Goal: Task Accomplishment & Management: Complete application form

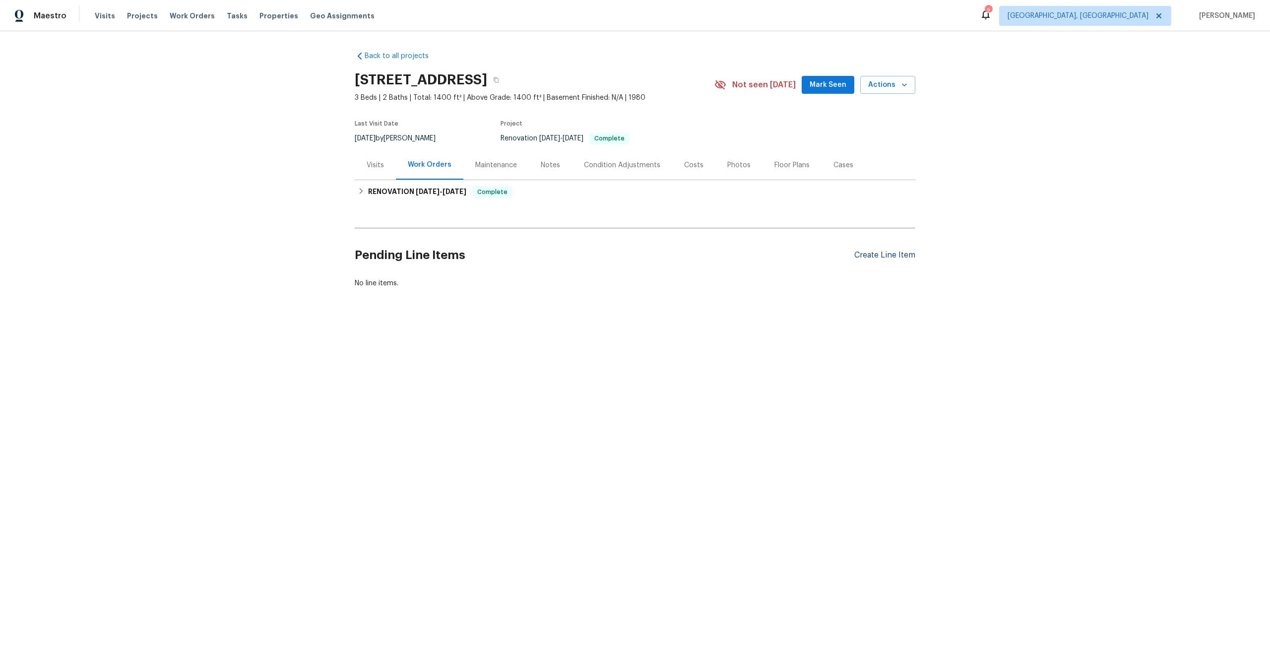
click at [888, 257] on div "Create Line Item" at bounding box center [884, 255] width 61 height 9
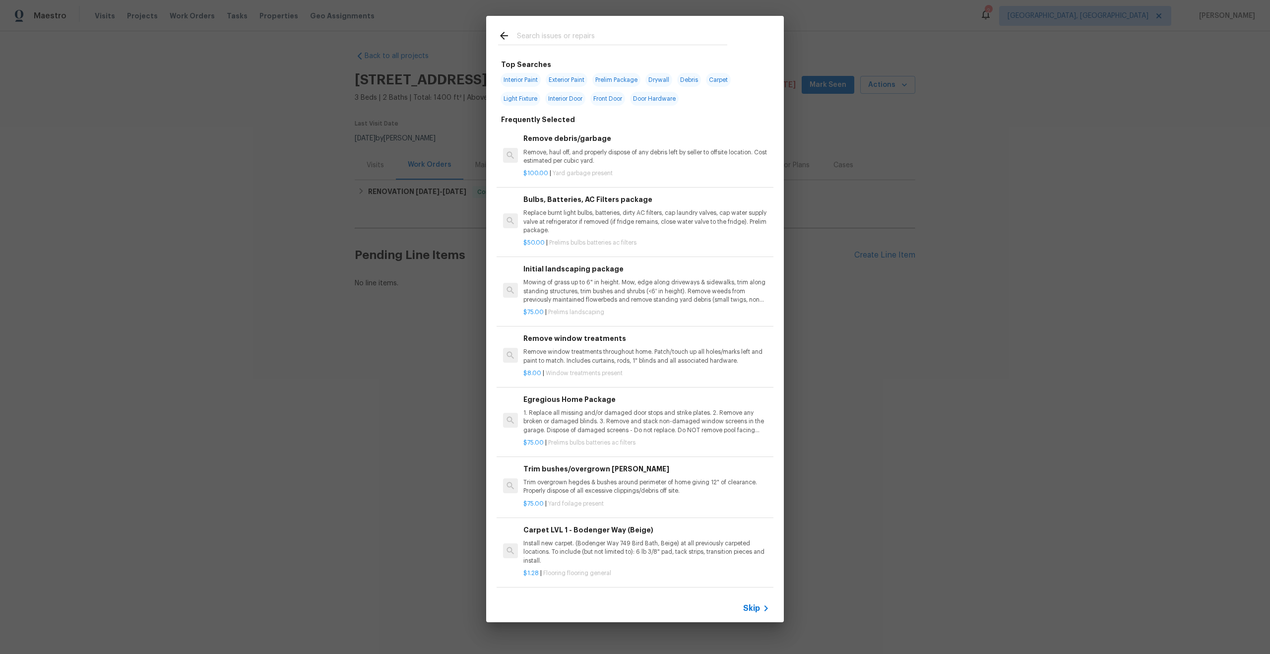
click at [754, 602] on div "Skip" at bounding box center [757, 608] width 29 height 12
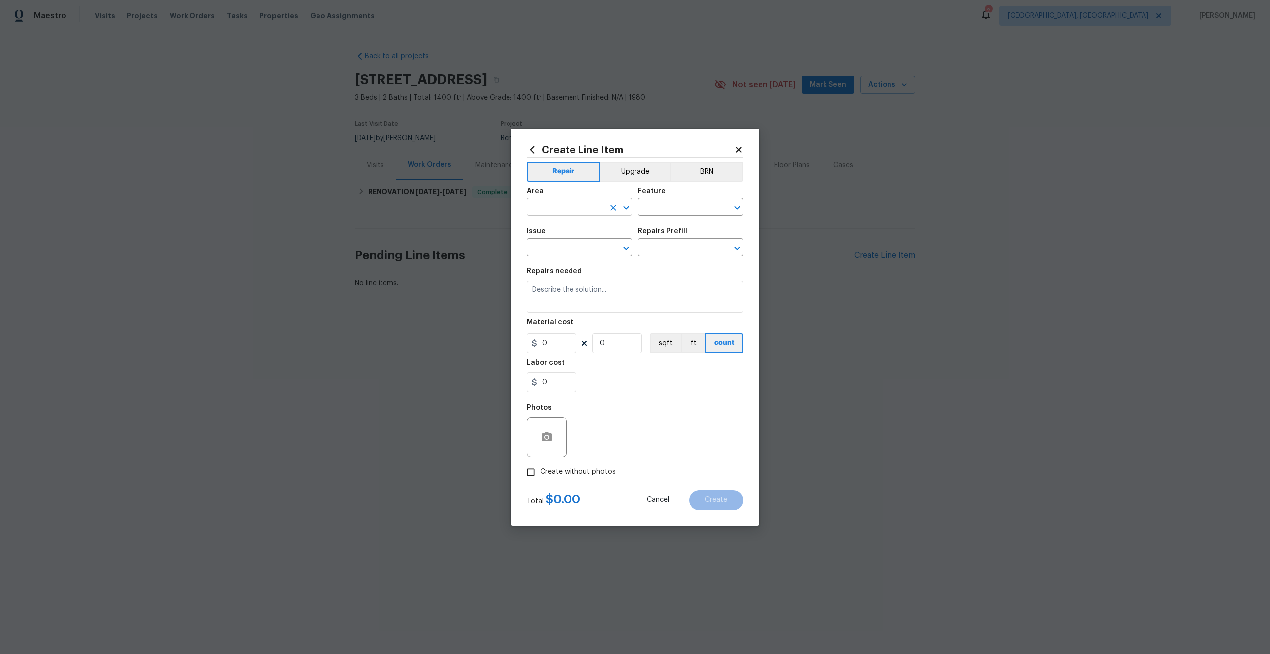
click at [567, 207] on input "text" at bounding box center [565, 207] width 77 height 15
click at [564, 251] on li "Interior Overall" at bounding box center [579, 246] width 105 height 16
type input "Interior Overall"
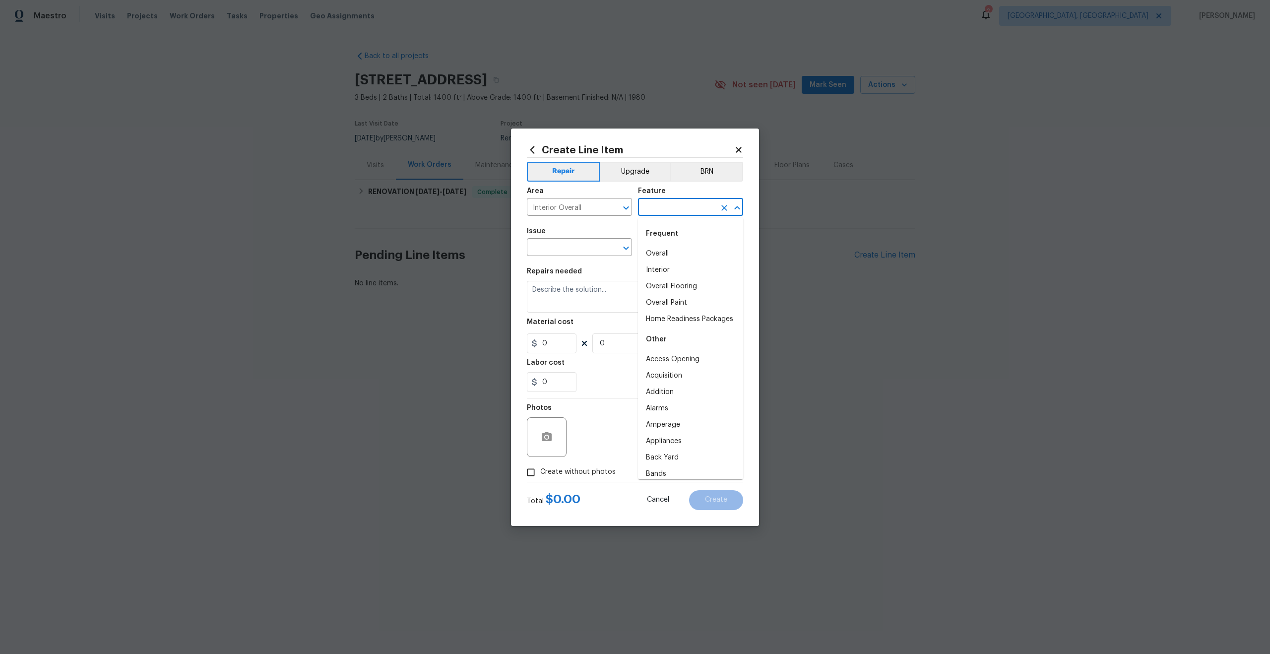
click at [649, 206] on input "text" at bounding box center [676, 207] width 77 height 15
click at [658, 251] on li "Overall" at bounding box center [690, 254] width 105 height 16
type input "Overall"
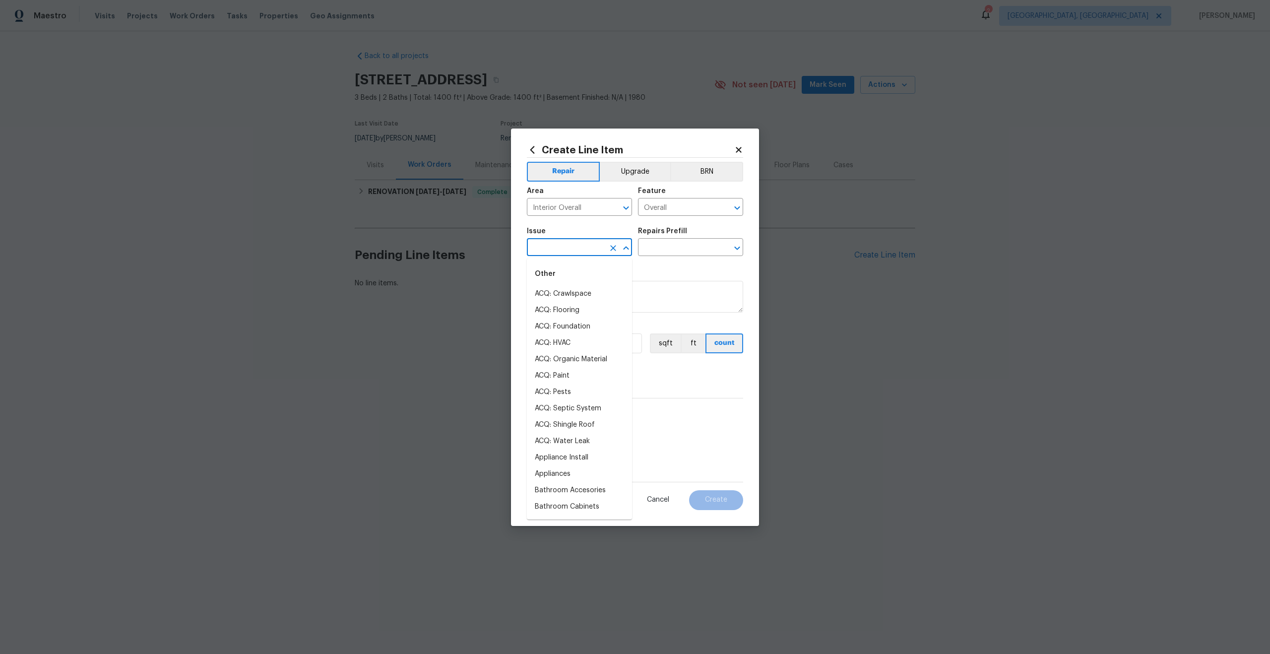
click at [547, 250] on input "text" at bounding box center [565, 248] width 77 height 15
click at [544, 296] on li "Photos" at bounding box center [579, 294] width 105 height 16
type input "Photos"
click at [654, 253] on input "text" at bounding box center [676, 248] width 77 height 15
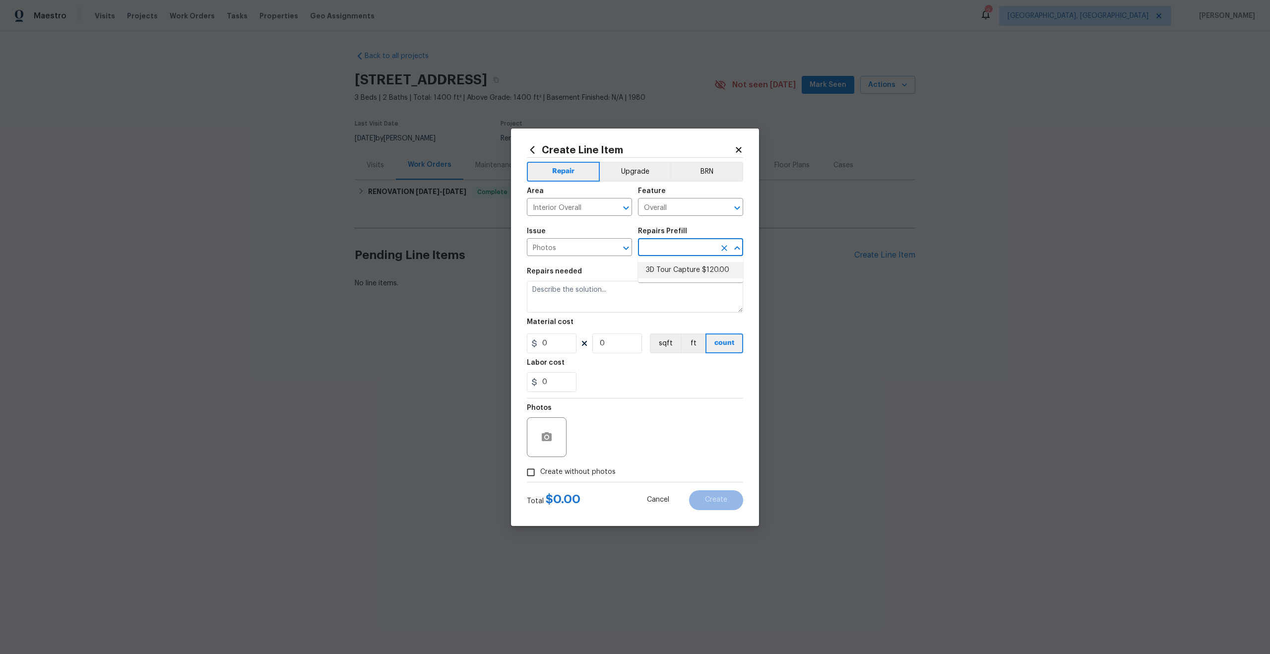
click at [657, 270] on li "3D Tour Capture $120.00" at bounding box center [690, 270] width 105 height 16
type input "3D Tour Capture $120.00"
type textarea "Capture 3D tour of home"
type input "1"
type input "120"
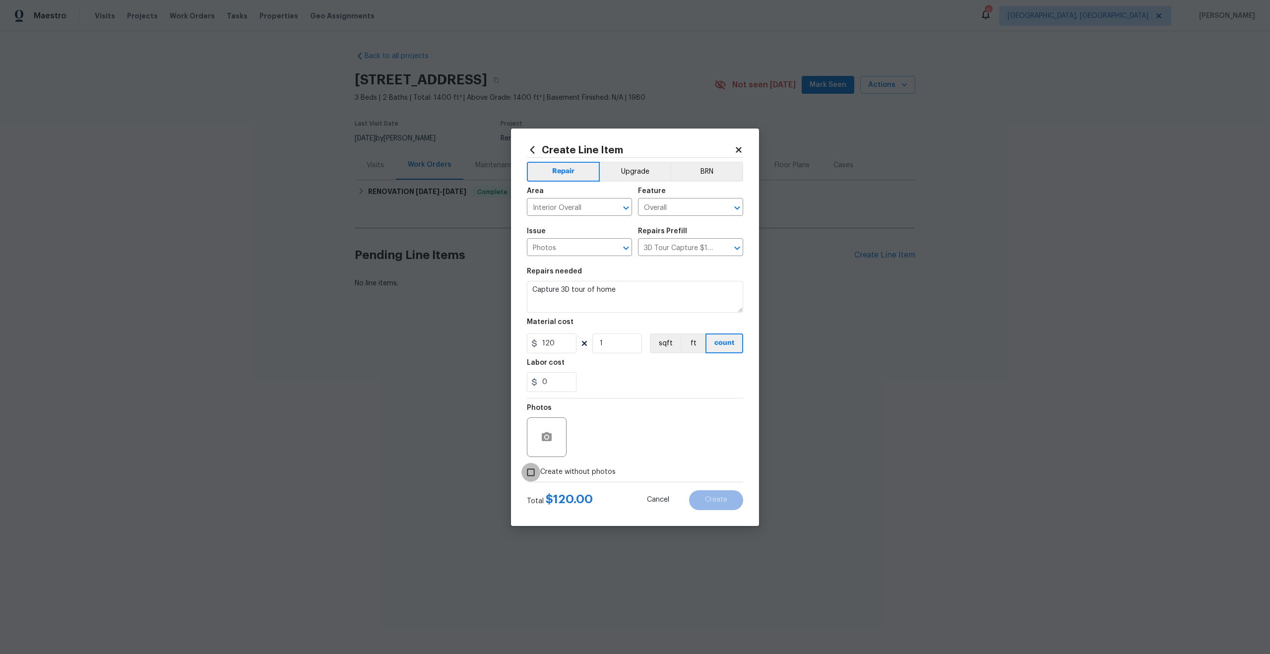
click at [528, 472] on input "Create without photos" at bounding box center [530, 472] width 19 height 19
checkbox input "true"
click at [609, 446] on textarea at bounding box center [659, 437] width 169 height 40
type textarea "."
click at [721, 504] on button "Create" at bounding box center [716, 500] width 54 height 20
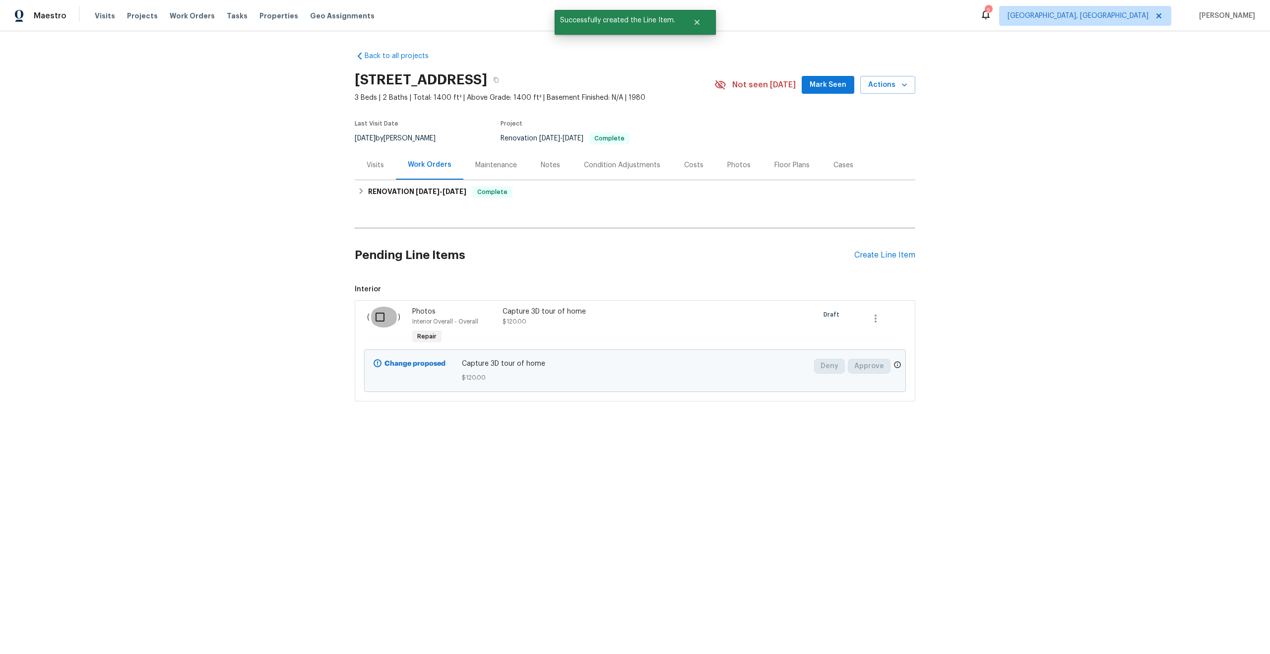
click at [381, 317] on input "checkbox" at bounding box center [384, 317] width 28 height 21
checkbox input "true"
click at [1220, 619] on div "Cancel (1) Item Create Work Order" at bounding box center [635, 629] width 1270 height 51
click at [1216, 630] on span "Create Work Order" at bounding box center [1213, 629] width 66 height 12
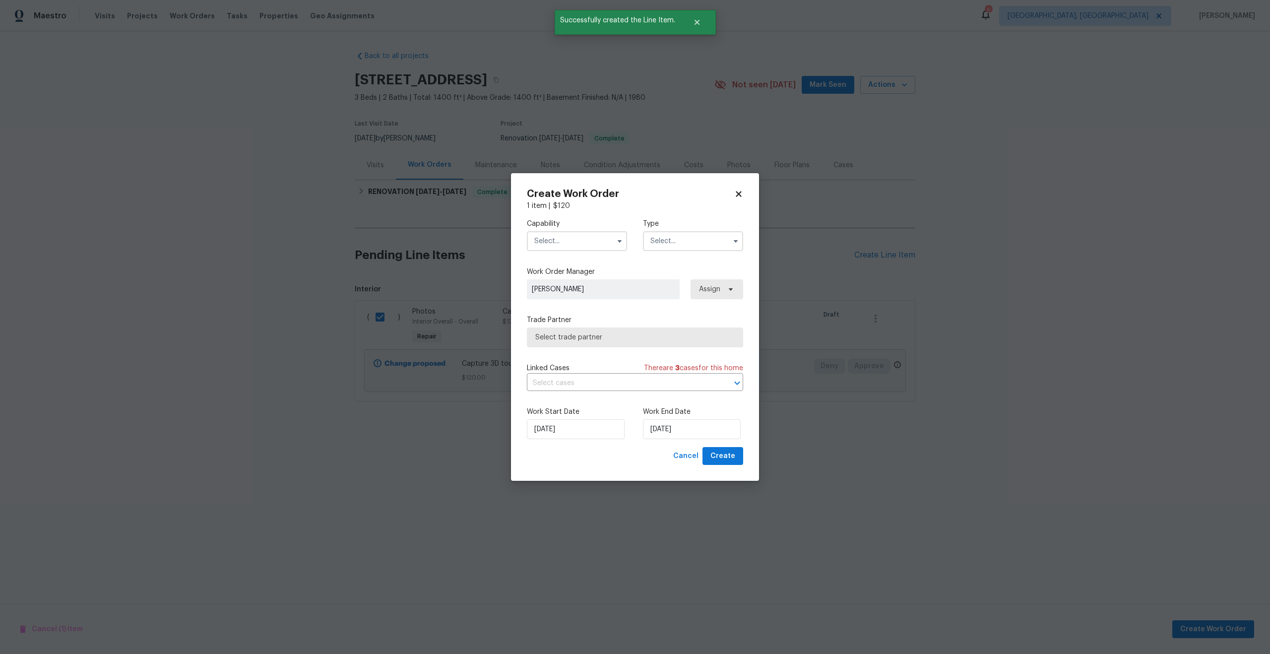
click at [580, 243] on input "text" at bounding box center [577, 241] width 100 height 20
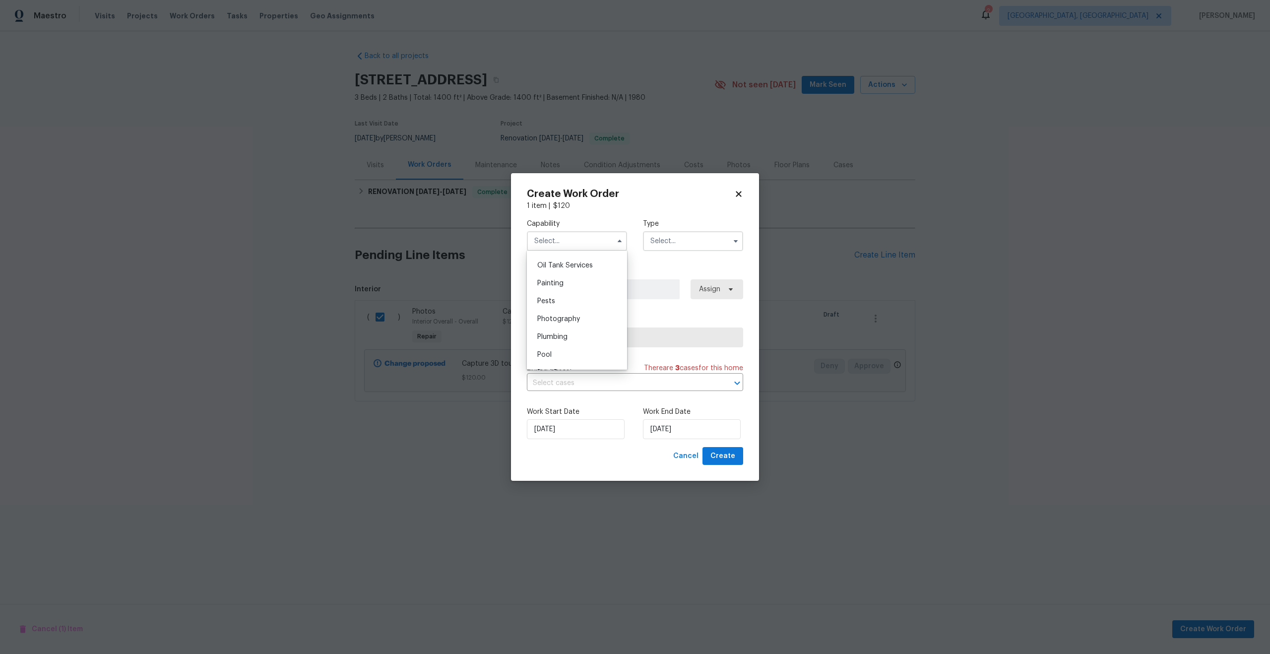
scroll to position [810, 0]
click at [567, 320] on span "Photography" at bounding box center [558, 321] width 43 height 7
type input "Photography"
click at [678, 238] on input "text" at bounding box center [693, 241] width 100 height 20
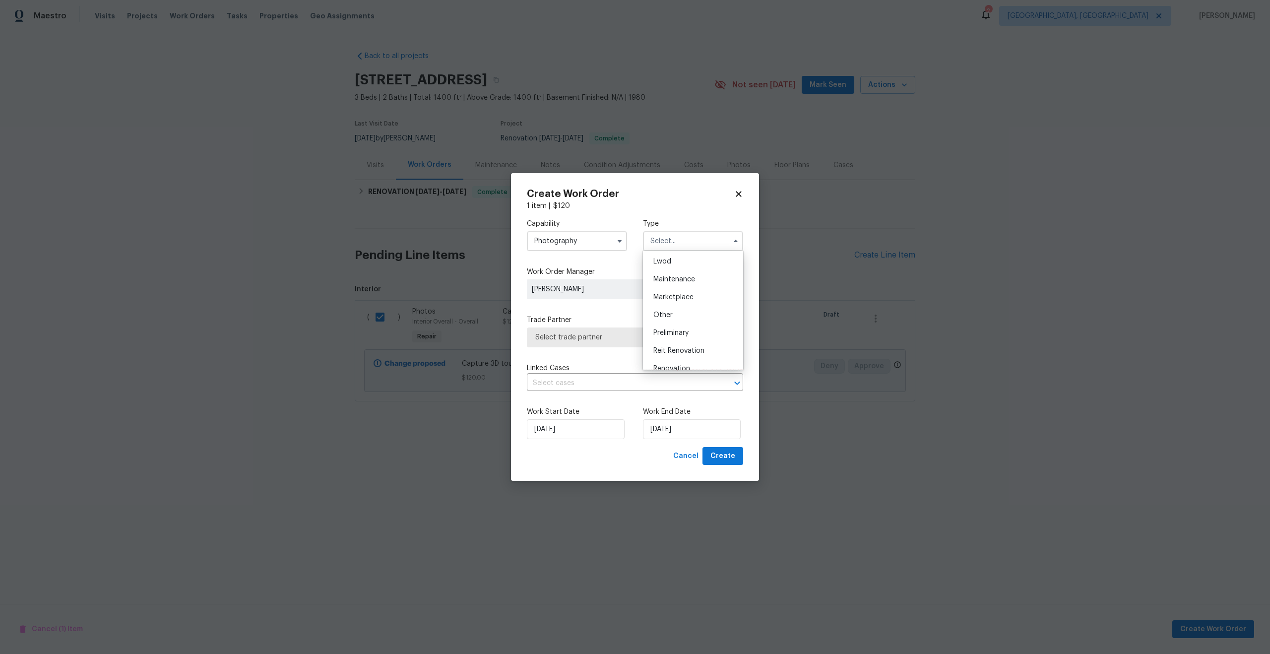
scroll to position [142, 0]
click at [668, 319] on span "Other" at bounding box center [662, 316] width 19 height 7
type input "Other"
click at [594, 339] on span "Select trade partner" at bounding box center [627, 337] width 185 height 10
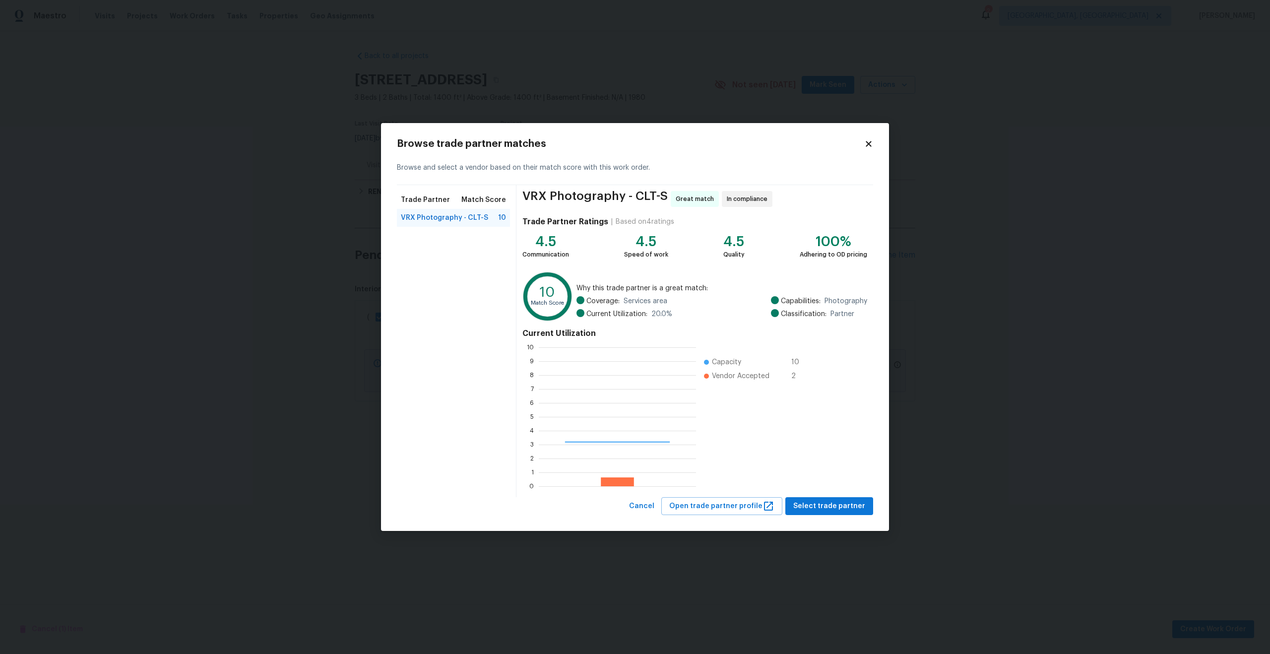
scroll to position [139, 157]
click at [834, 506] on span "Select trade partner" at bounding box center [829, 506] width 72 height 12
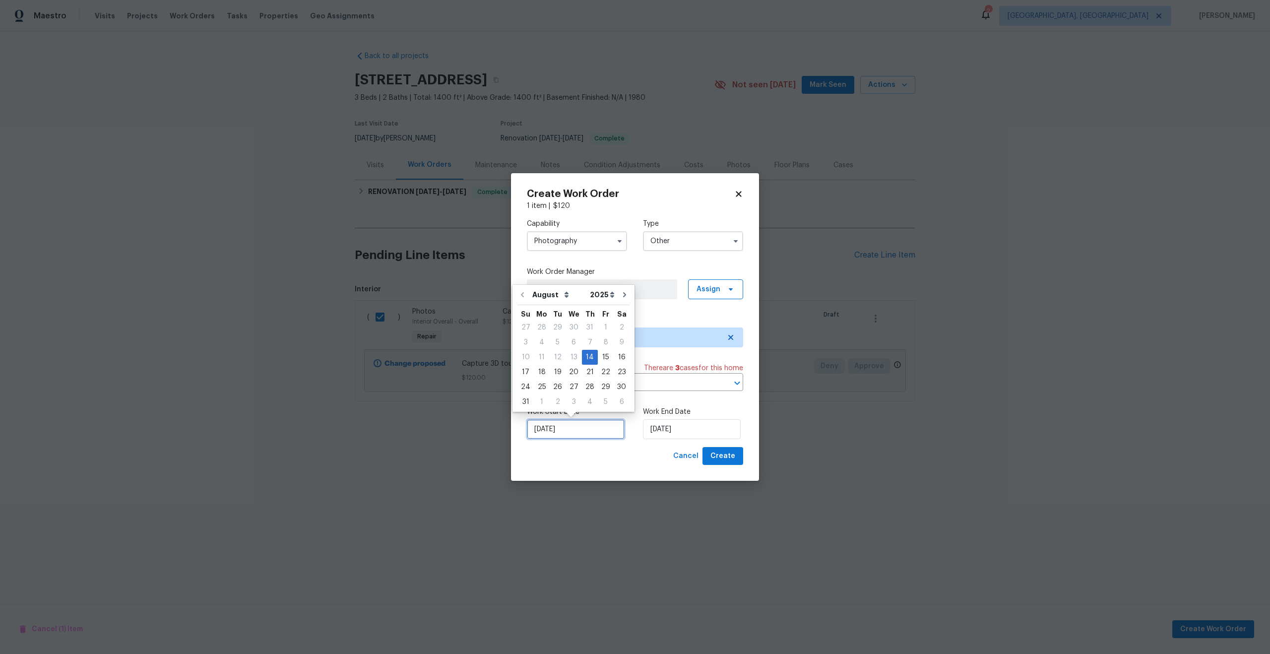
click at [592, 431] on input "[DATE]" at bounding box center [576, 429] width 98 height 20
click at [602, 360] on div "15" at bounding box center [606, 357] width 16 height 14
type input "[DATE]"
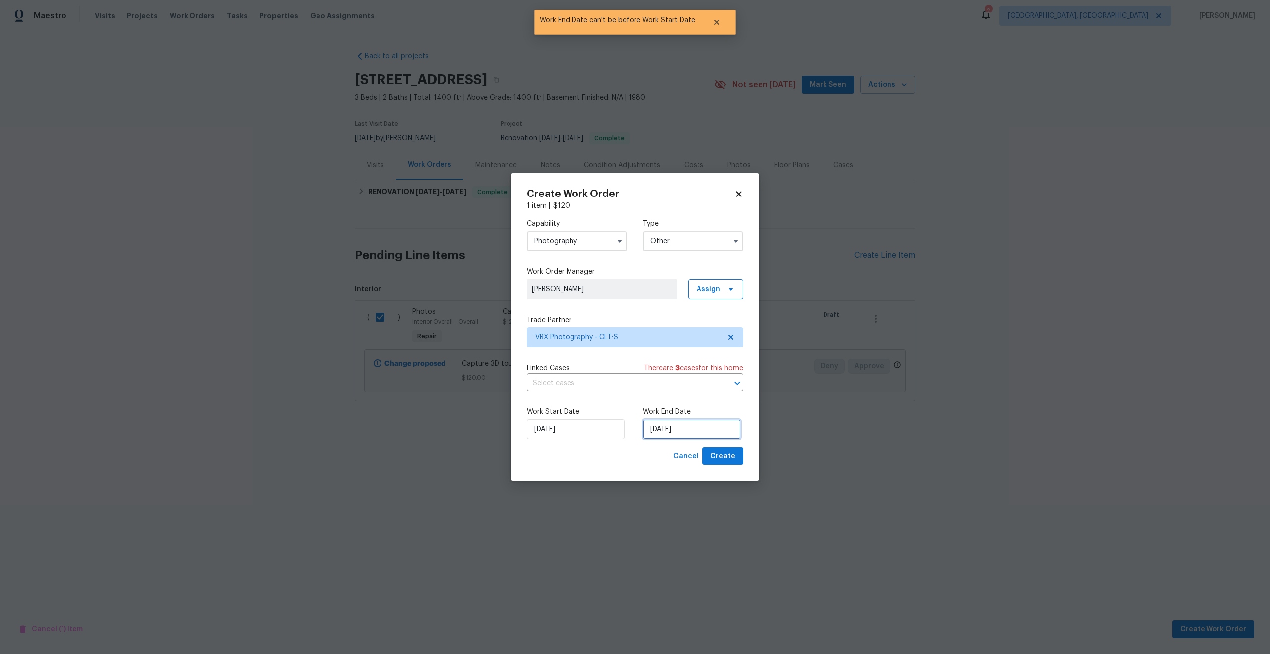
click at [695, 432] on input "[DATE]" at bounding box center [692, 429] width 98 height 20
click at [730, 356] on div "16" at bounding box center [738, 357] width 16 height 14
type input "16/08/2025"
click at [724, 449] on button "Create" at bounding box center [723, 456] width 41 height 18
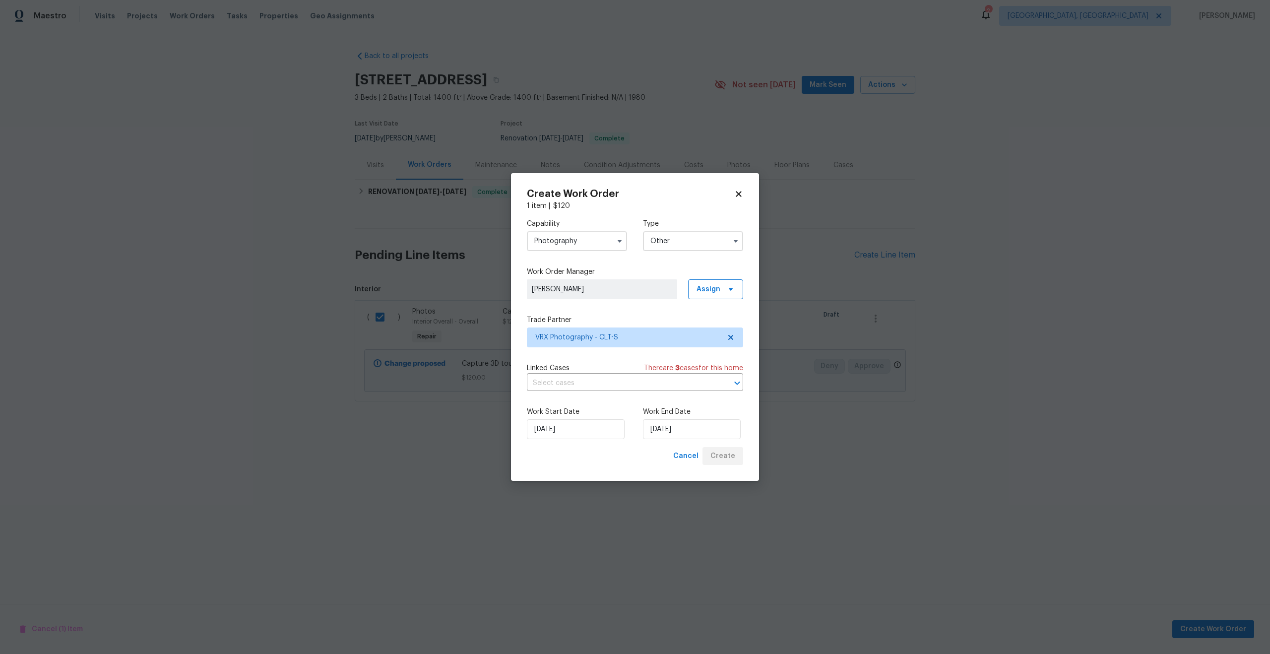
checkbox input "false"
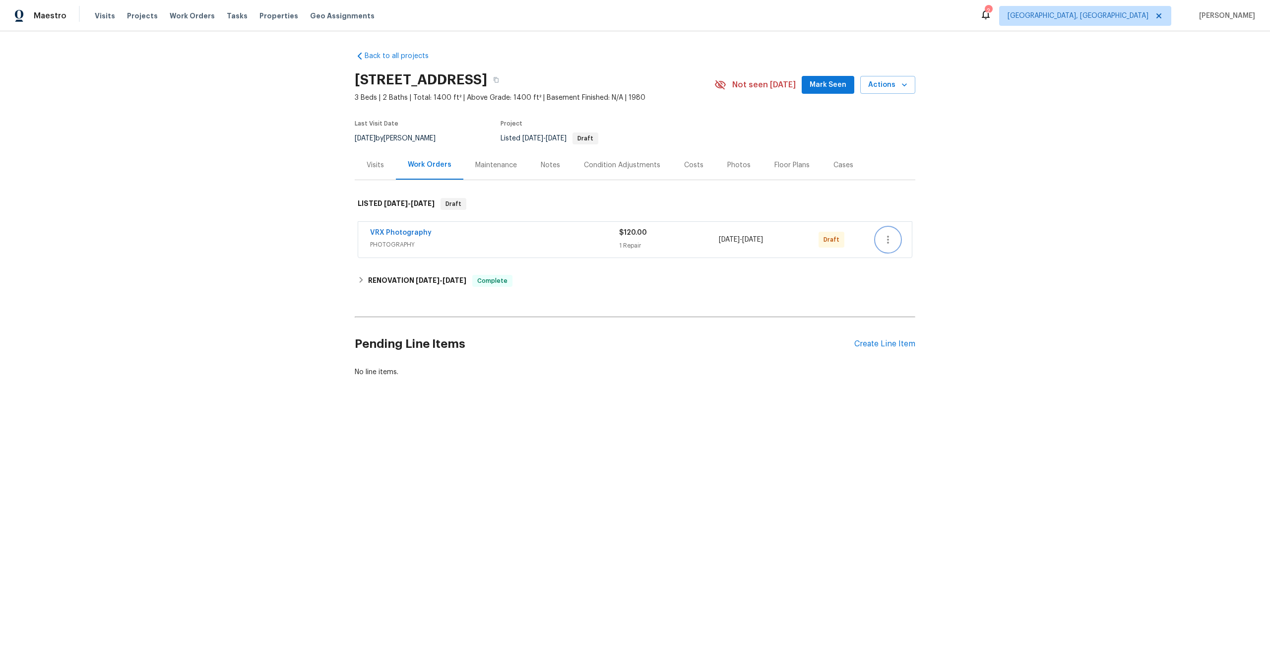
click at [888, 242] on icon "button" at bounding box center [888, 240] width 2 height 8
click at [888, 242] on li "Send to Vendor" at bounding box center [929, 240] width 107 height 16
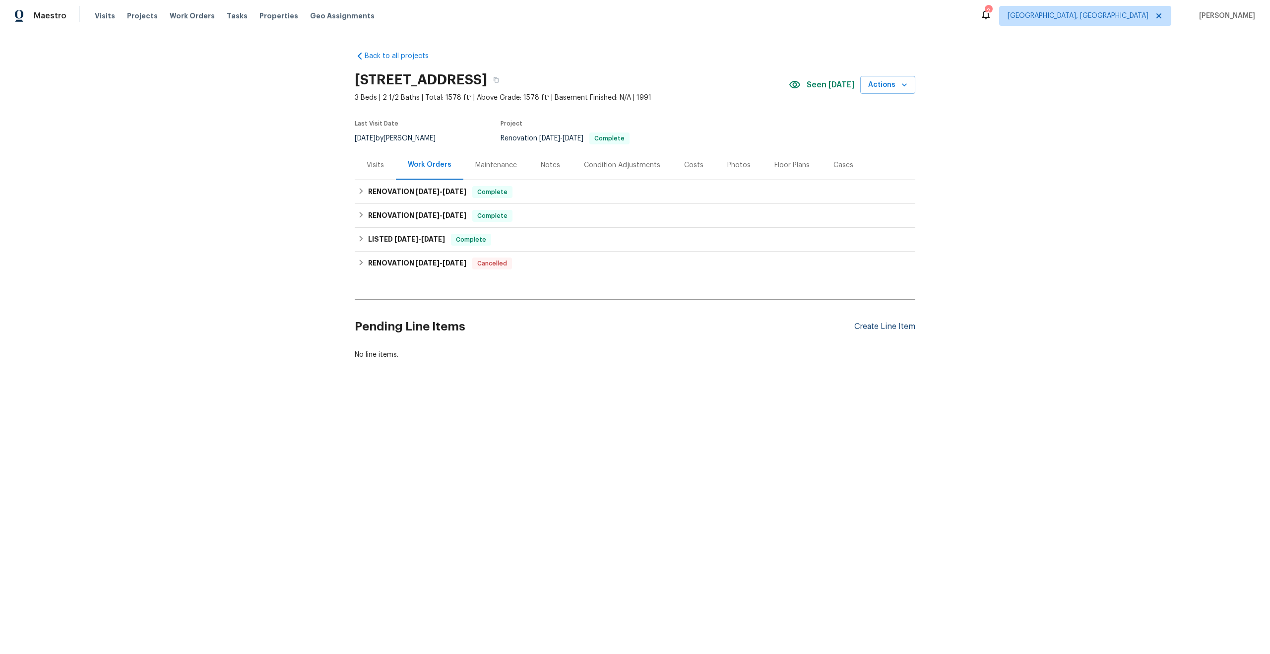
click at [880, 325] on div "Create Line Item" at bounding box center [884, 326] width 61 height 9
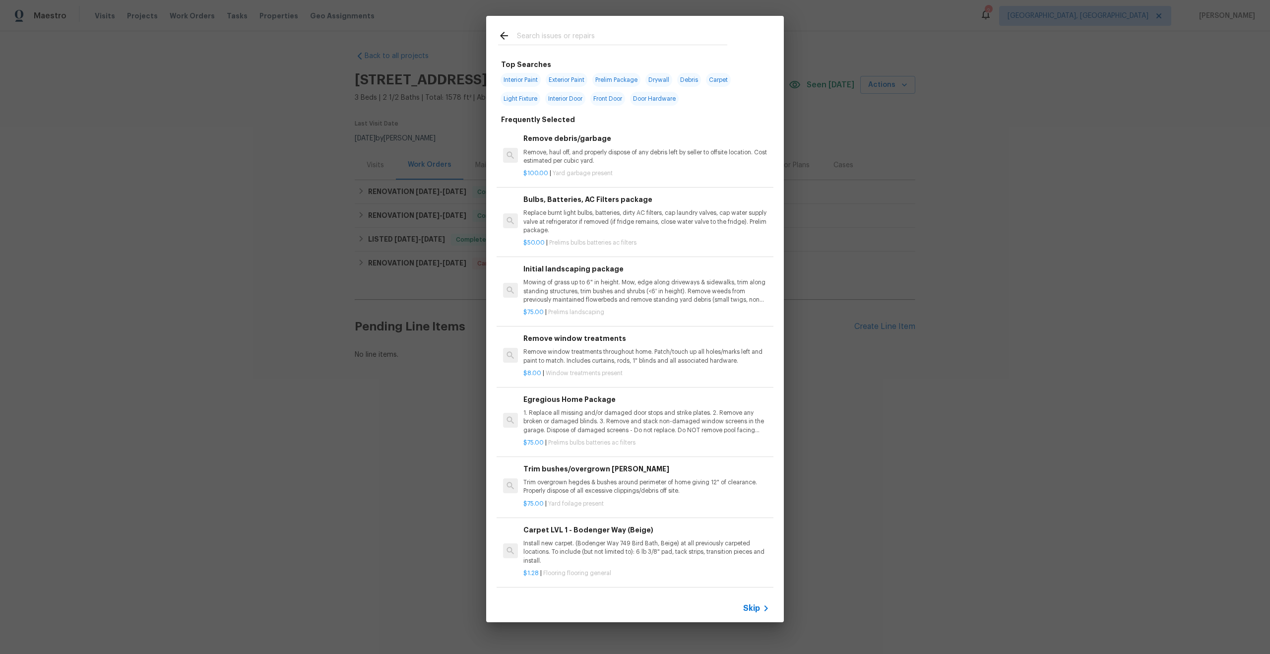
click at [751, 609] on span "Skip" at bounding box center [751, 608] width 17 height 10
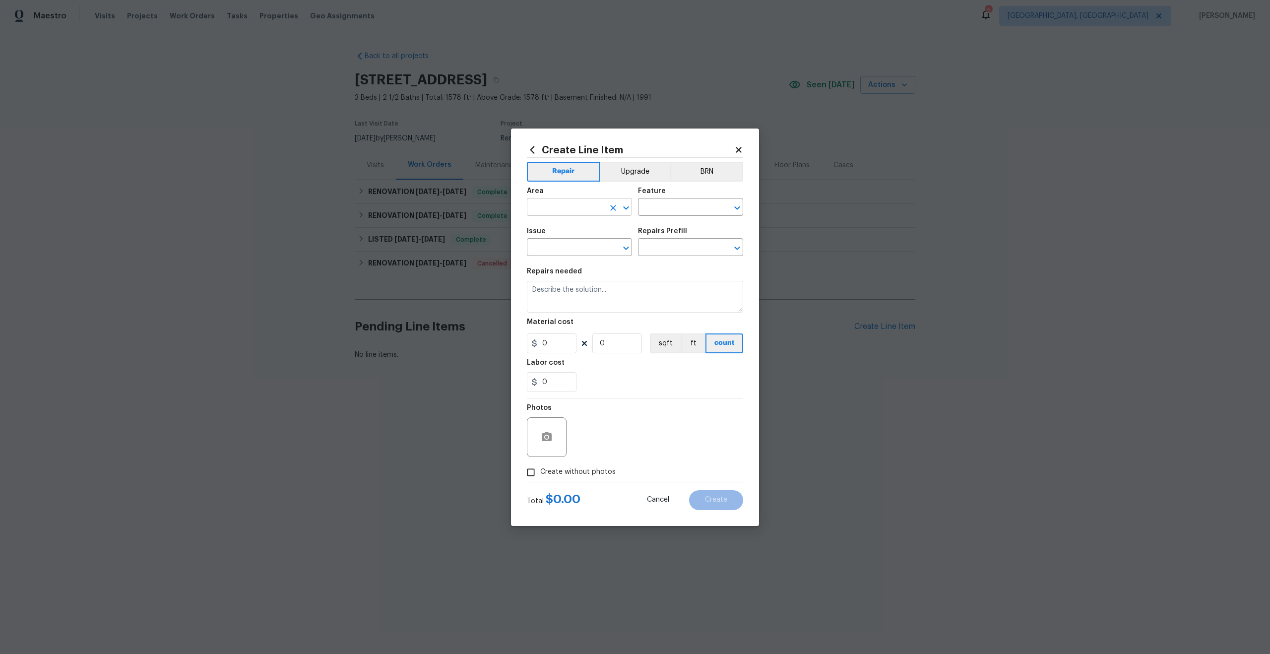
click at [550, 205] on input "text" at bounding box center [565, 207] width 77 height 15
click at [551, 241] on li "Interior Overall" at bounding box center [579, 246] width 105 height 16
type input "Interior Overall"
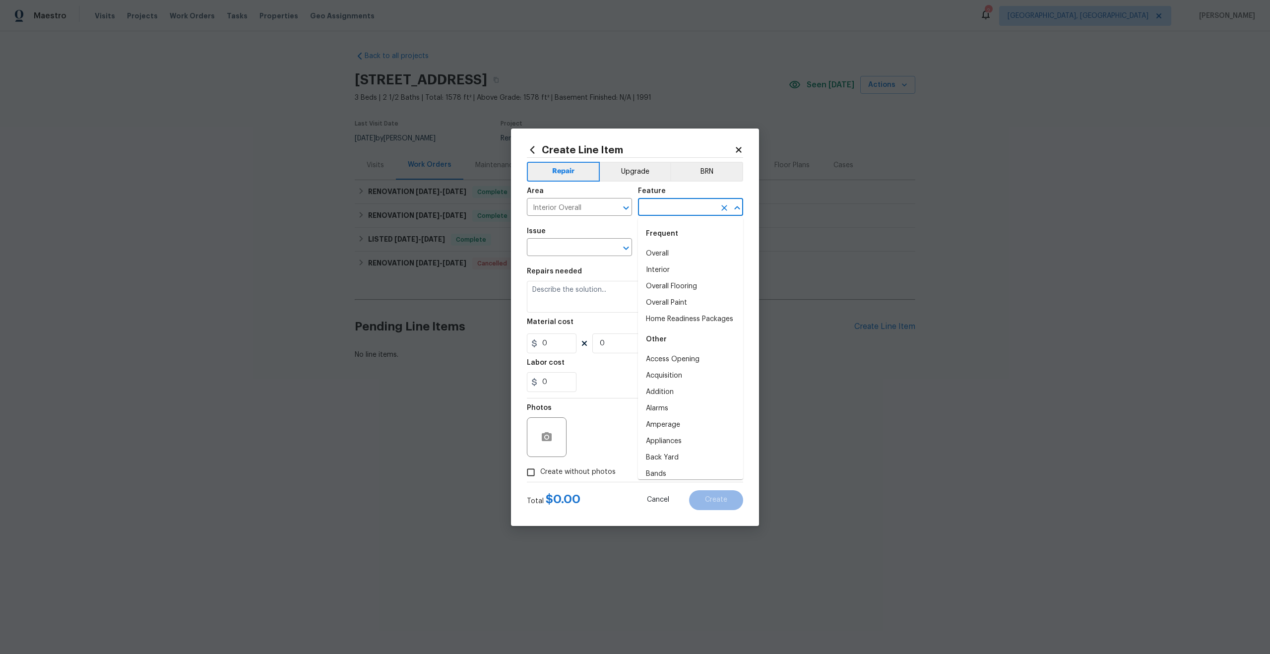
click at [652, 209] on input "text" at bounding box center [676, 207] width 77 height 15
click at [658, 255] on li "Overall" at bounding box center [690, 254] width 105 height 16
type input "Overall"
click at [555, 247] on input "text" at bounding box center [565, 248] width 77 height 15
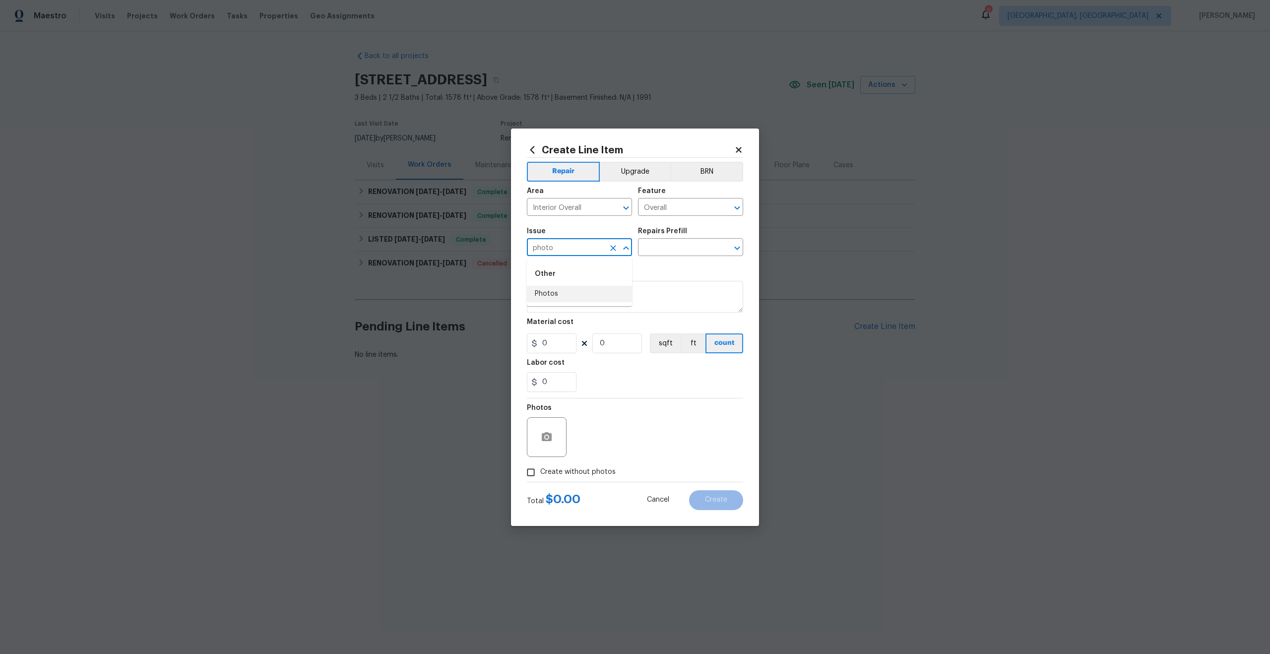
click at [566, 297] on li "Photos" at bounding box center [579, 294] width 105 height 16
type input "Photos"
click at [667, 242] on input "text" at bounding box center [676, 248] width 77 height 15
click at [667, 276] on li "3D Tour Capture $120.00" at bounding box center [690, 270] width 105 height 16
type input "3D Tour Capture $120.00"
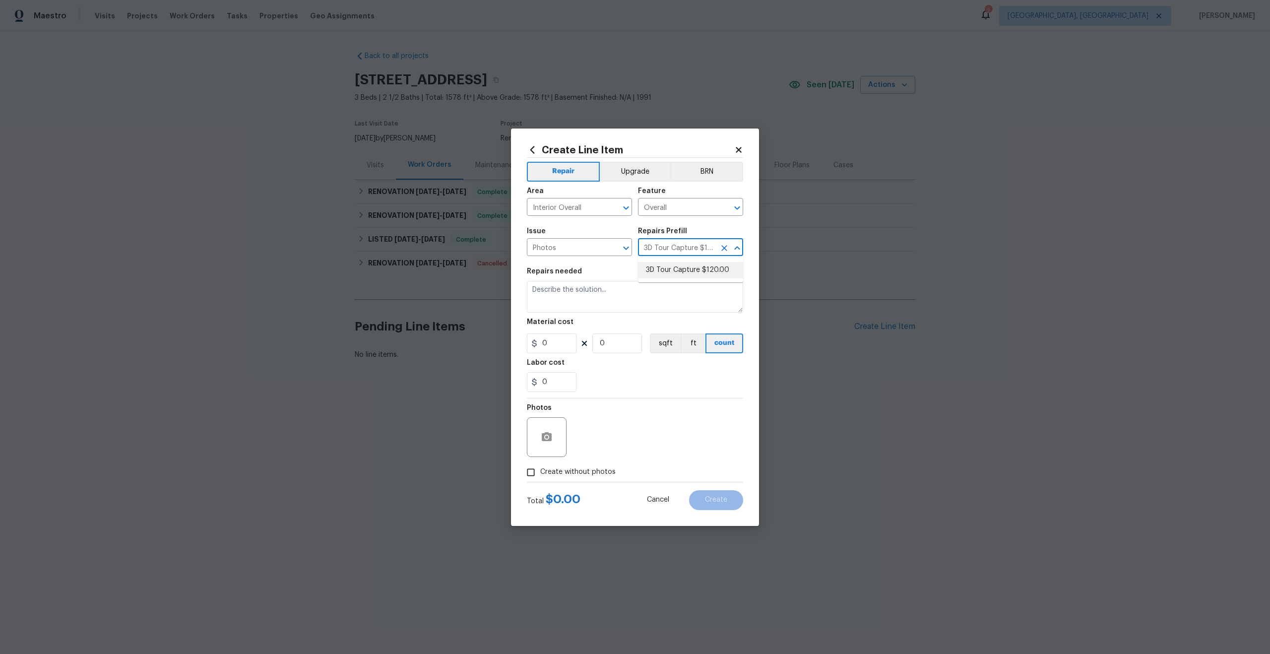
type textarea "Capture 3D tour of home"
type input "1"
type input "120"
click at [532, 473] on input "Create without photos" at bounding box center [530, 472] width 19 height 19
checkbox input "true"
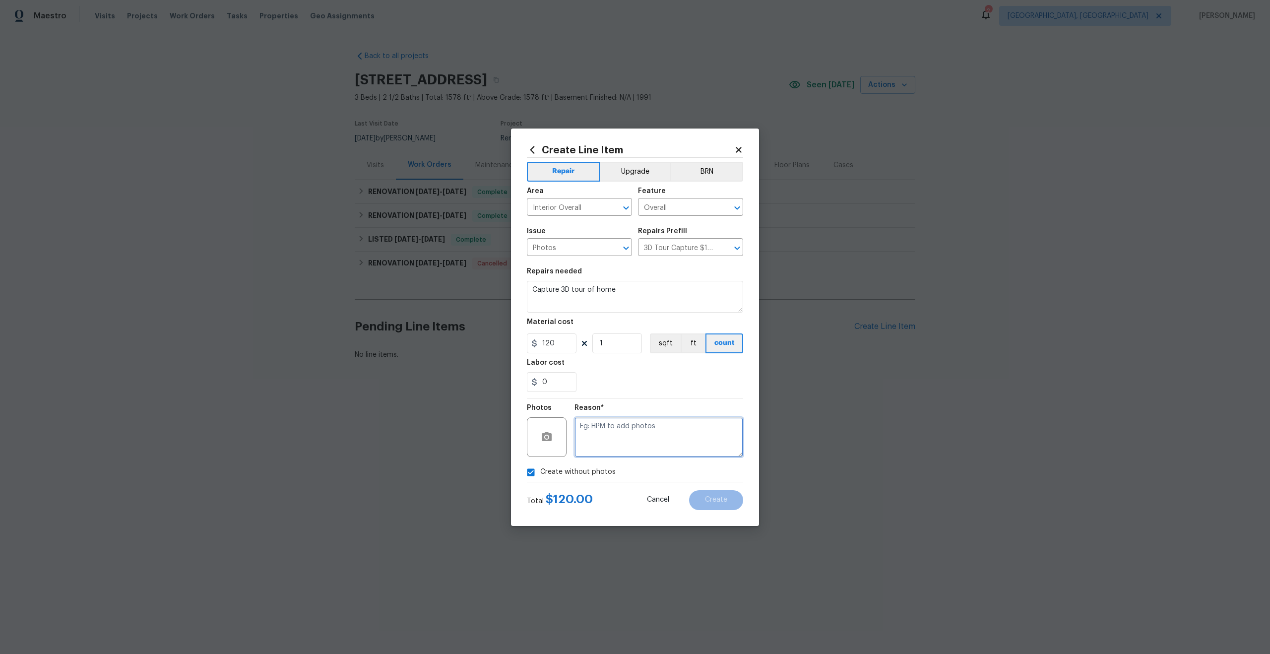
click at [602, 441] on textarea at bounding box center [659, 437] width 169 height 40
type textarea "."
click at [719, 503] on span "Create" at bounding box center [716, 499] width 22 height 7
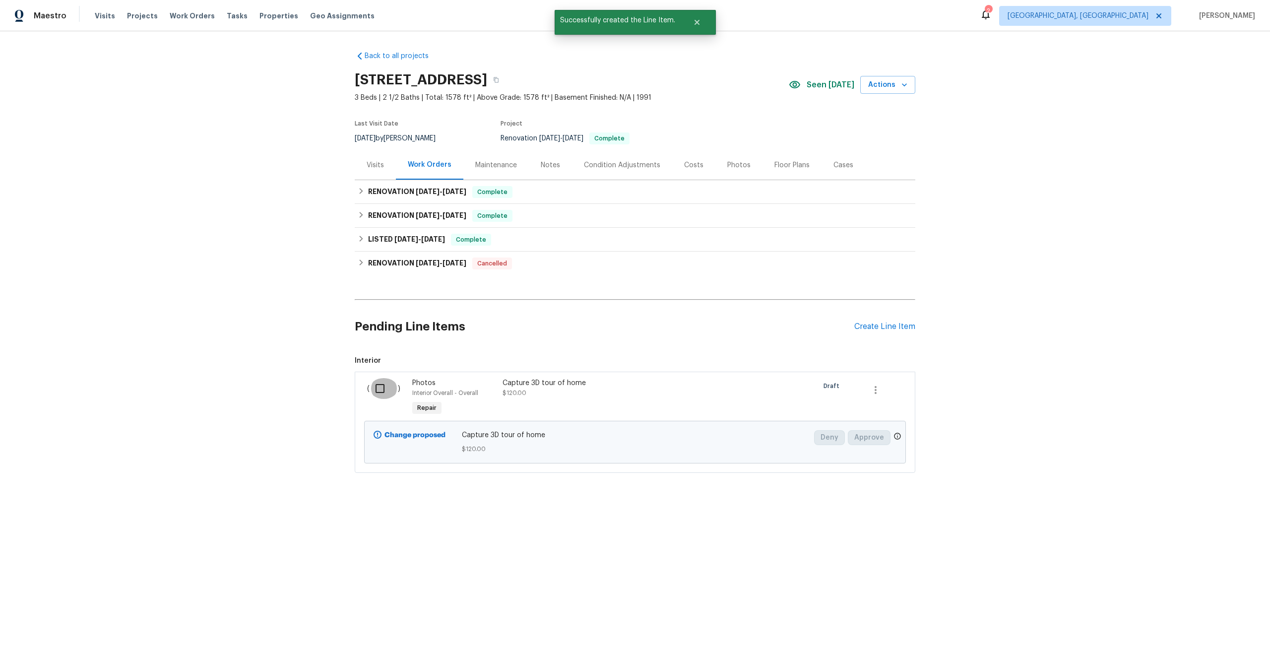
click at [384, 390] on input "checkbox" at bounding box center [384, 388] width 28 height 21
checkbox input "true"
click at [1209, 630] on span "Create Work Order" at bounding box center [1213, 629] width 66 height 12
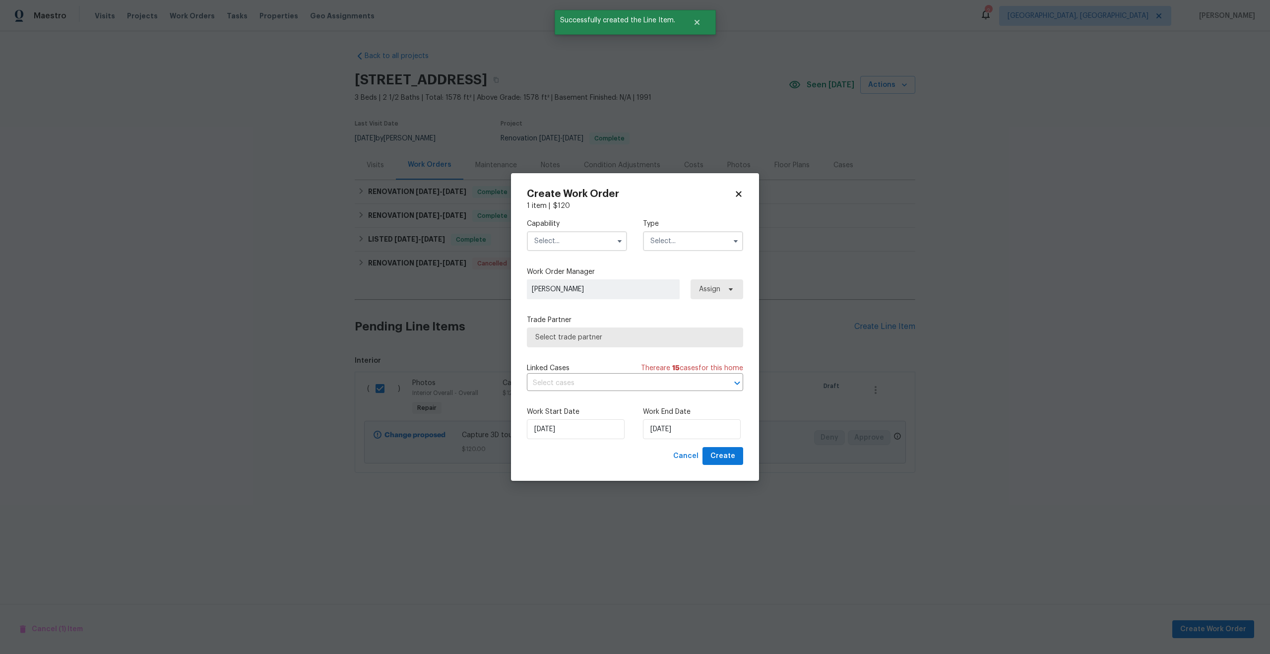
click at [557, 238] on input "text" at bounding box center [577, 241] width 100 height 20
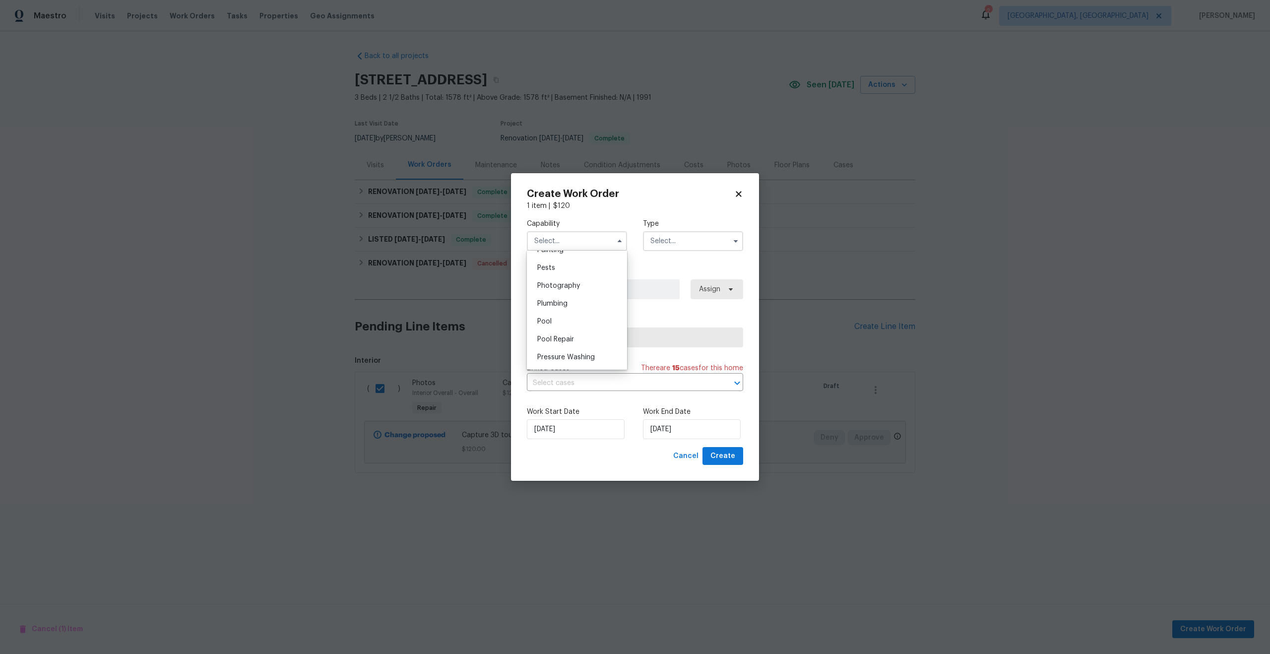
scroll to position [827, 0]
click at [555, 307] on span "Photography" at bounding box center [558, 304] width 43 height 7
type input "Photography"
click at [668, 244] on input "text" at bounding box center [693, 241] width 100 height 20
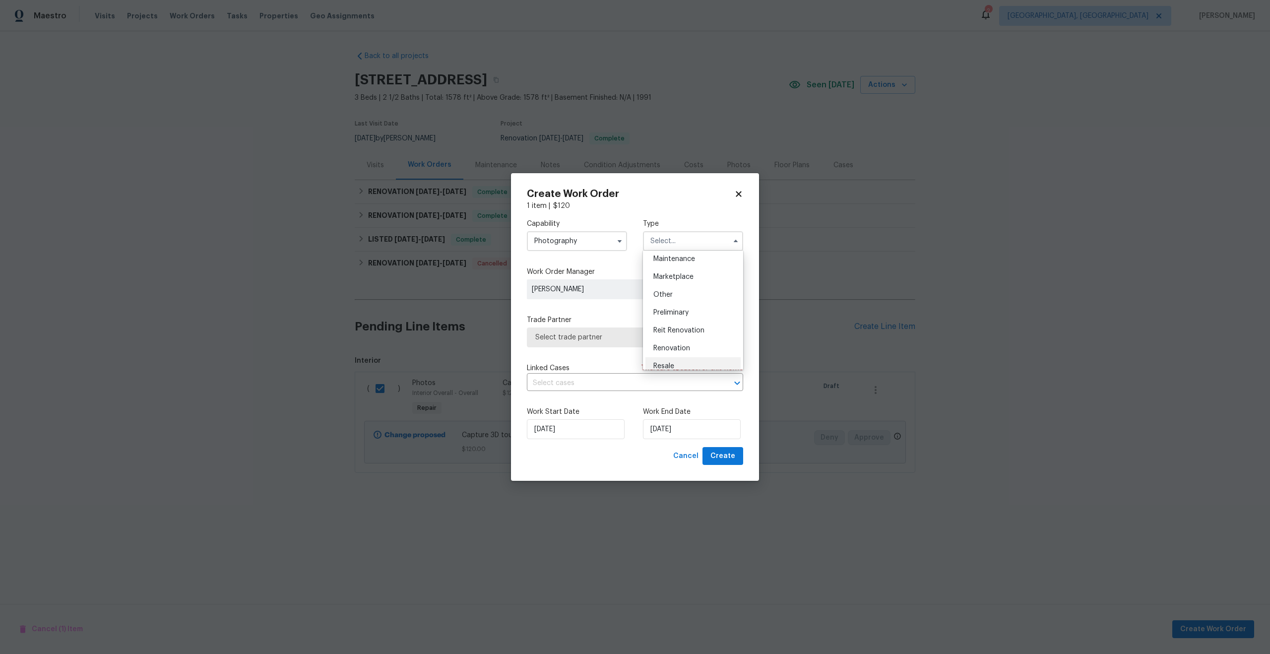
scroll to position [162, 0]
click at [663, 298] on span "Other" at bounding box center [662, 296] width 19 height 7
type input "Other"
click at [593, 335] on span "Select trade partner" at bounding box center [627, 337] width 185 height 10
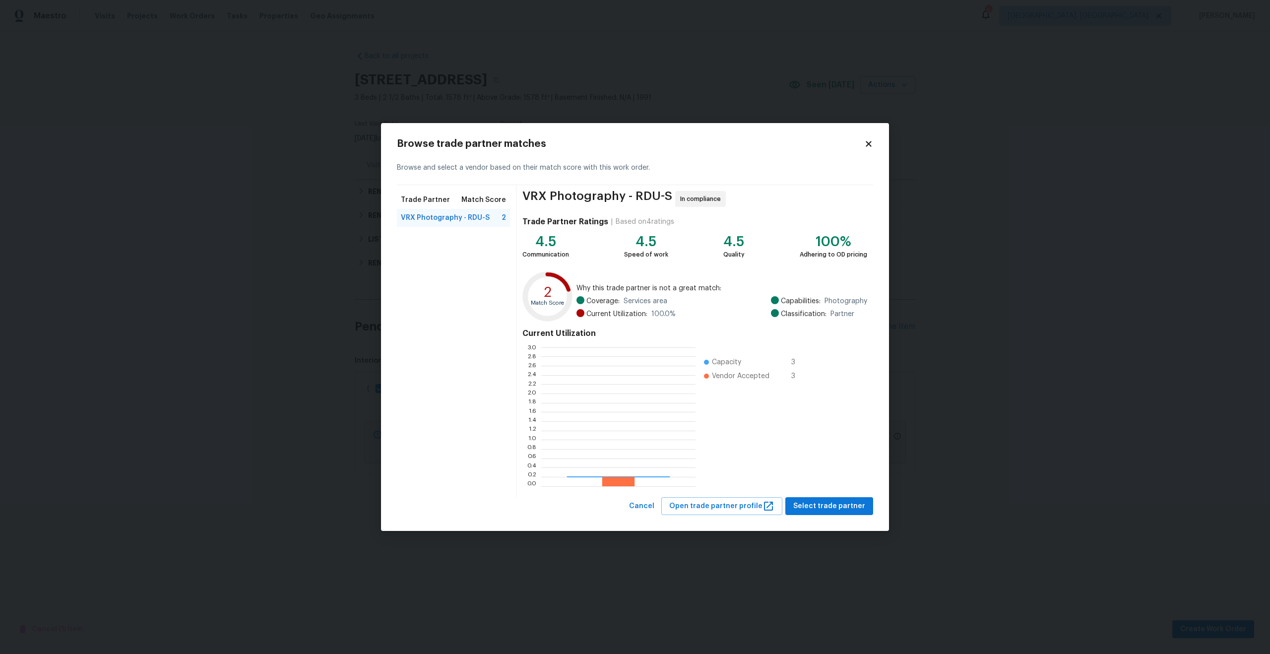
scroll to position [139, 154]
click at [826, 499] on button "Select trade partner" at bounding box center [829, 506] width 88 height 18
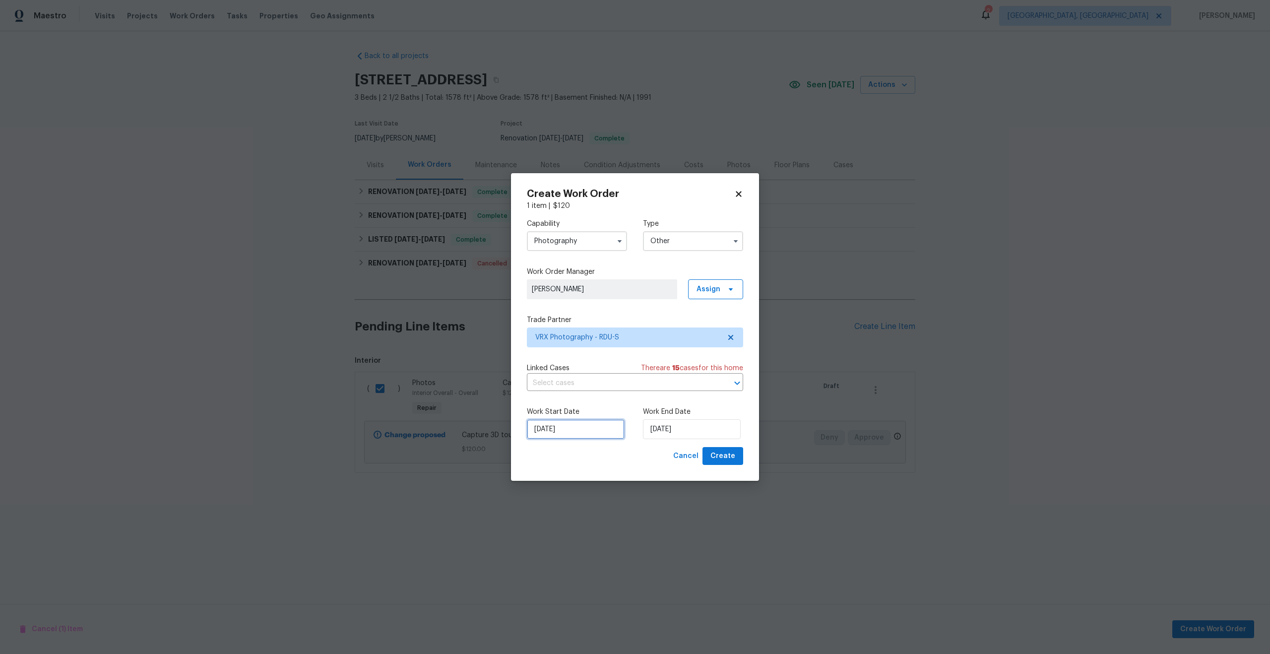
click at [575, 435] on input "14/08/2025" at bounding box center [576, 429] width 98 height 20
click at [603, 358] on div "15" at bounding box center [606, 357] width 16 height 14
type input "15/08/2025"
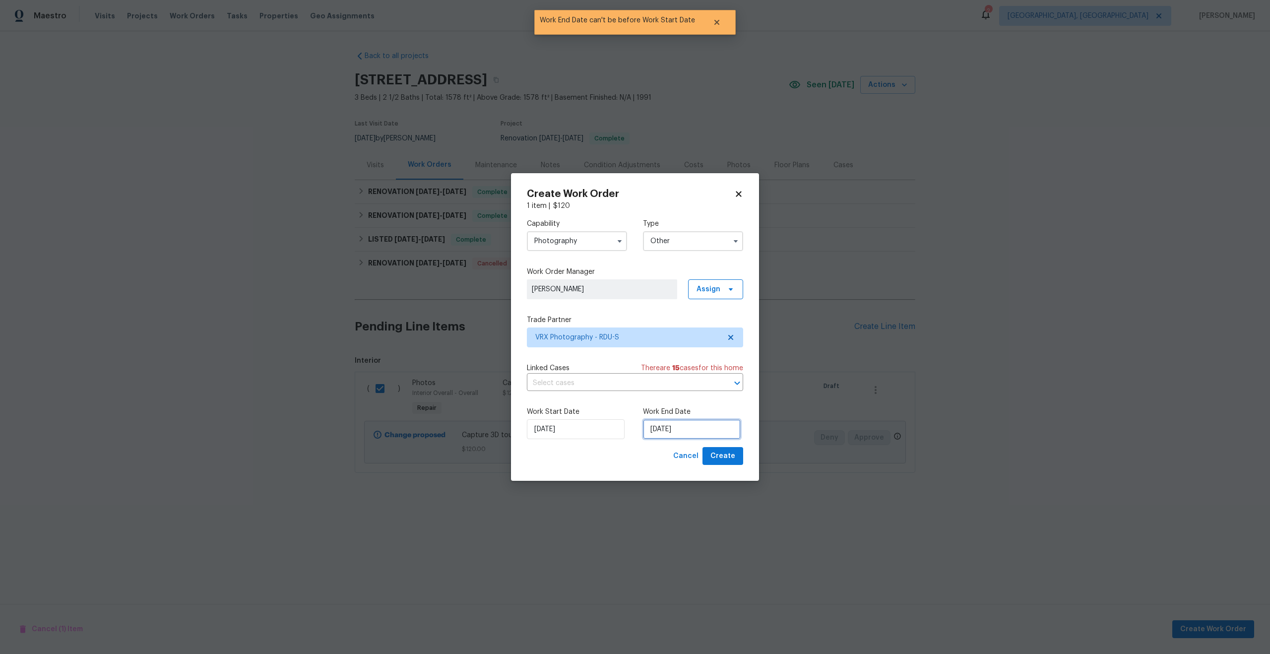
click at [687, 427] on input "15/08/2025" at bounding box center [692, 429] width 98 height 20
click at [733, 359] on div "16" at bounding box center [738, 357] width 16 height 14
type input "16/08/2025"
click at [730, 455] on span "Create" at bounding box center [723, 456] width 25 height 12
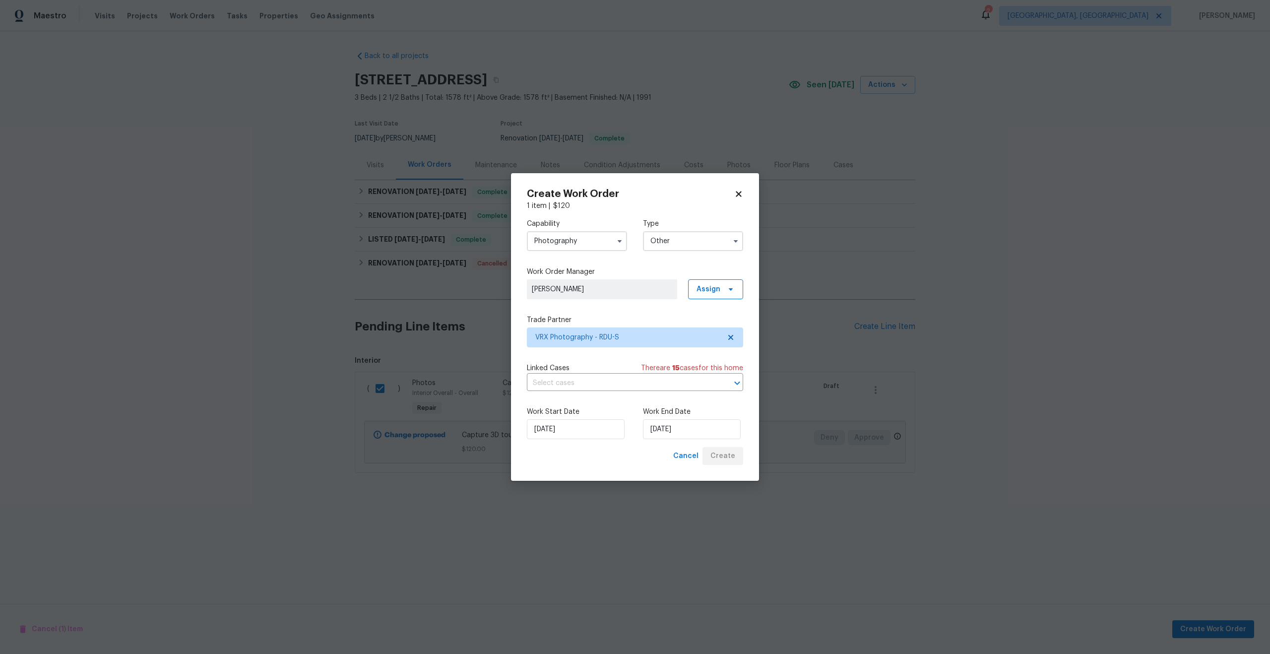
checkbox input "false"
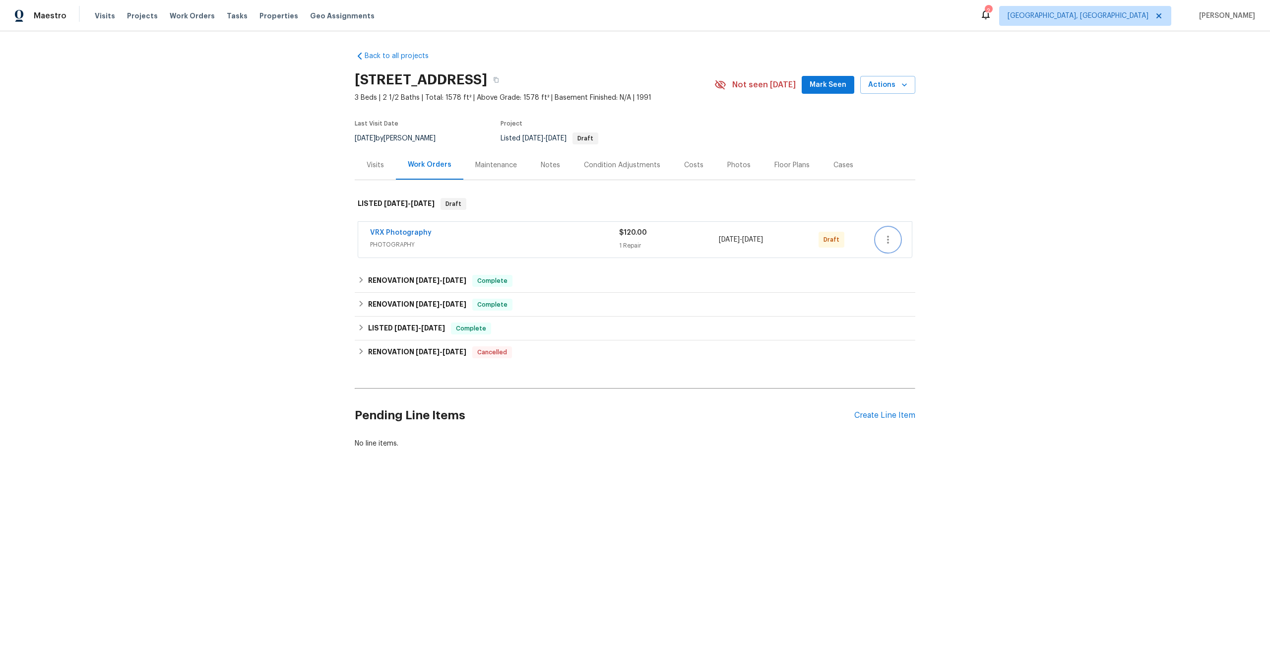
click at [889, 243] on icon "button" at bounding box center [888, 240] width 12 height 12
click at [889, 243] on li "Send to Vendor" at bounding box center [929, 240] width 107 height 16
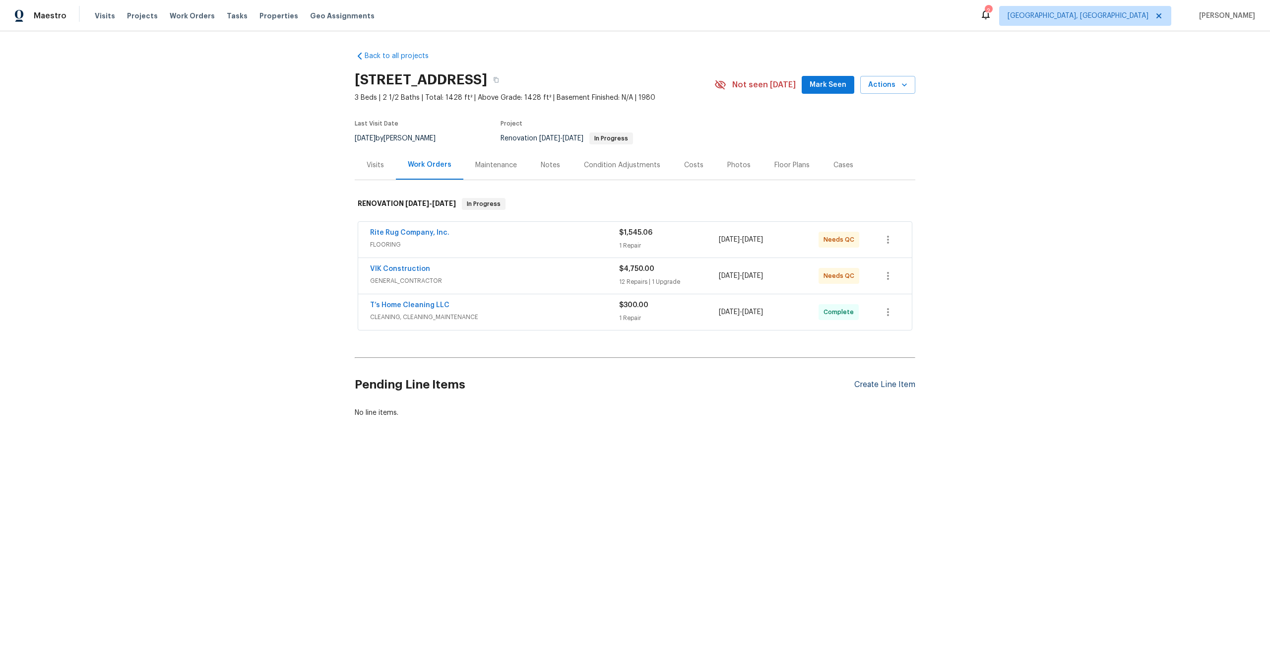
click at [888, 386] on div "Create Line Item" at bounding box center [884, 384] width 61 height 9
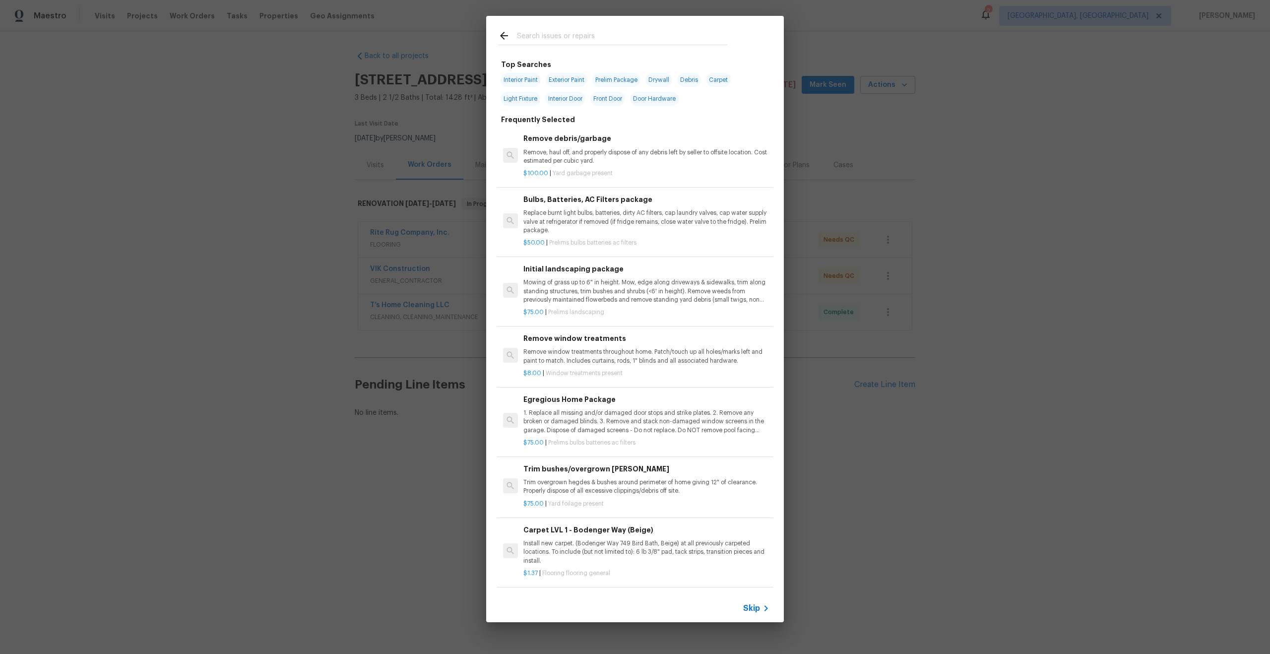
click at [758, 609] on span "Skip" at bounding box center [751, 608] width 17 height 10
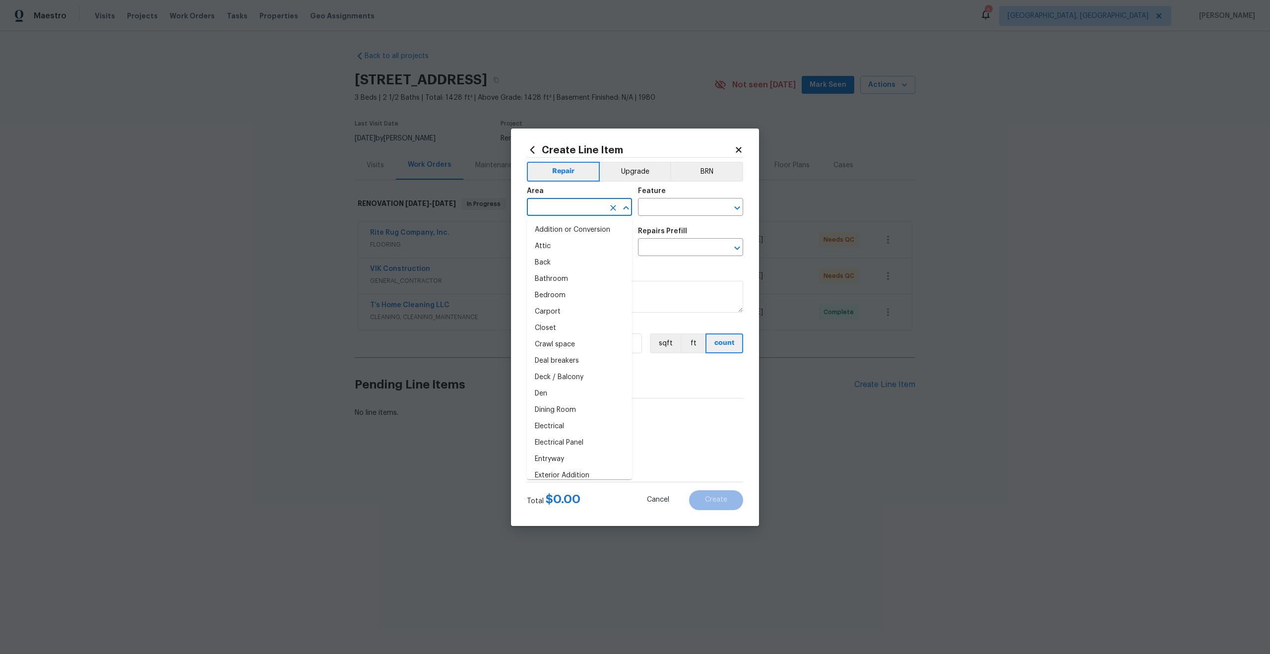
click at [568, 209] on input "text" at bounding box center [565, 207] width 77 height 15
click at [567, 249] on li "Interior Overall" at bounding box center [579, 246] width 105 height 16
type input "Interior Overall"
click at [659, 209] on input "text" at bounding box center [676, 207] width 77 height 15
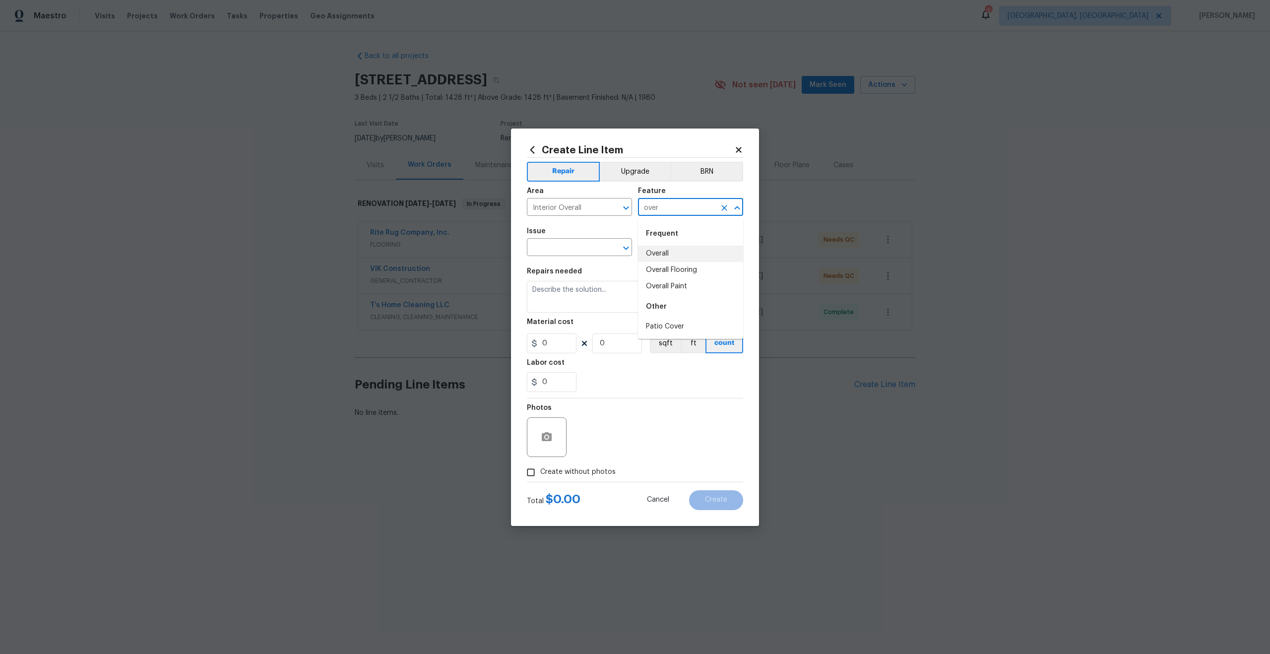
click at [659, 251] on li "Overall" at bounding box center [690, 254] width 105 height 16
type input "Overall"
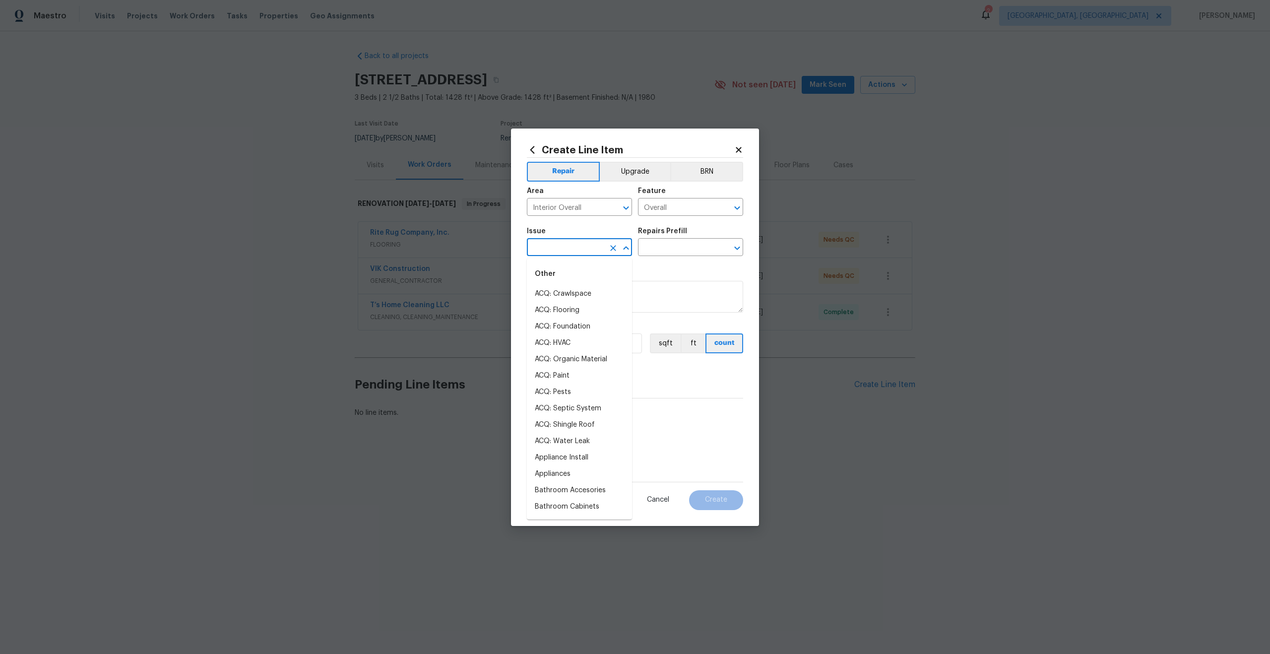
click at [559, 250] on input "text" at bounding box center [565, 248] width 77 height 15
click at [554, 293] on li "Photos" at bounding box center [579, 294] width 105 height 16
type input "Photos"
click at [675, 247] on input "text" at bounding box center [676, 248] width 77 height 15
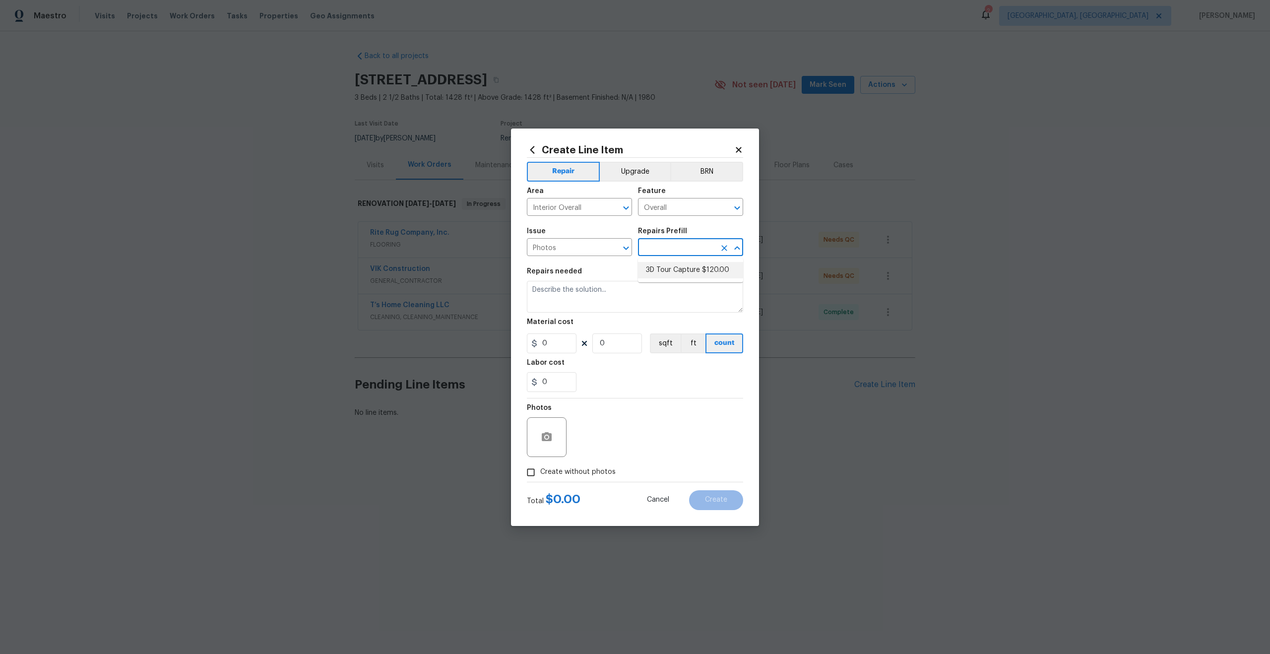
click at [673, 267] on li "3D Tour Capture $120.00" at bounding box center [690, 270] width 105 height 16
type input "3D Tour Capture $120.00"
type textarea "Capture 3D tour of home"
type input "120"
type input "1"
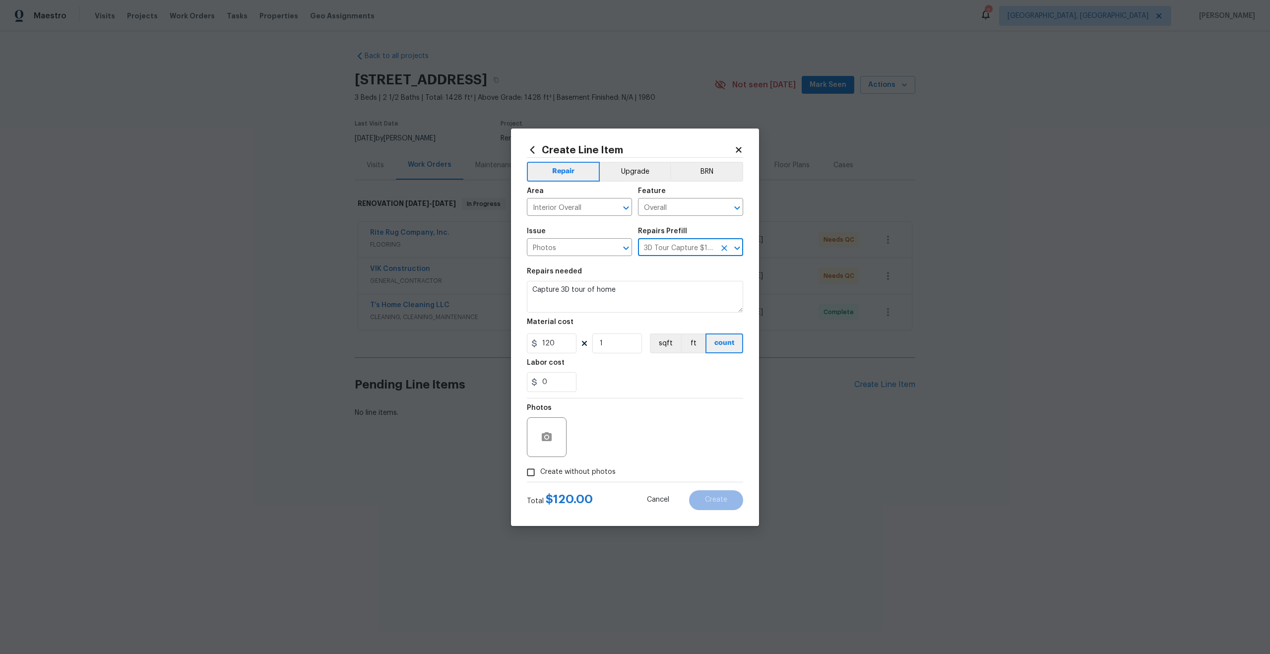
click at [529, 476] on input "Create without photos" at bounding box center [530, 472] width 19 height 19
checkbox input "true"
click at [620, 430] on textarea at bounding box center [659, 437] width 169 height 40
type textarea "."
click at [715, 502] on span "Create" at bounding box center [716, 499] width 22 height 7
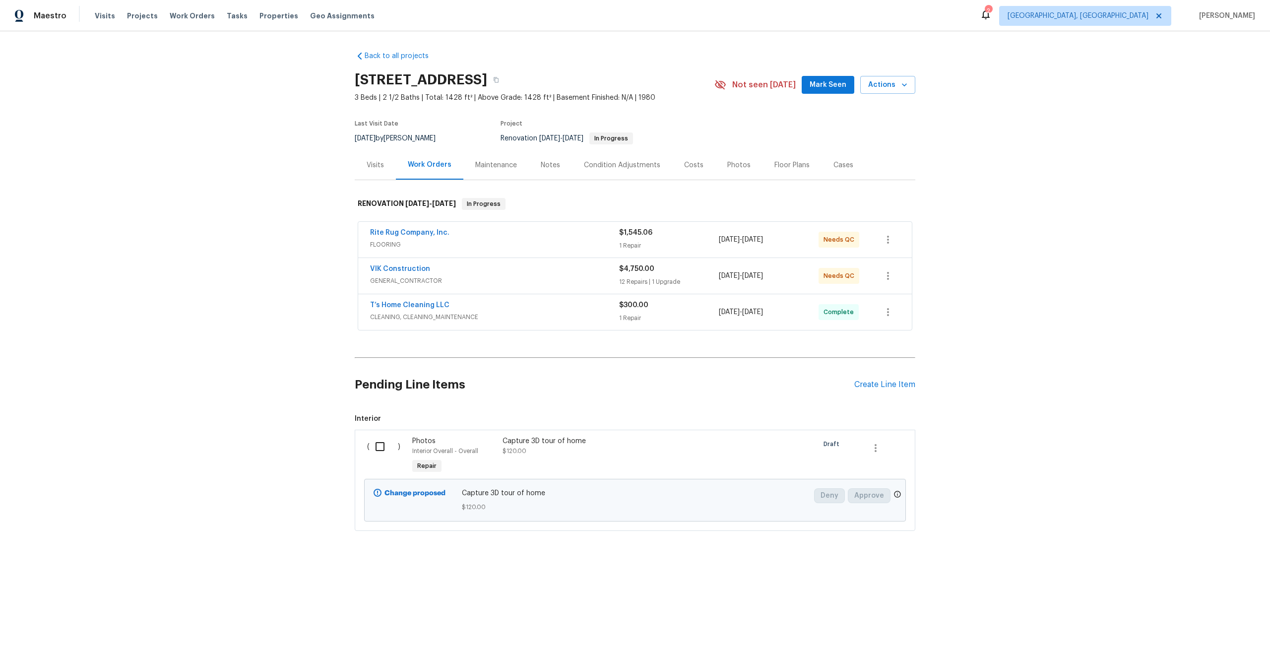
click at [382, 444] on input "checkbox" at bounding box center [384, 446] width 28 height 21
checkbox input "true"
click at [1222, 632] on span "Create Work Order" at bounding box center [1213, 629] width 66 height 12
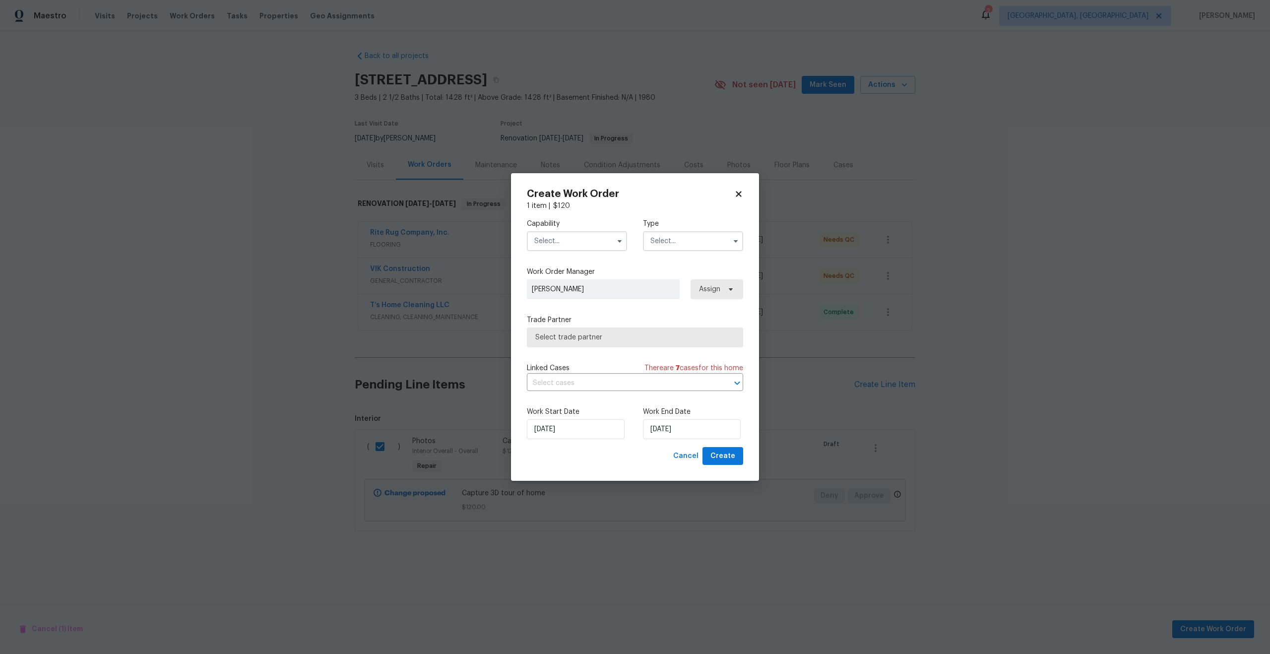
click at [561, 244] on input "text" at bounding box center [577, 241] width 100 height 20
click at [560, 294] on span "Photography" at bounding box center [558, 296] width 43 height 7
type input "Photography"
click at [685, 239] on input "text" at bounding box center [693, 241] width 100 height 20
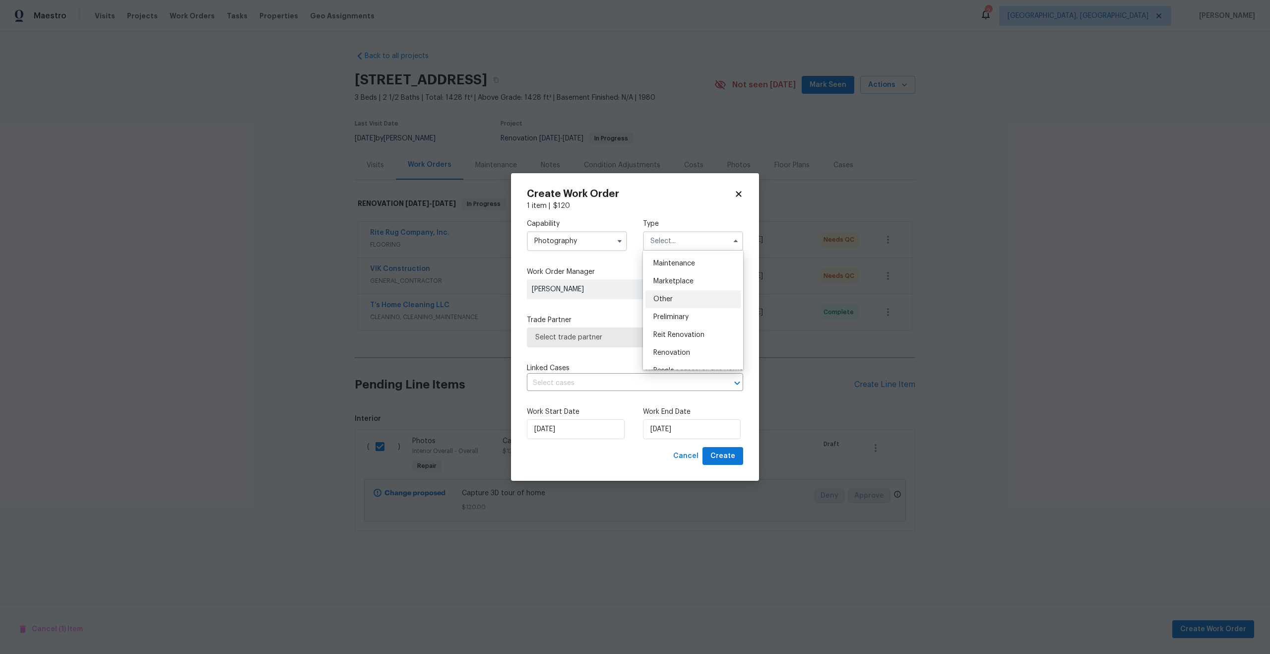
scroll to position [158, 0]
click at [667, 300] on span "Other" at bounding box center [662, 300] width 19 height 7
type input "Other"
click at [595, 335] on span "Select trade partner" at bounding box center [627, 337] width 185 height 10
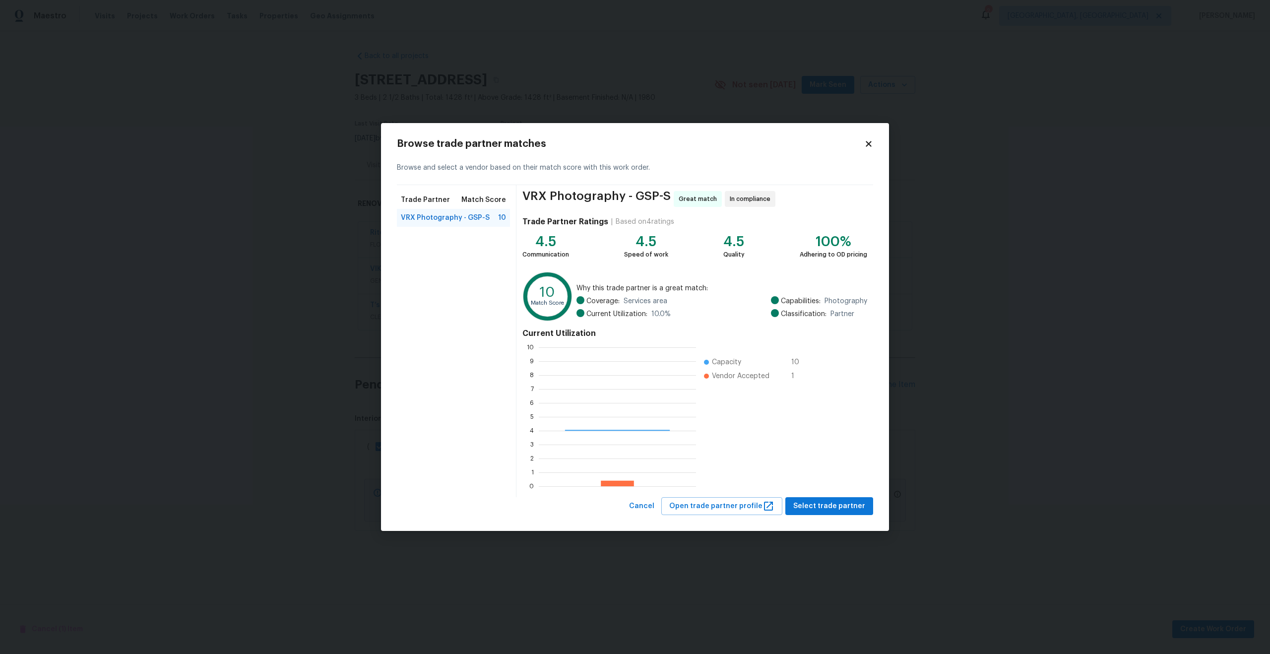
scroll to position [139, 157]
click at [830, 501] on span "Select trade partner" at bounding box center [829, 506] width 72 height 12
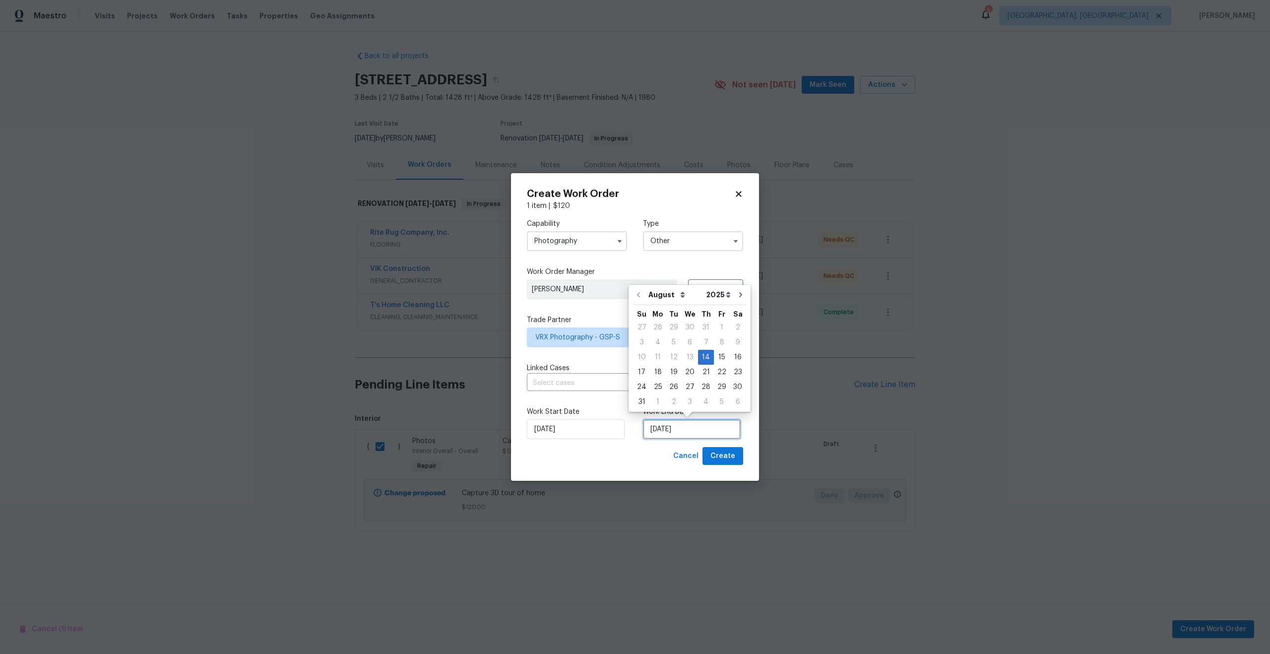
click at [694, 432] on input "[DATE]" at bounding box center [692, 429] width 98 height 20
click at [721, 356] on div "15" at bounding box center [722, 357] width 16 height 14
type input "15/08/2025"
click at [729, 452] on span "Create" at bounding box center [723, 456] width 25 height 12
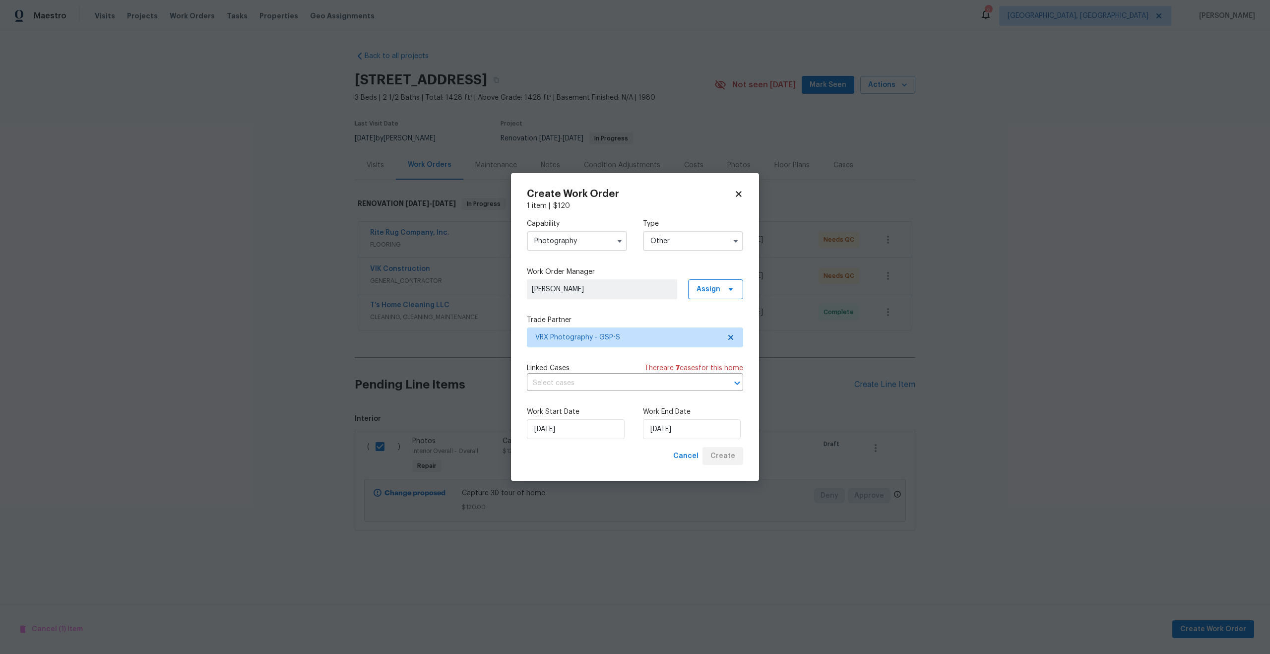
checkbox input "false"
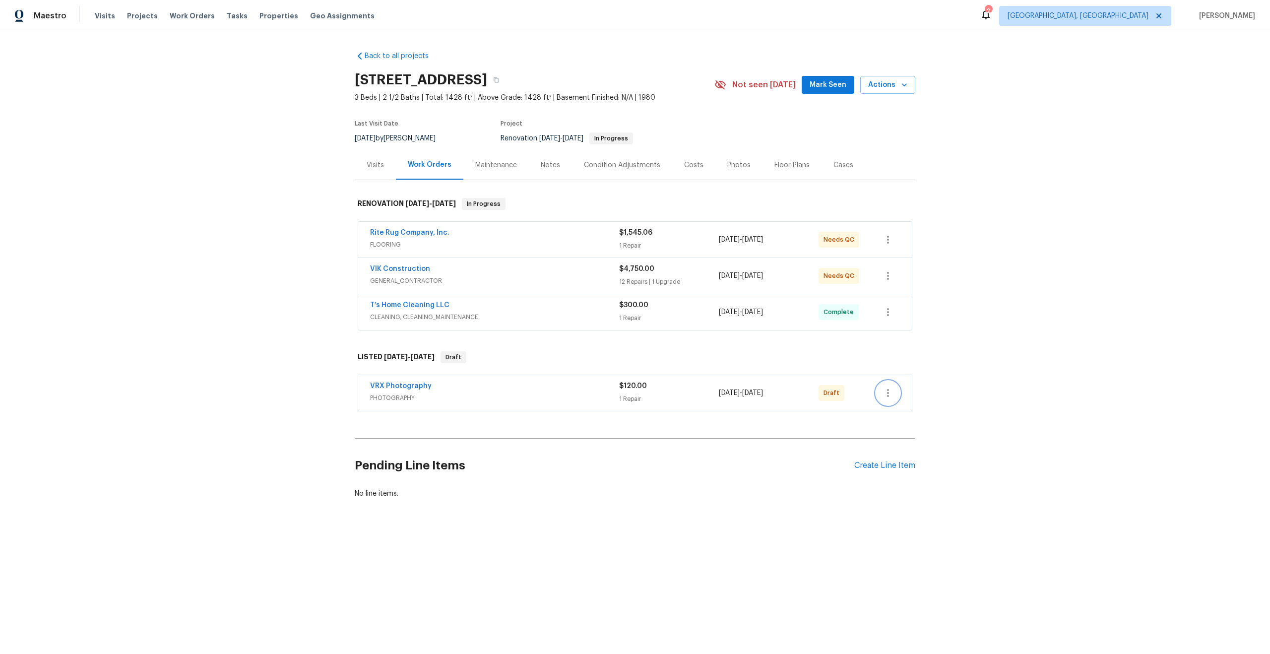
click at [888, 393] on icon "button" at bounding box center [888, 393] width 2 height 8
click at [888, 393] on li "Send to Vendor" at bounding box center [929, 393] width 107 height 16
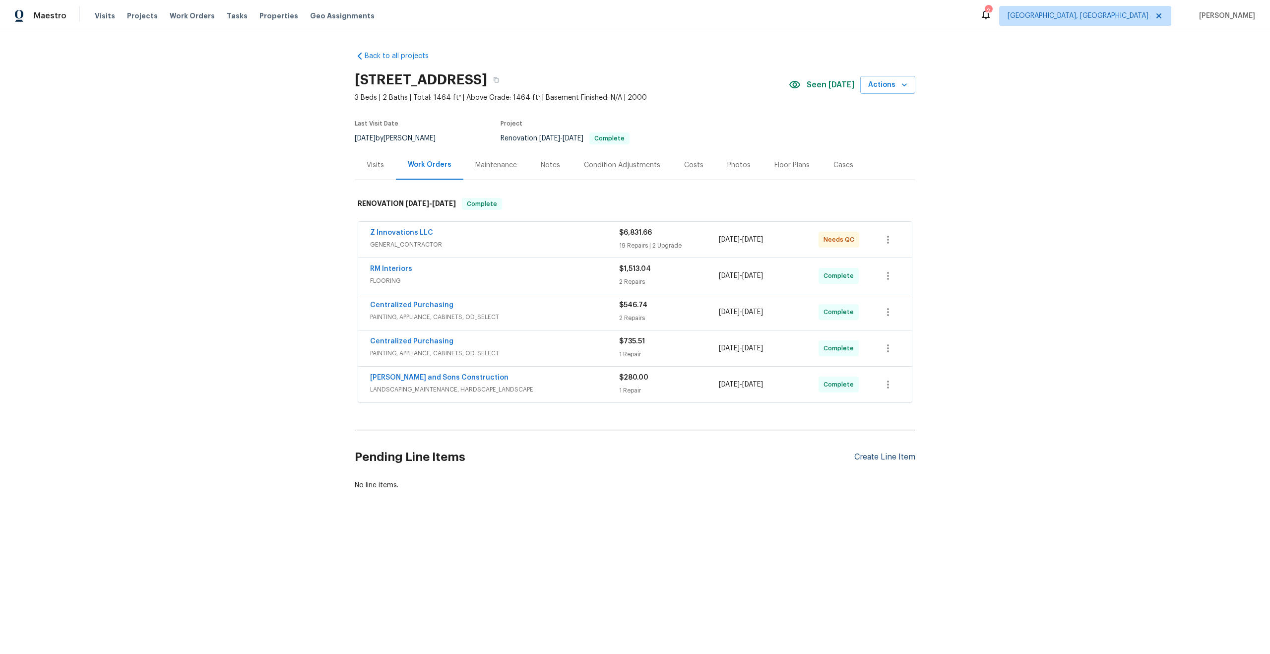
click at [876, 456] on div "Create Line Item" at bounding box center [884, 457] width 61 height 9
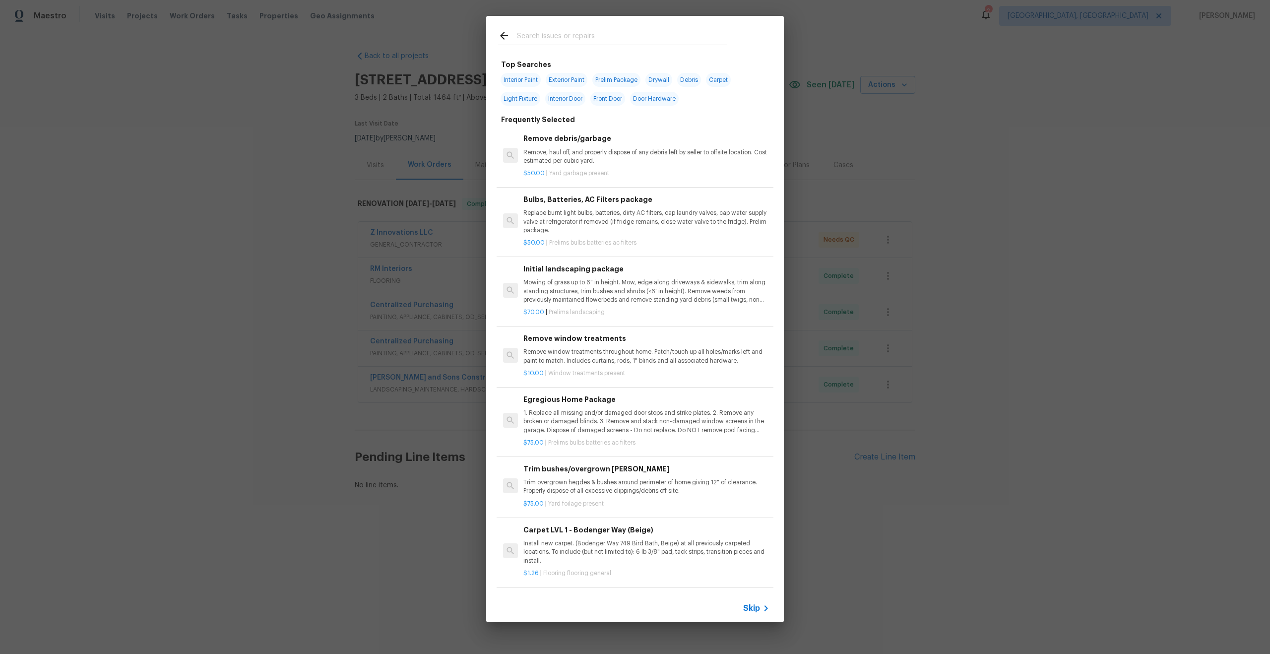
click at [756, 608] on span "Skip" at bounding box center [751, 608] width 17 height 10
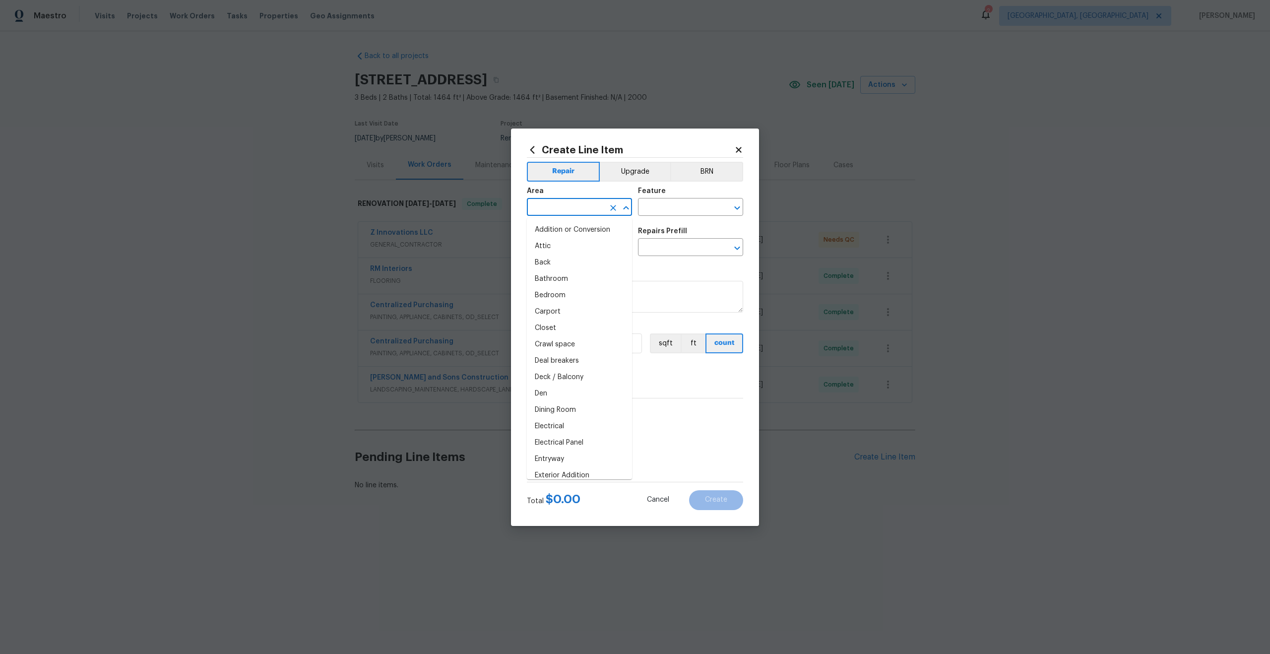
click at [585, 209] on input "text" at bounding box center [565, 207] width 77 height 15
click at [579, 245] on li "Interior Overall" at bounding box center [579, 246] width 105 height 16
type input "Interior Overall"
click at [653, 216] on div "Area Interior Overall ​ Feature ​" at bounding box center [635, 202] width 216 height 40
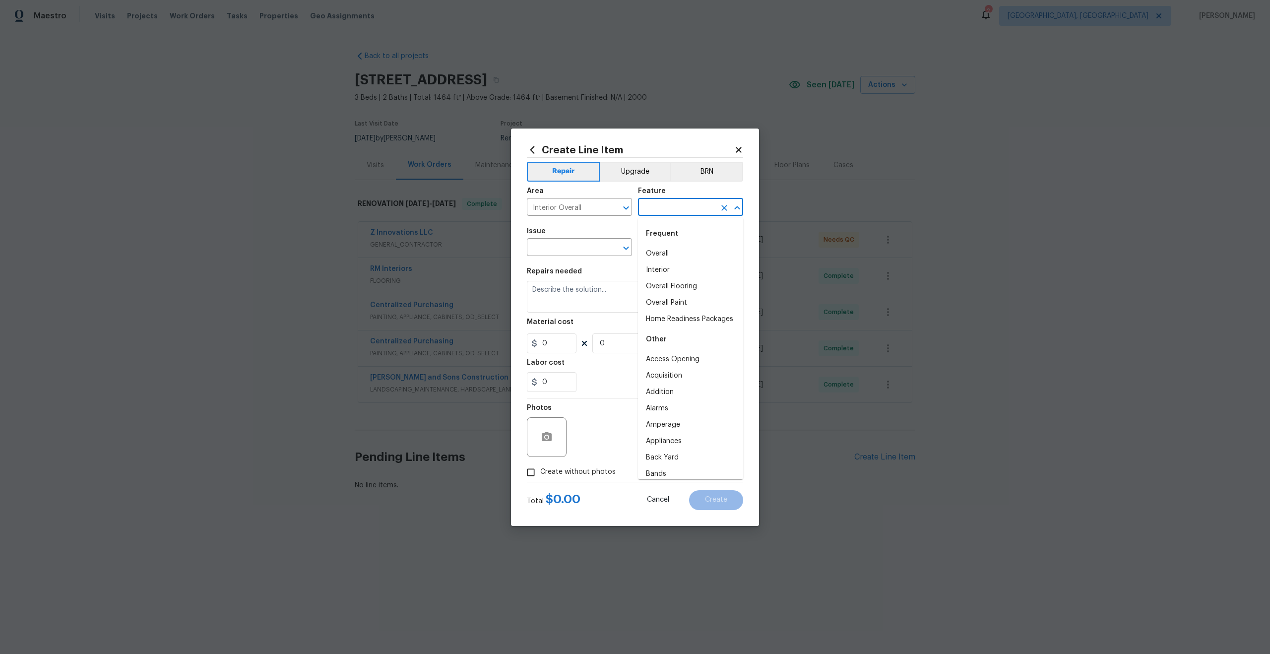
click at [653, 211] on input "text" at bounding box center [676, 207] width 77 height 15
click at [661, 256] on li "Overall" at bounding box center [690, 254] width 105 height 16
type input "Overall"
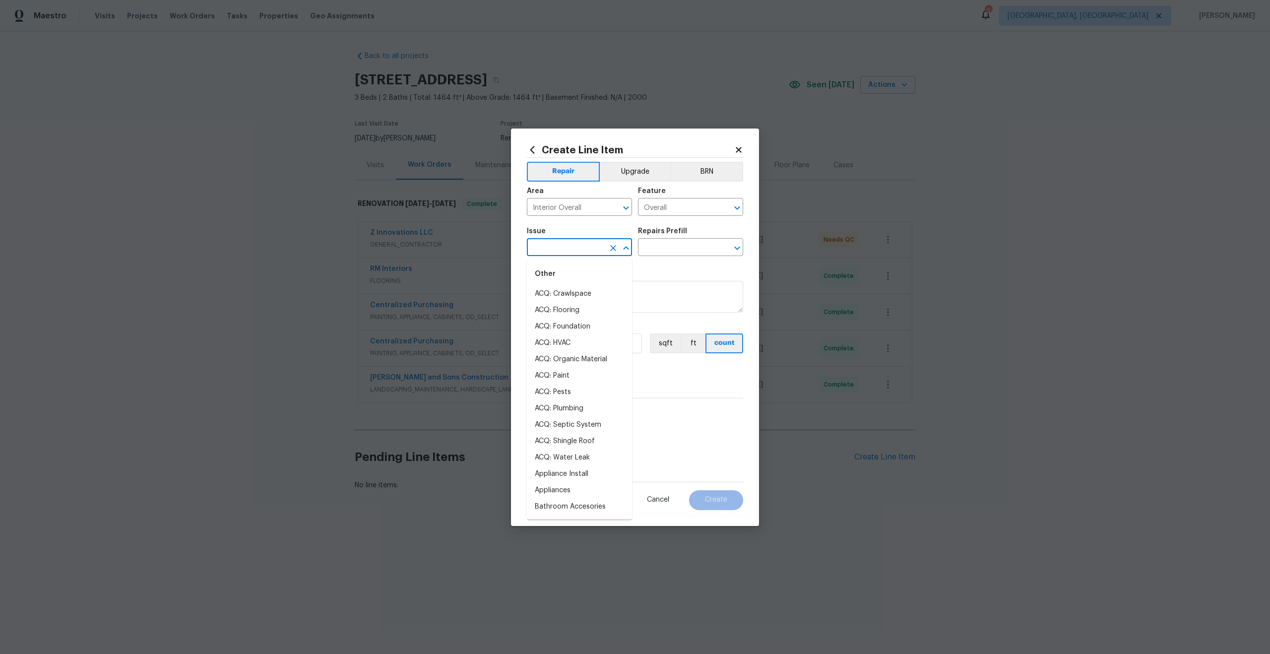
click at [574, 251] on input "text" at bounding box center [565, 248] width 77 height 15
click at [566, 287] on li "Photos" at bounding box center [579, 294] width 105 height 16
type input "Photos"
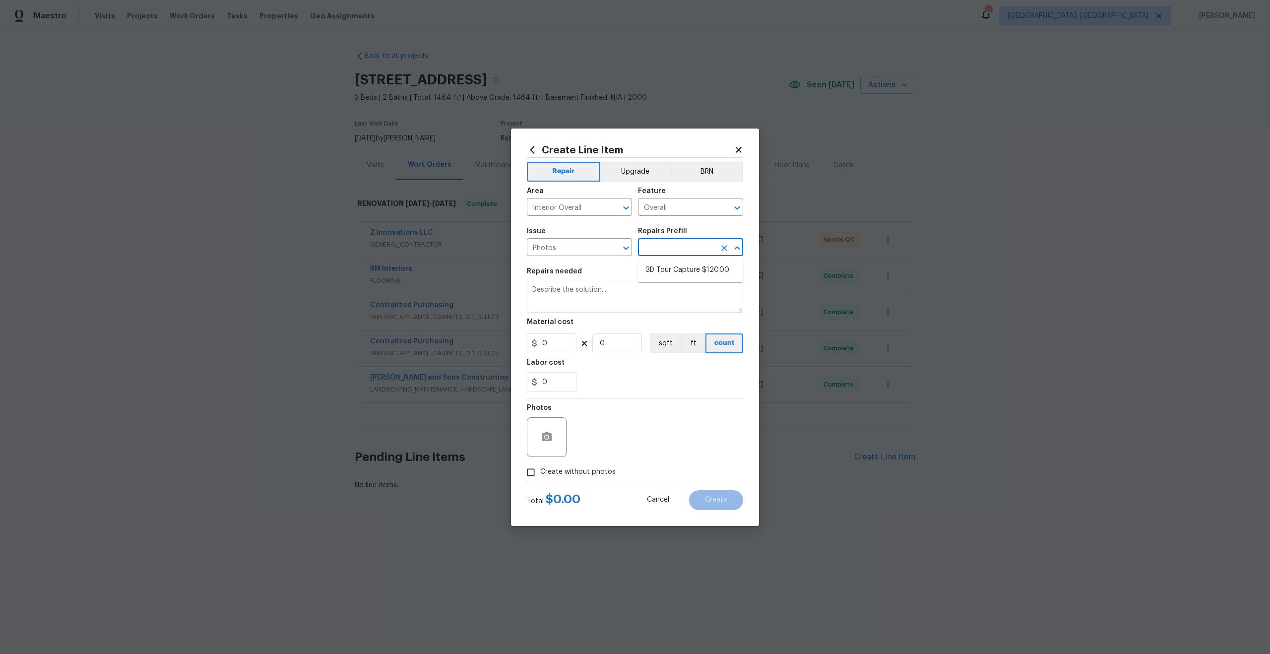
click at [661, 245] on input "text" at bounding box center [676, 248] width 77 height 15
click at [661, 265] on li "3D Tour Capture $120.00" at bounding box center [690, 270] width 105 height 16
type input "3D Tour Capture $120.00"
type textarea "Capture 3D tour of home"
type input "1"
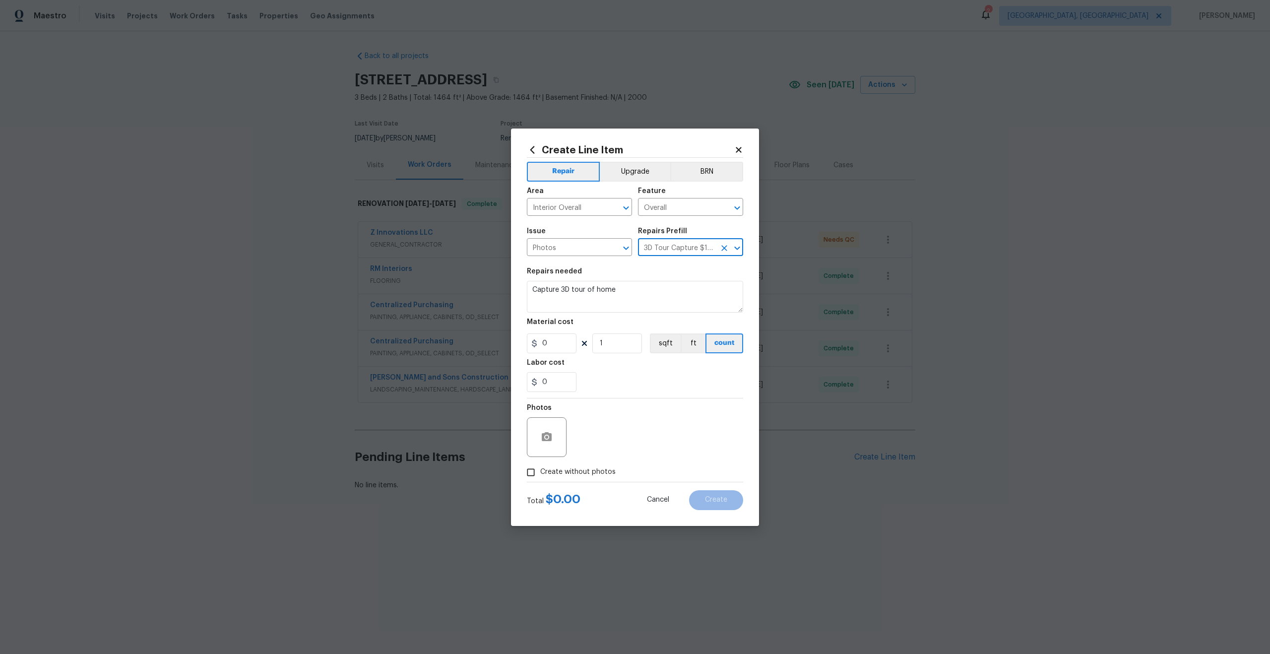
type input "120"
click at [536, 471] on input "Create without photos" at bounding box center [530, 472] width 19 height 19
checkbox input "true"
click at [608, 440] on textarea at bounding box center [659, 437] width 169 height 40
type textarea "."
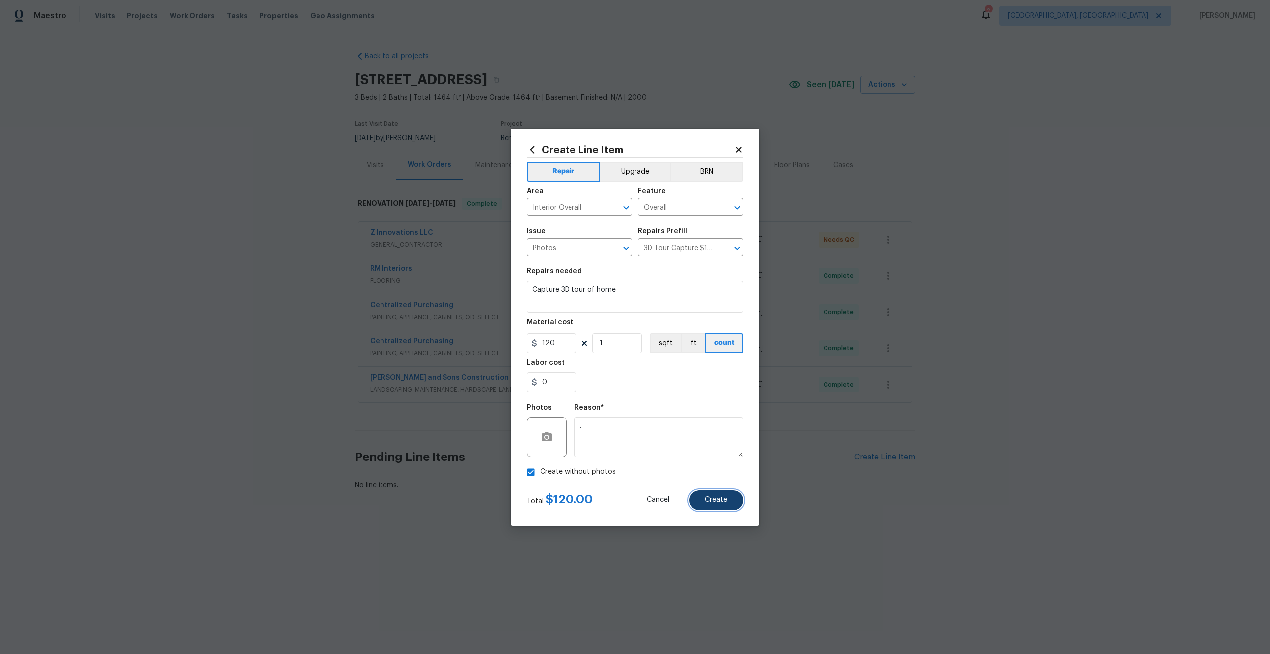
click at [715, 498] on span "Create" at bounding box center [716, 499] width 22 height 7
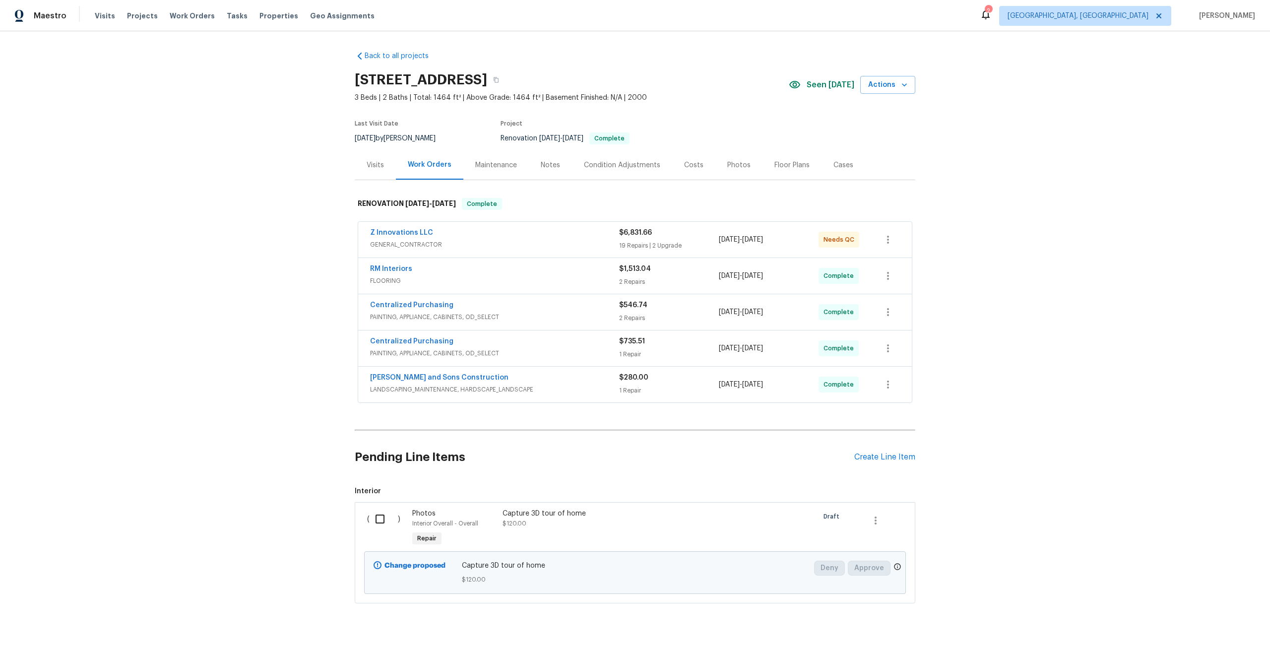
scroll to position [17, 0]
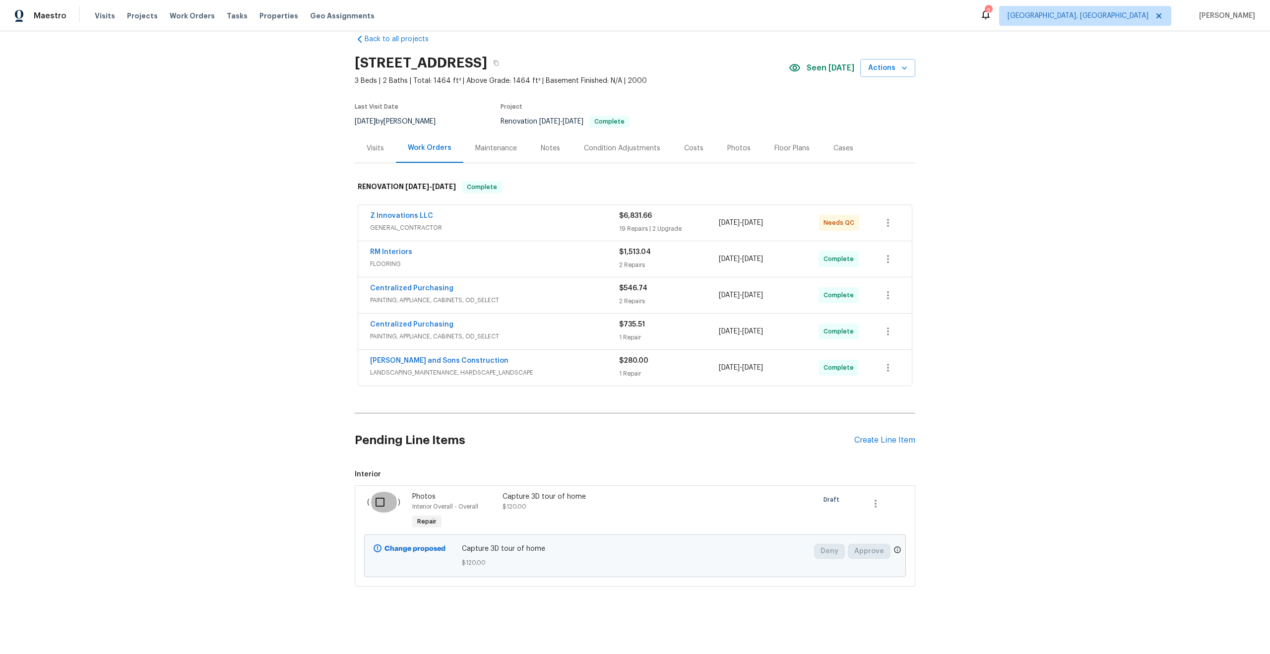
click at [392, 502] on input "checkbox" at bounding box center [384, 502] width 28 height 21
click at [387, 502] on input "checkbox" at bounding box center [384, 502] width 28 height 21
click at [377, 502] on input "checkbox" at bounding box center [384, 502] width 28 height 21
checkbox input "true"
click at [876, 504] on icon "button" at bounding box center [876, 504] width 12 height 12
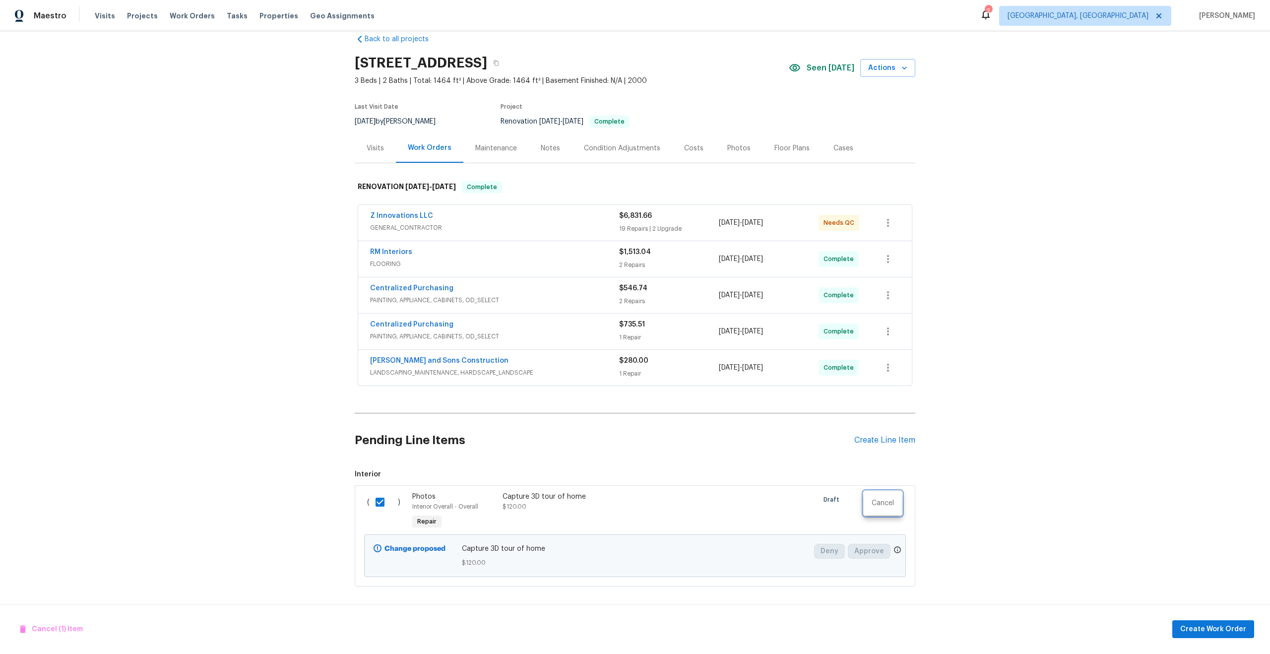
click at [978, 469] on div at bounding box center [635, 327] width 1270 height 654
click at [1197, 628] on span "Create Work Order" at bounding box center [1213, 629] width 66 height 12
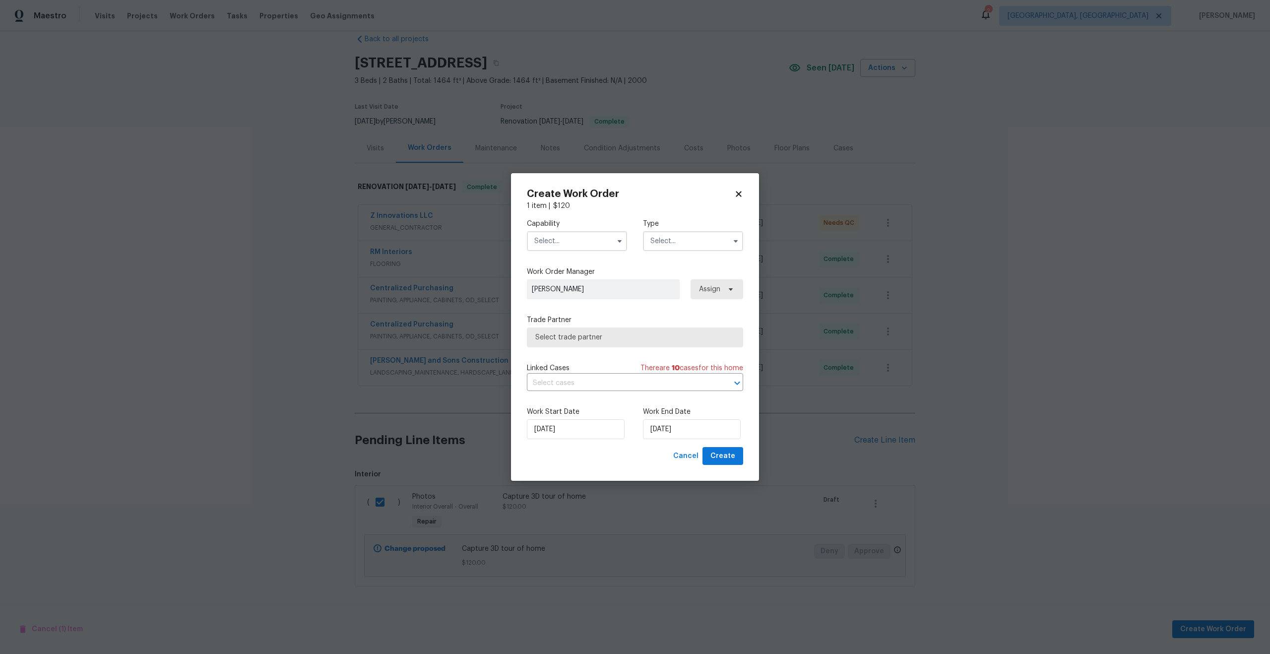
click at [580, 245] on input "text" at bounding box center [577, 241] width 100 height 20
click at [576, 322] on div "Septic" at bounding box center [576, 321] width 95 height 18
type input "Septic"
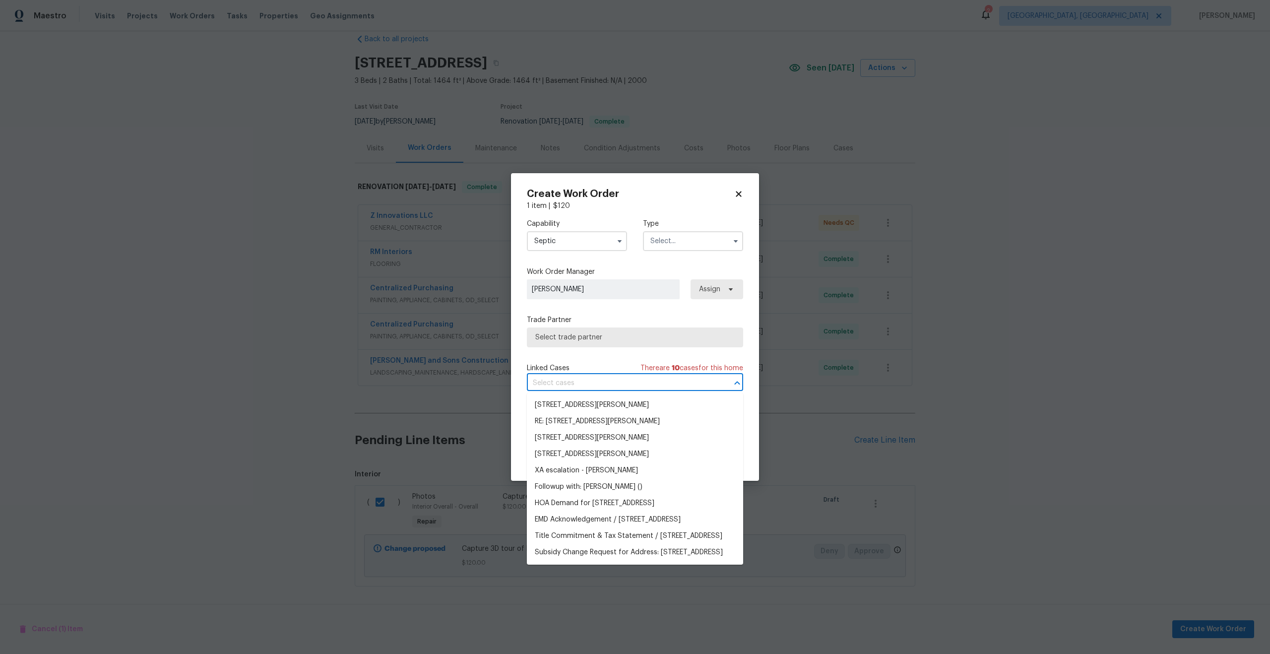
click at [587, 385] on input "text" at bounding box center [621, 383] width 189 height 15
click at [587, 372] on div "Linked Cases There are 10 case s for this home" at bounding box center [635, 368] width 216 height 10
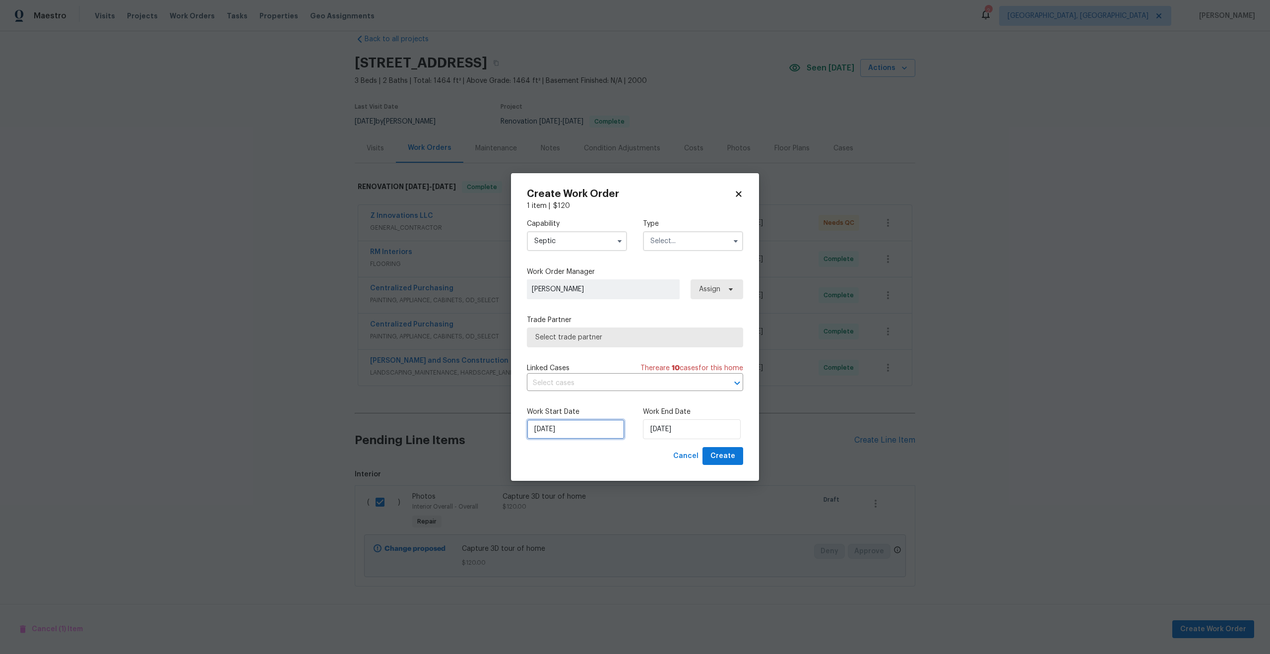
click at [593, 431] on input "14/08/2025" at bounding box center [576, 429] width 98 height 20
click at [602, 352] on div "15" at bounding box center [606, 357] width 16 height 14
type input "15/08/2025"
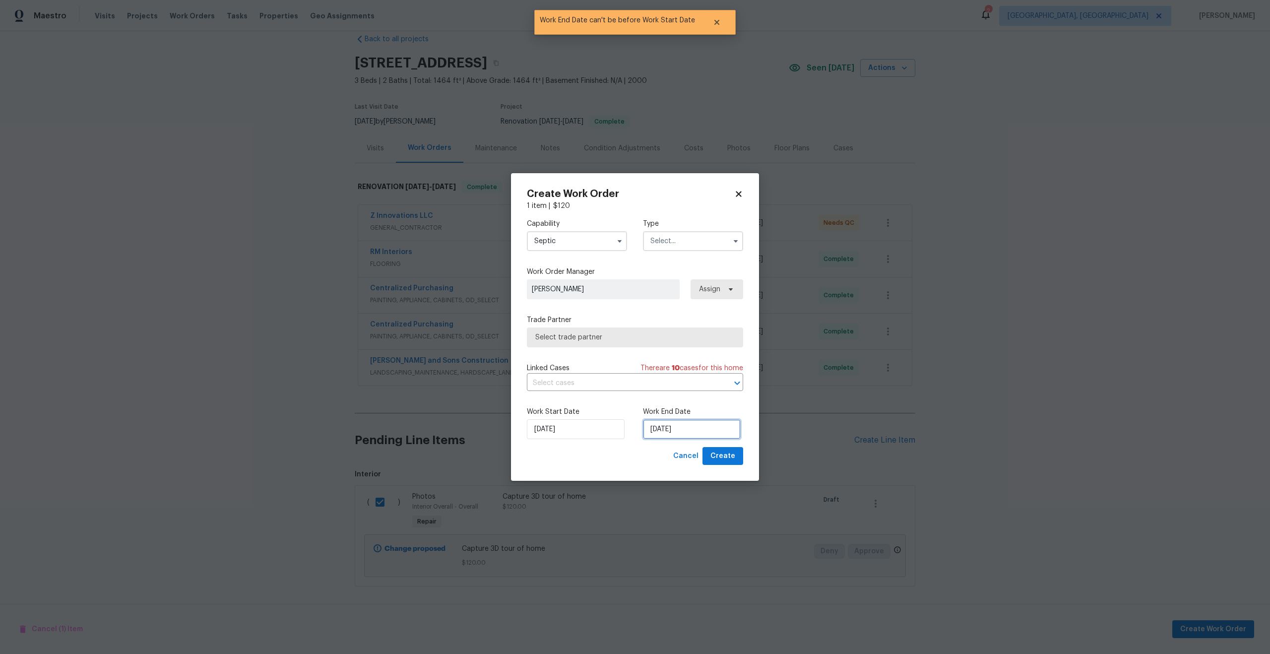
click at [695, 434] on input "15/08/2025" at bounding box center [692, 429] width 98 height 20
click at [733, 356] on div "16" at bounding box center [738, 357] width 16 height 14
type input "16/08/2025"
click at [727, 447] on button "Create" at bounding box center [723, 456] width 41 height 18
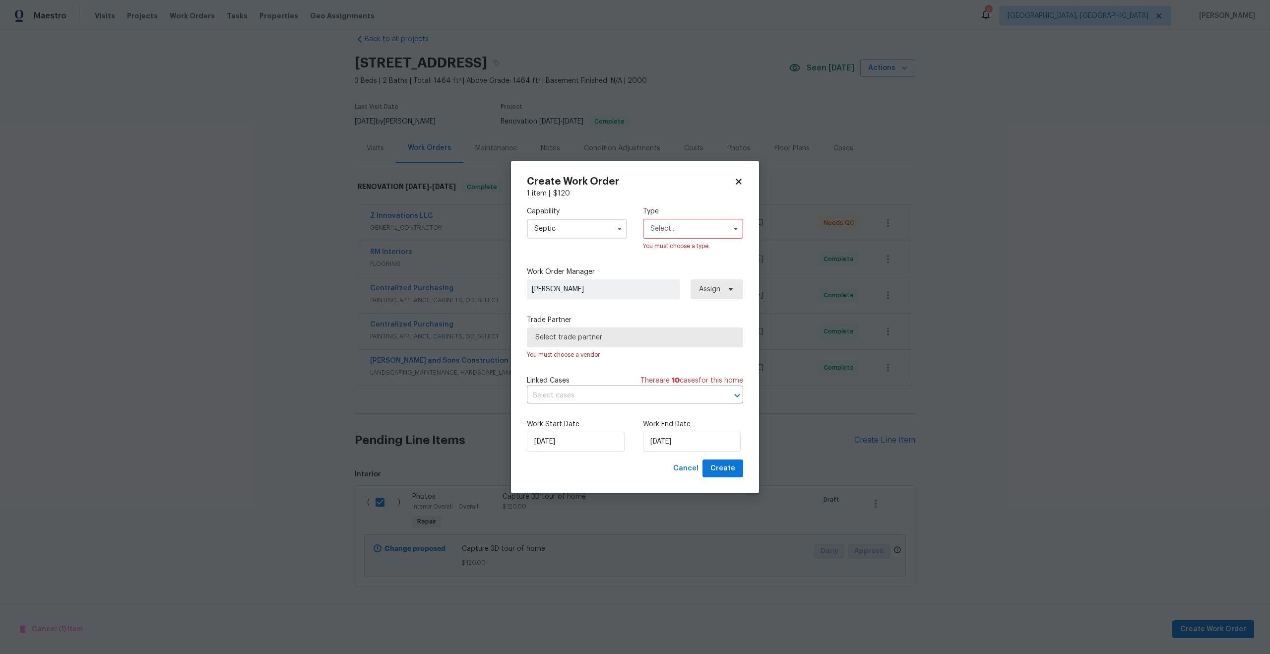
click at [593, 232] on input "Septic" at bounding box center [577, 229] width 100 height 20
click at [561, 250] on div "Photography" at bounding box center [576, 245] width 95 height 18
type input "Photography"
click at [674, 230] on input "text" at bounding box center [693, 229] width 100 height 20
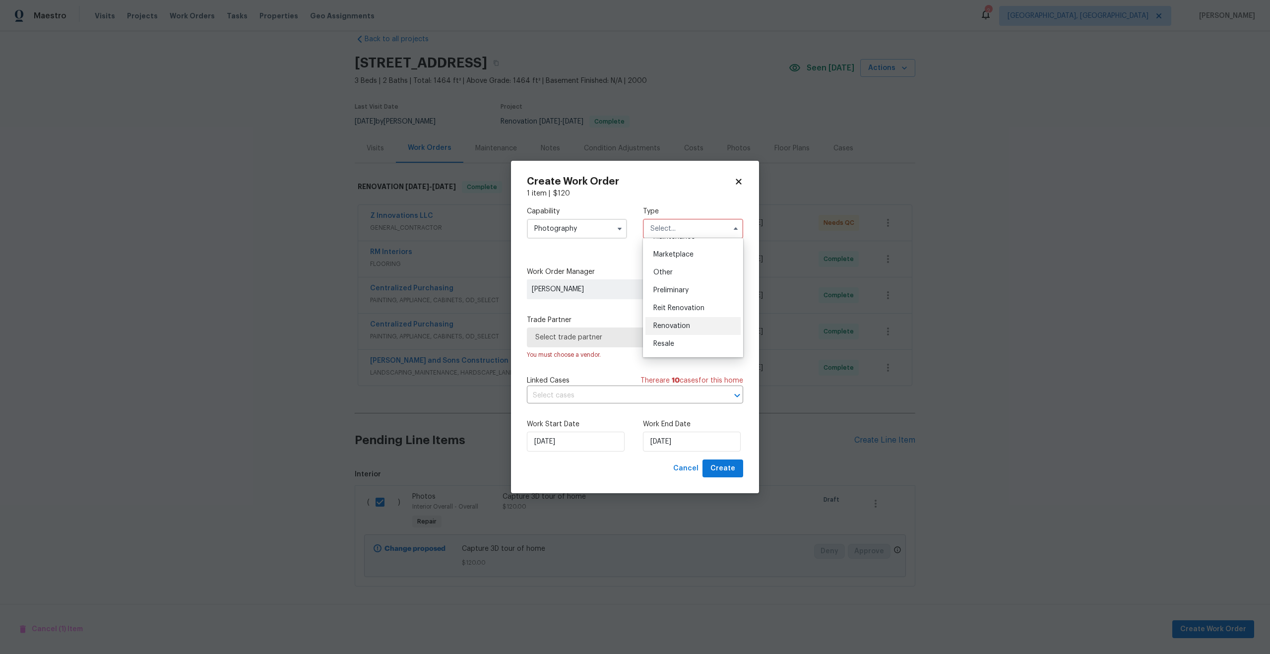
scroll to position [174, 0]
click at [674, 272] on div "Other" at bounding box center [693, 272] width 95 height 18
type input "Other"
click at [725, 471] on span "Create" at bounding box center [723, 468] width 25 height 12
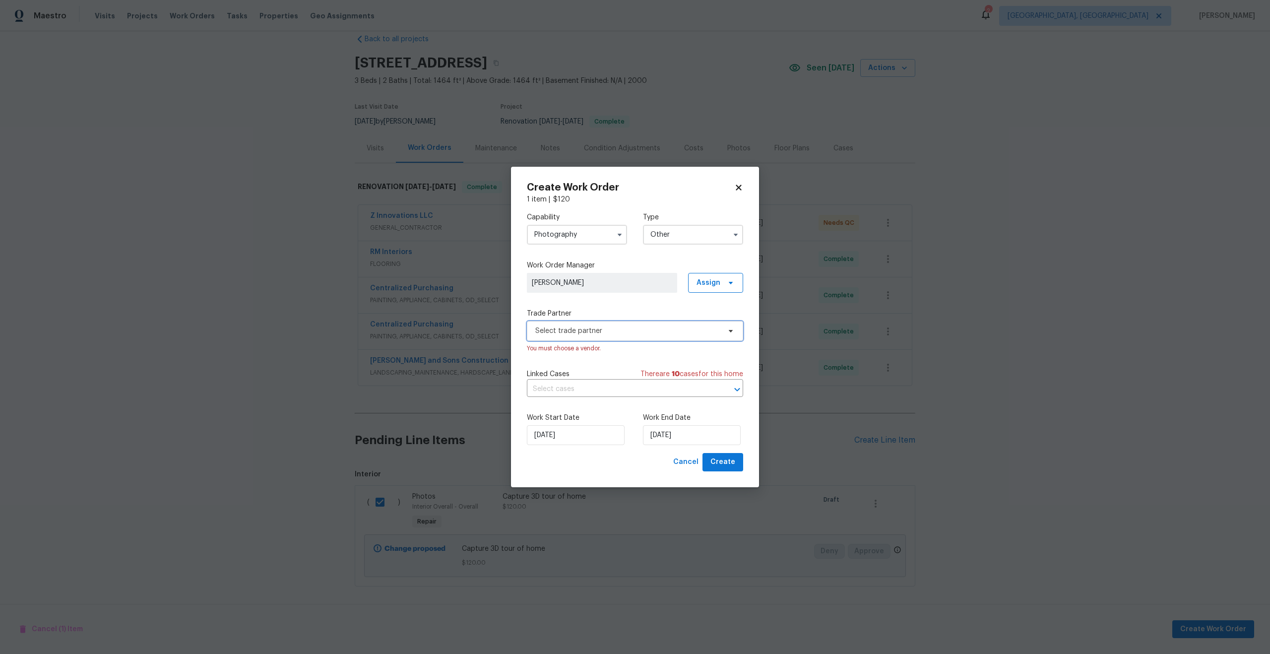
click at [630, 331] on span "Select trade partner" at bounding box center [627, 331] width 185 height 10
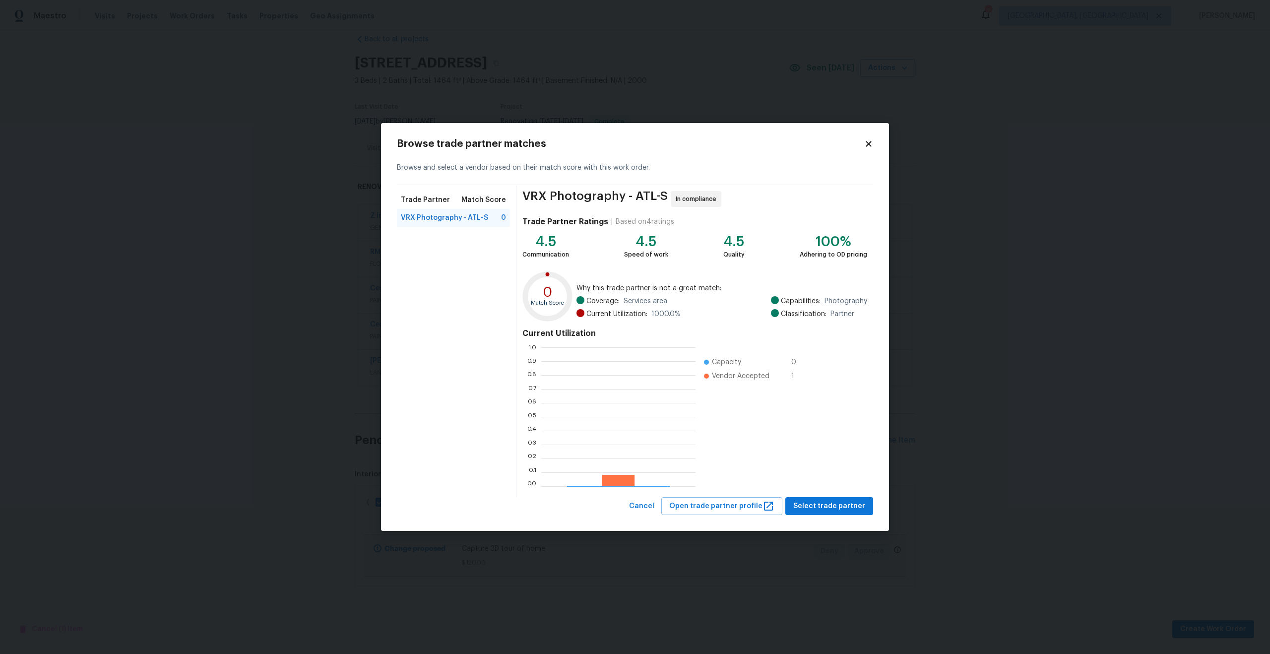
scroll to position [139, 154]
click at [825, 507] on span "Select trade partner" at bounding box center [829, 506] width 72 height 12
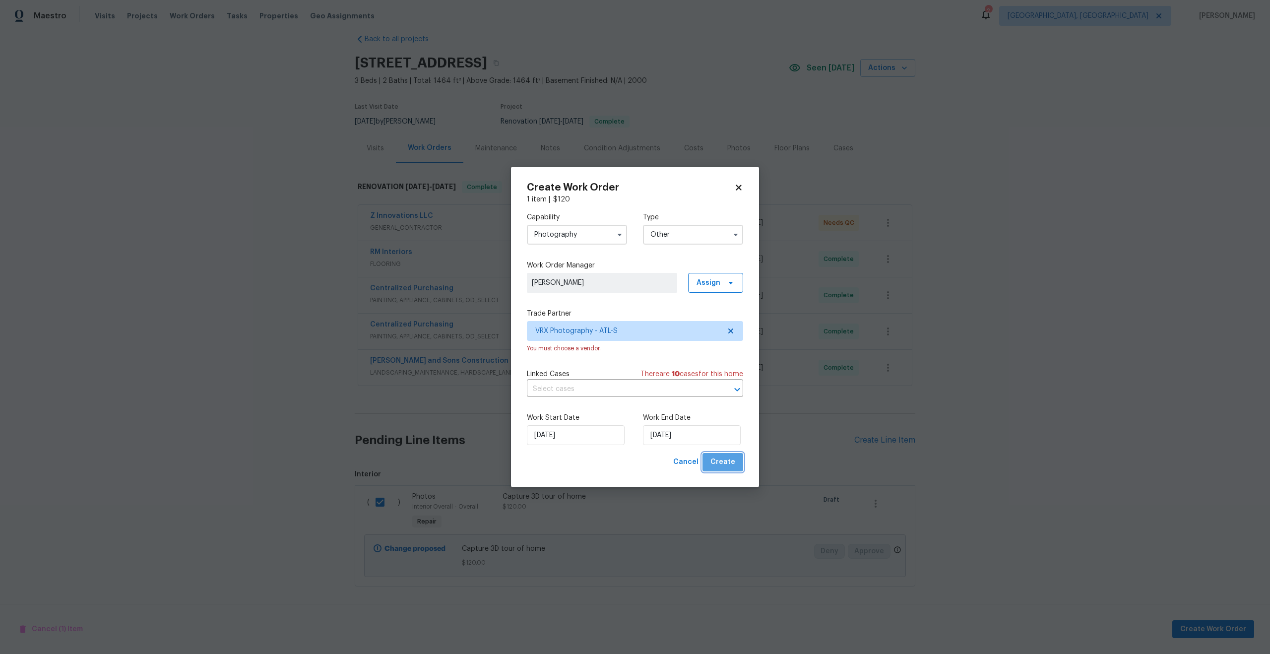
click at [725, 464] on span "Create" at bounding box center [723, 462] width 25 height 12
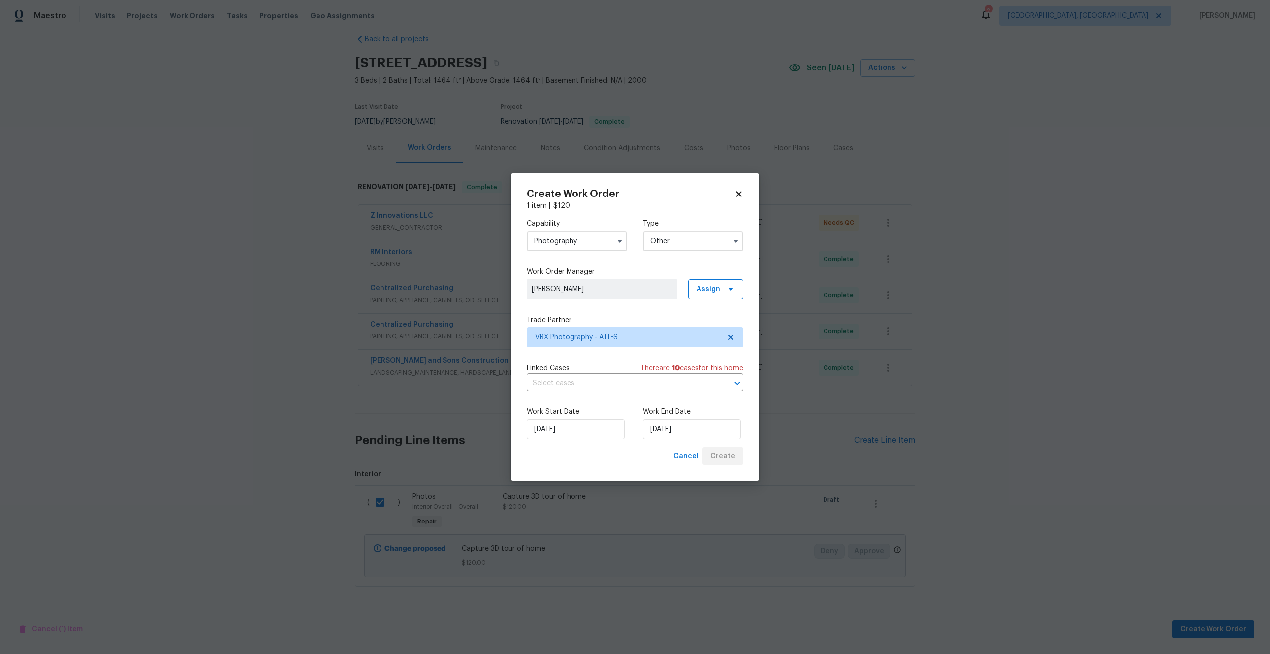
checkbox input "false"
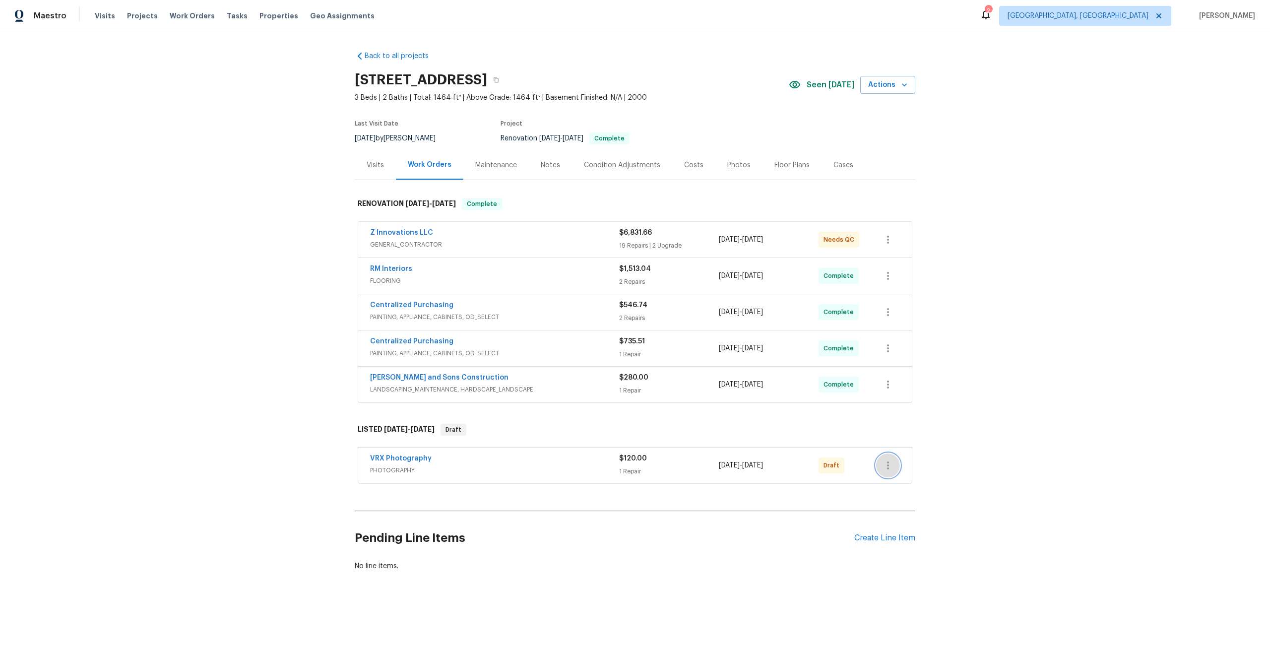
click at [888, 462] on icon "button" at bounding box center [888, 465] width 2 height 8
click at [889, 463] on li "Send to Vendor" at bounding box center [929, 465] width 107 height 16
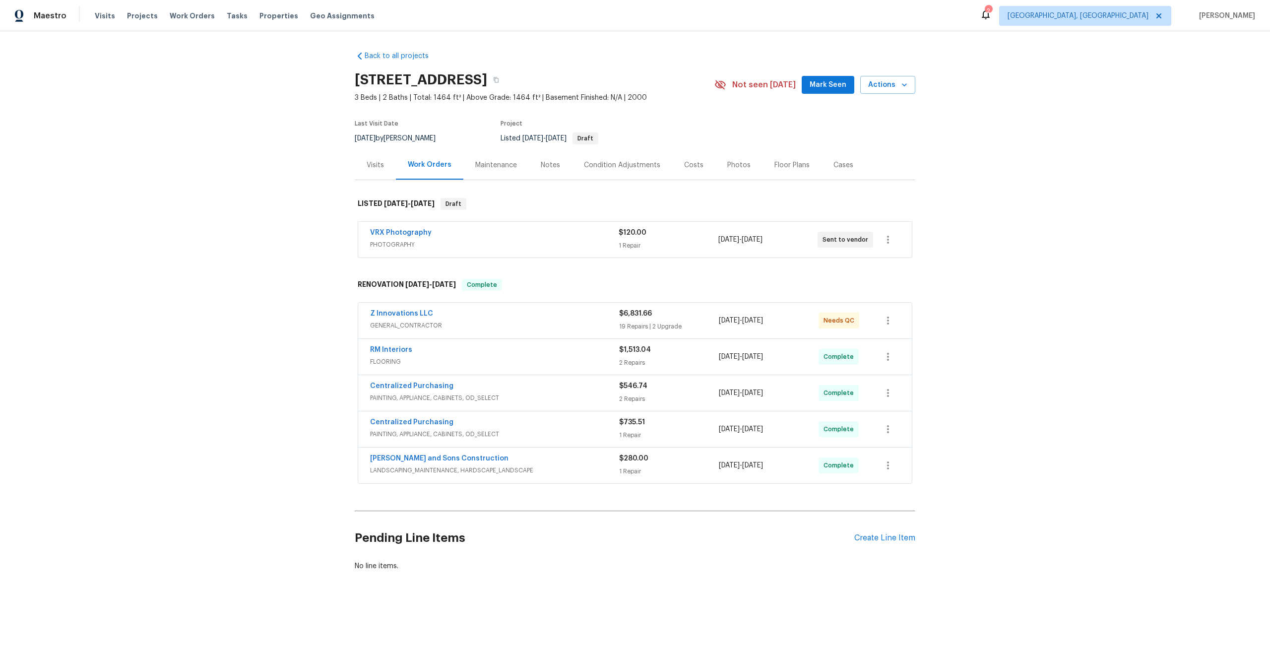
click at [930, 252] on div "Back to all projects [STREET_ADDRESS] 3 Beds | 2 Baths | Total: 1464 ft² | Abov…" at bounding box center [635, 334] width 1270 height 607
drag, startPoint x: 612, startPoint y: 79, endPoint x: 341, endPoint y: 79, distance: 271.4
click at [341, 79] on div "Back to all projects [STREET_ADDRESS] 3 Beds | 2 Baths | Total: 1464 ft² | Abov…" at bounding box center [635, 334] width 1270 height 607
drag, startPoint x: 353, startPoint y: 78, endPoint x: 614, endPoint y: 80, distance: 261.0
click at [614, 81] on div "Back to all projects [STREET_ADDRESS] 3 Beds | 2 Baths | Total: 1464 ft² | Abov…" at bounding box center [635, 334] width 1270 height 607
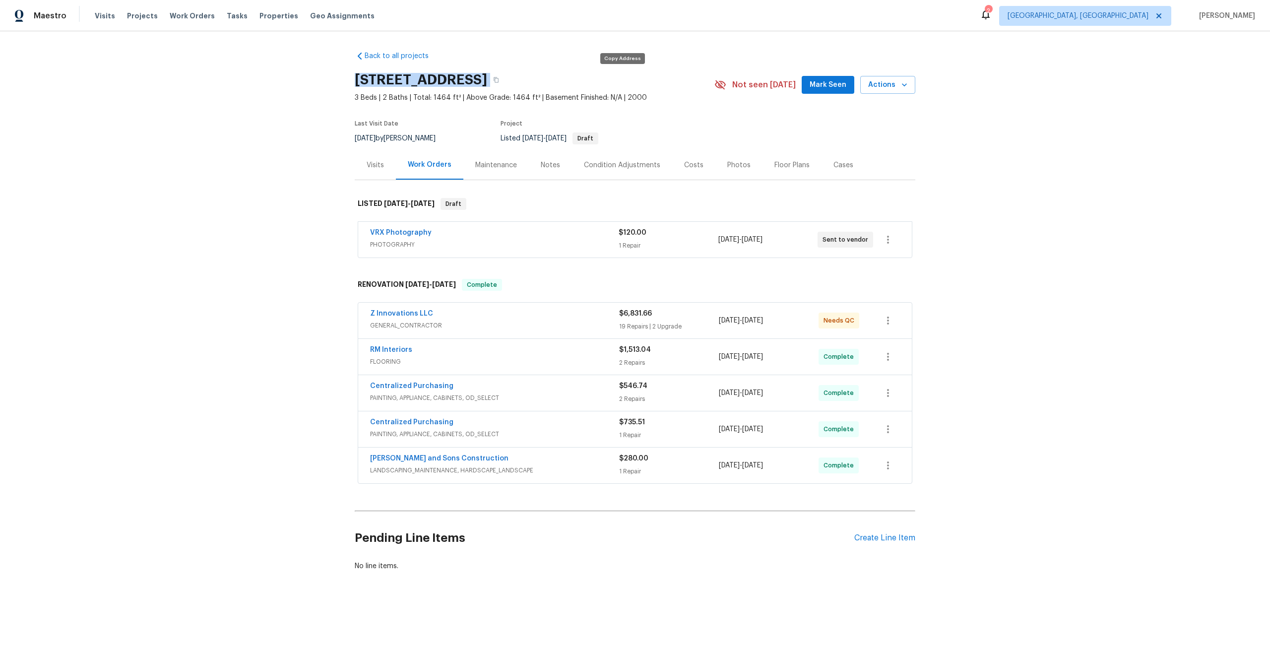
copy div "[STREET_ADDRESS]"
click at [956, 227] on div "Back to all projects [STREET_ADDRESS] 3 Beds | 2 Baths | Total: 1464 ft² | Abov…" at bounding box center [635, 334] width 1270 height 607
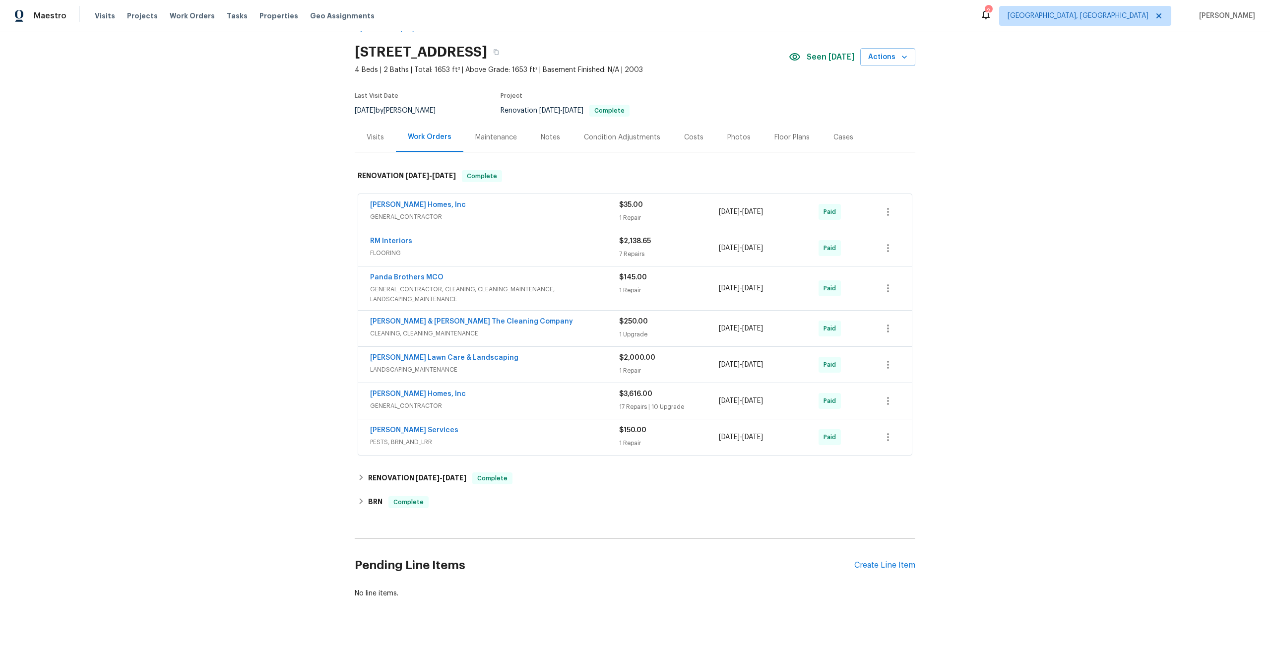
scroll to position [40, 0]
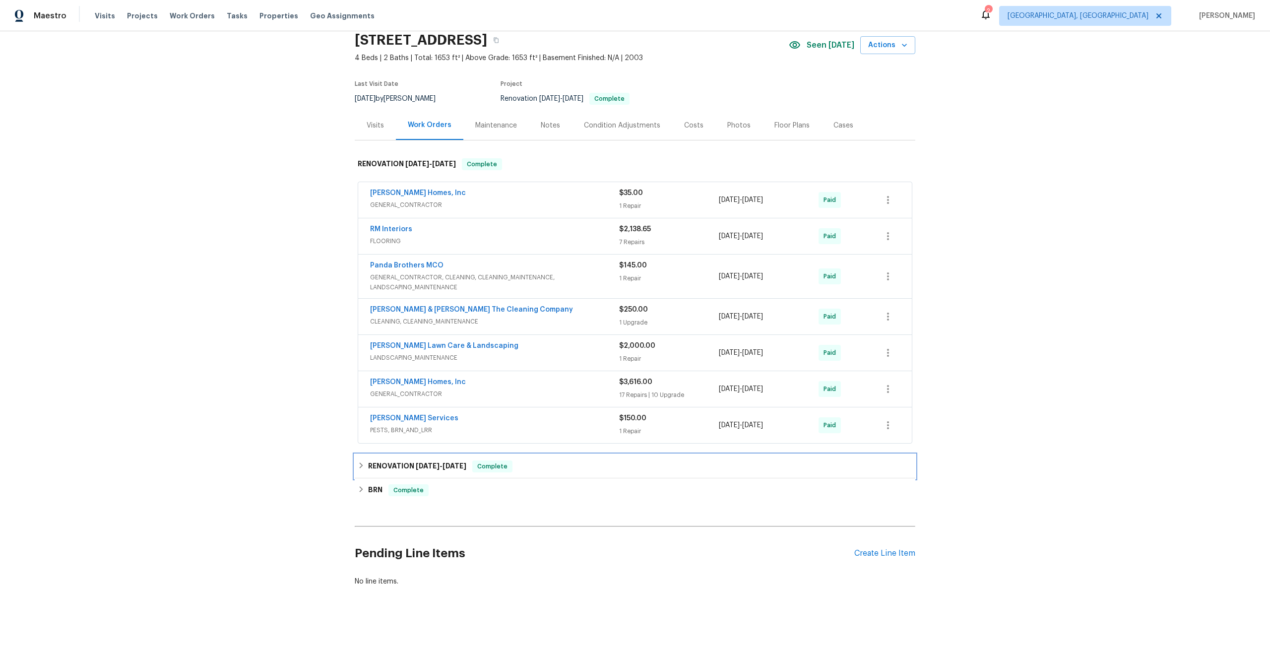
click at [606, 456] on div "RENOVATION [DATE] - [DATE] Complete" at bounding box center [635, 467] width 561 height 24
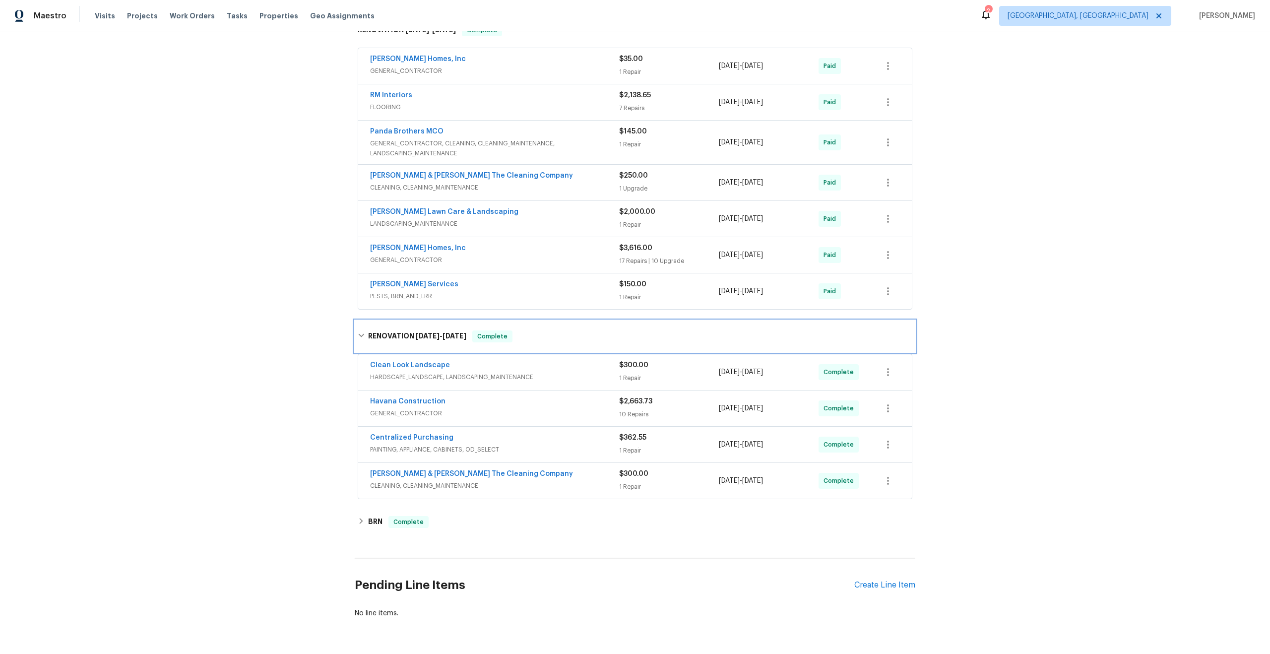
scroll to position [205, 0]
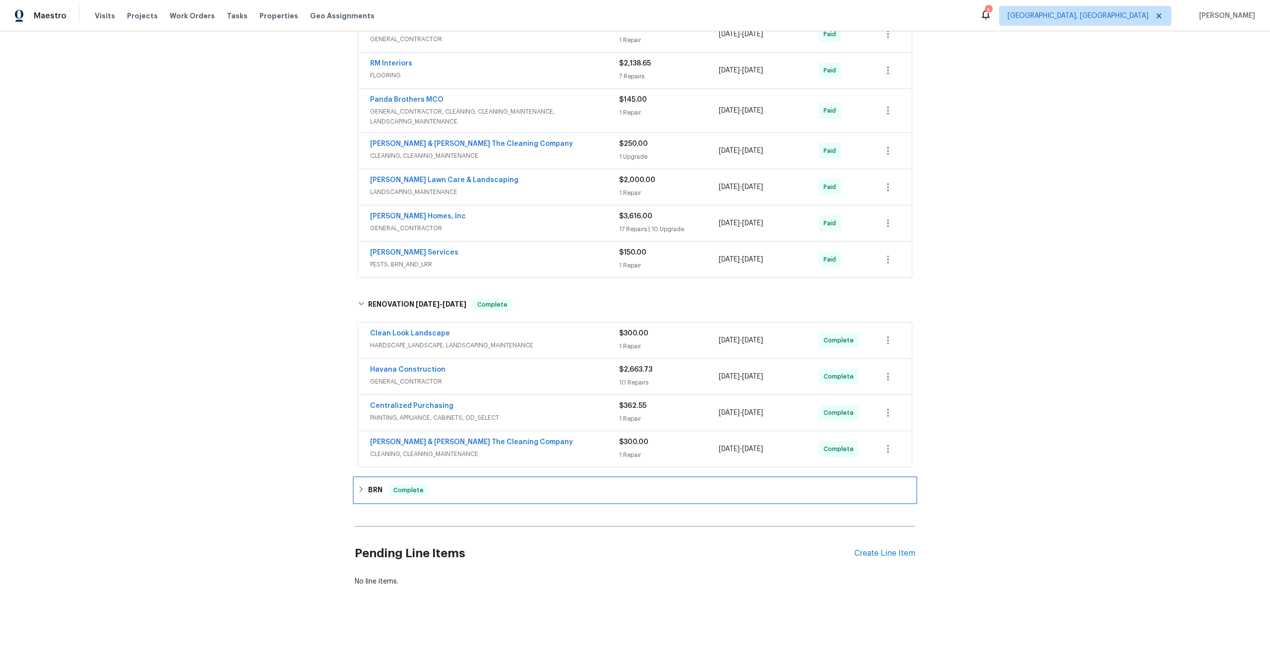
click at [582, 480] on div "BRN Complete" at bounding box center [635, 490] width 561 height 24
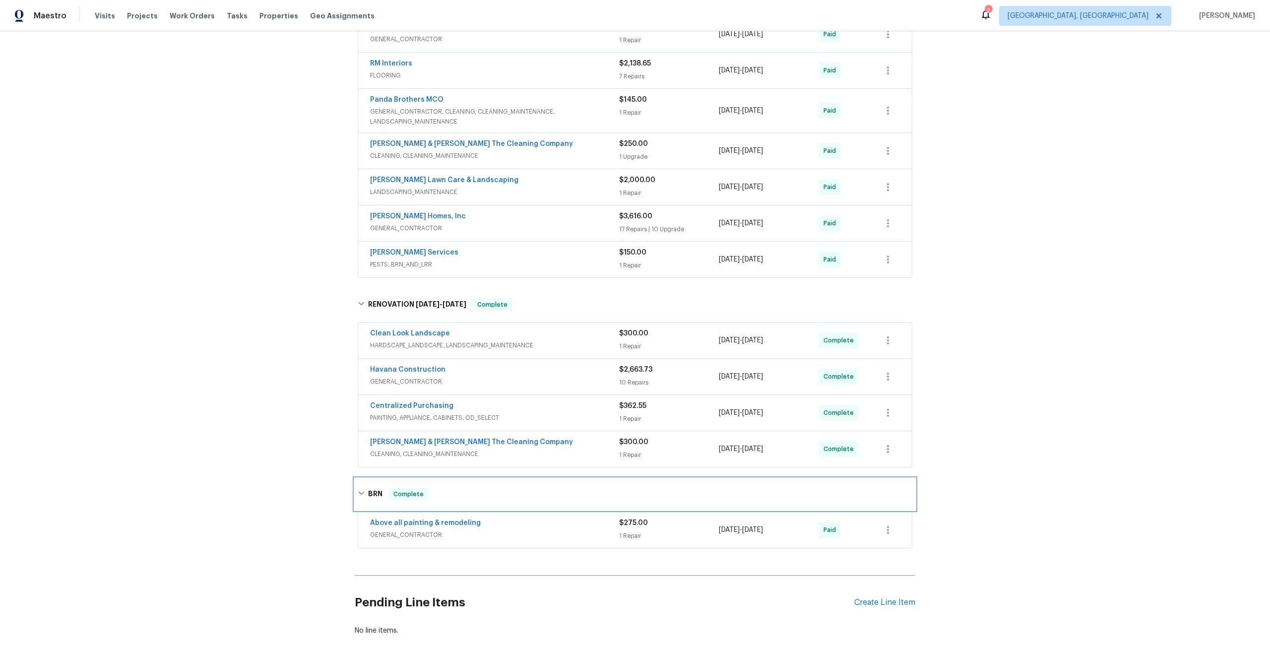
scroll to position [255, 0]
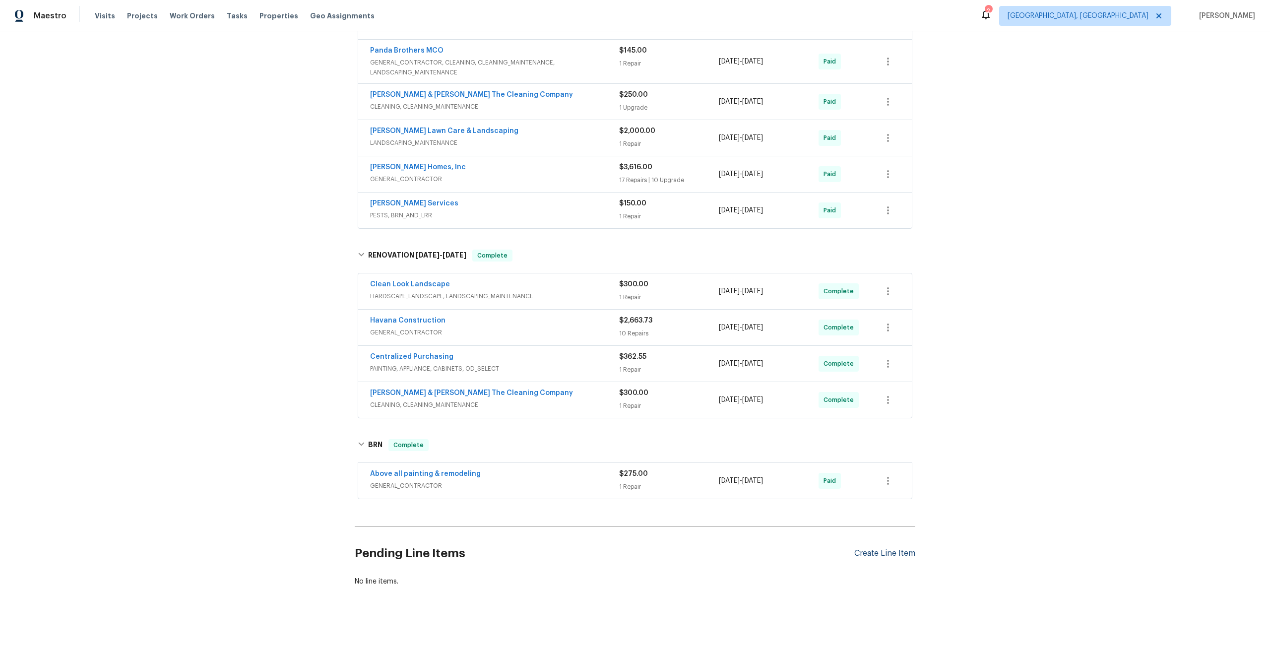
click at [885, 556] on div "Create Line Item" at bounding box center [884, 553] width 61 height 9
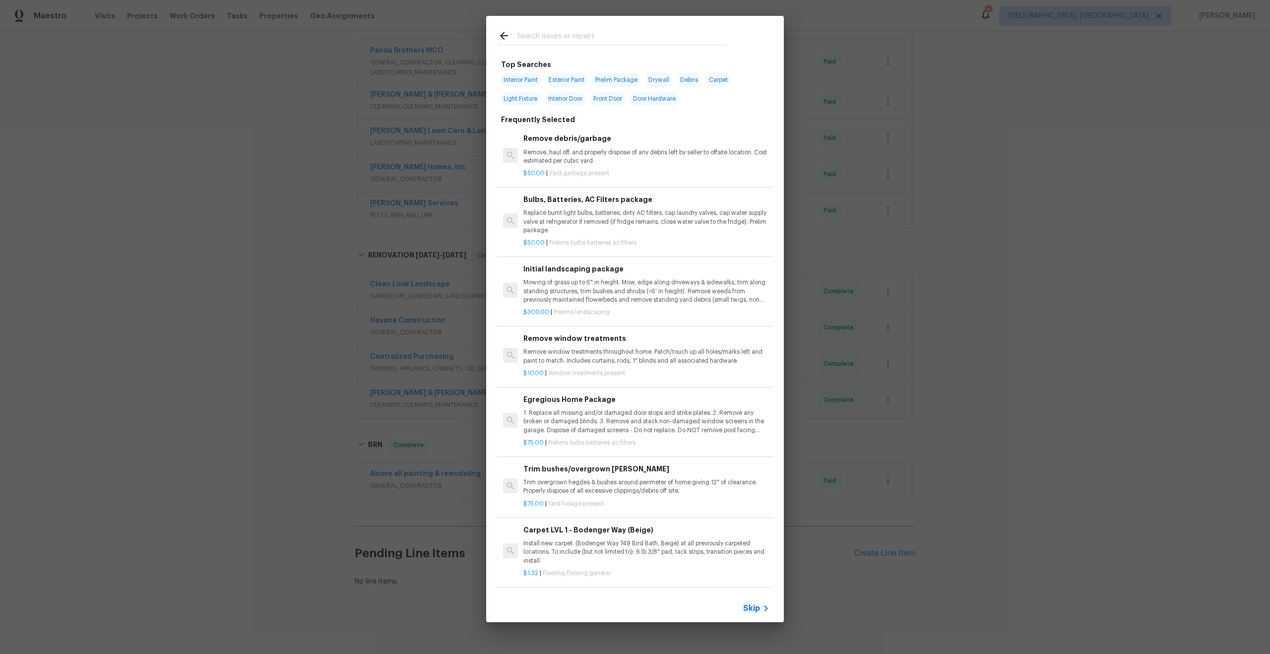
click at [756, 611] on span "Skip" at bounding box center [751, 608] width 17 height 10
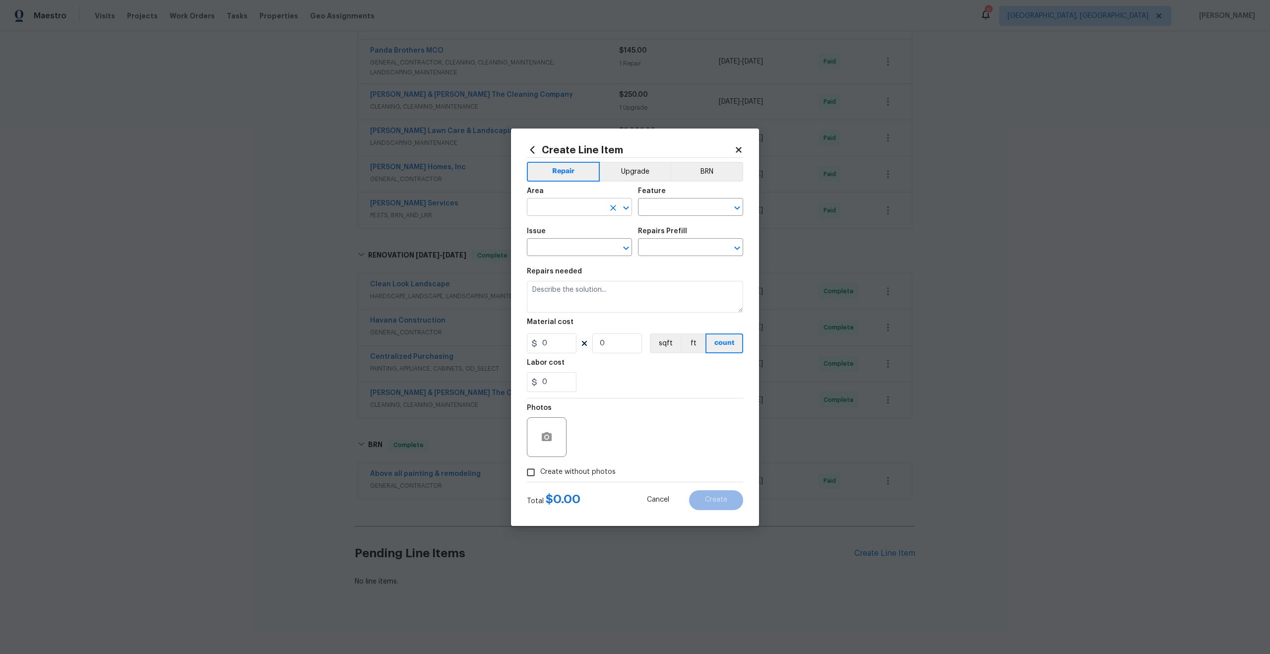
click at [585, 206] on input "text" at bounding box center [565, 207] width 77 height 15
click at [584, 246] on li "Interior Overall" at bounding box center [579, 246] width 105 height 16
type input "Interior Overall"
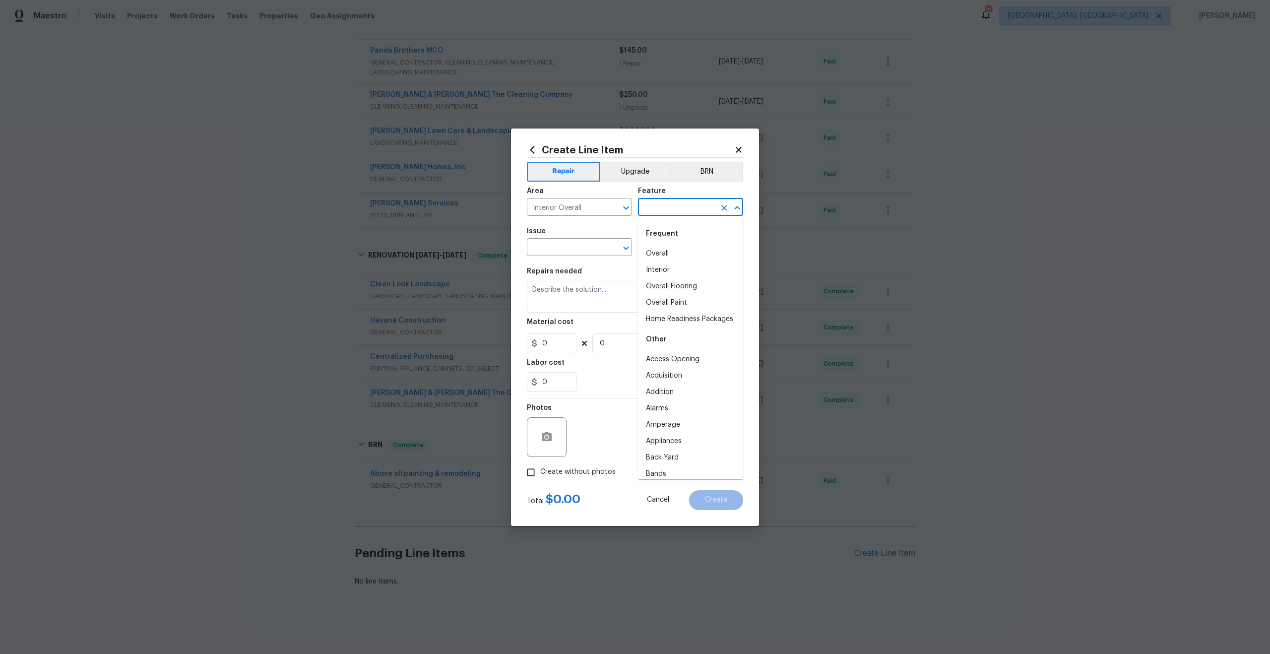
click at [682, 208] on input "text" at bounding box center [676, 207] width 77 height 15
click at [679, 251] on li "Overall" at bounding box center [690, 254] width 105 height 16
type input "Overall"
click at [574, 249] on input "text" at bounding box center [565, 248] width 77 height 15
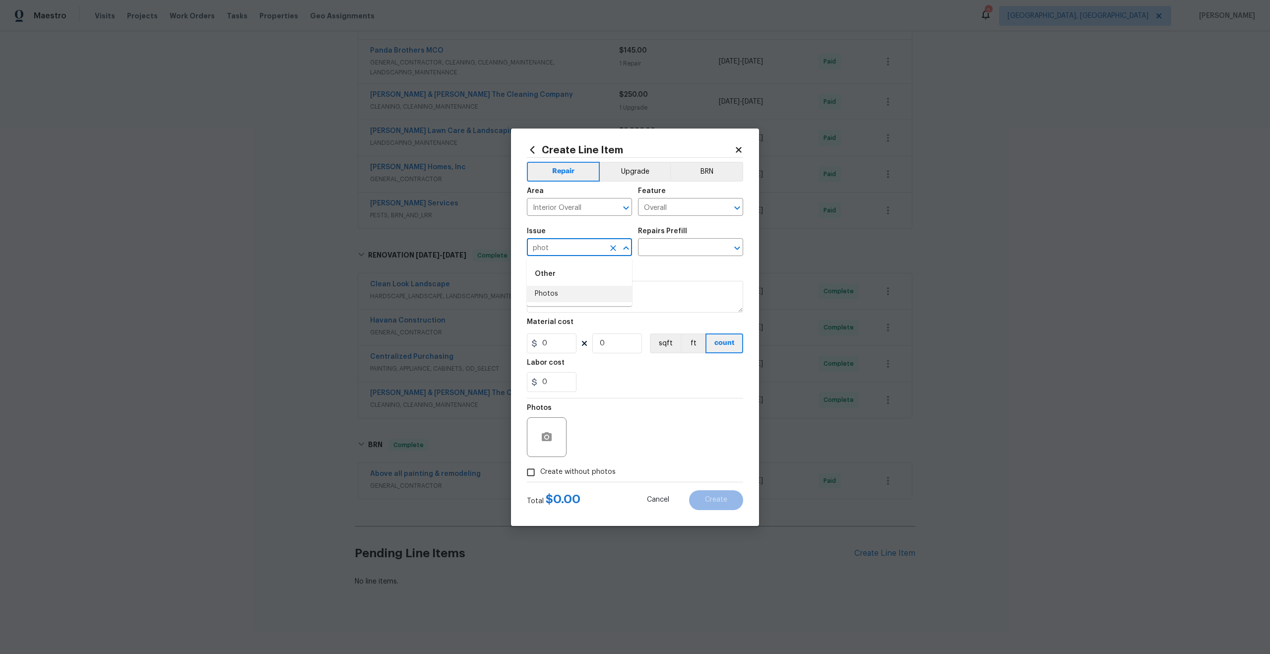
click at [565, 288] on li "Photos" at bounding box center [579, 294] width 105 height 16
type input "Photos"
click at [669, 237] on div "Repairs Prefill" at bounding box center [690, 234] width 105 height 13
click at [669, 244] on input "text" at bounding box center [676, 248] width 77 height 15
click at [667, 271] on li "3D Tour Capture $120.00" at bounding box center [690, 270] width 105 height 16
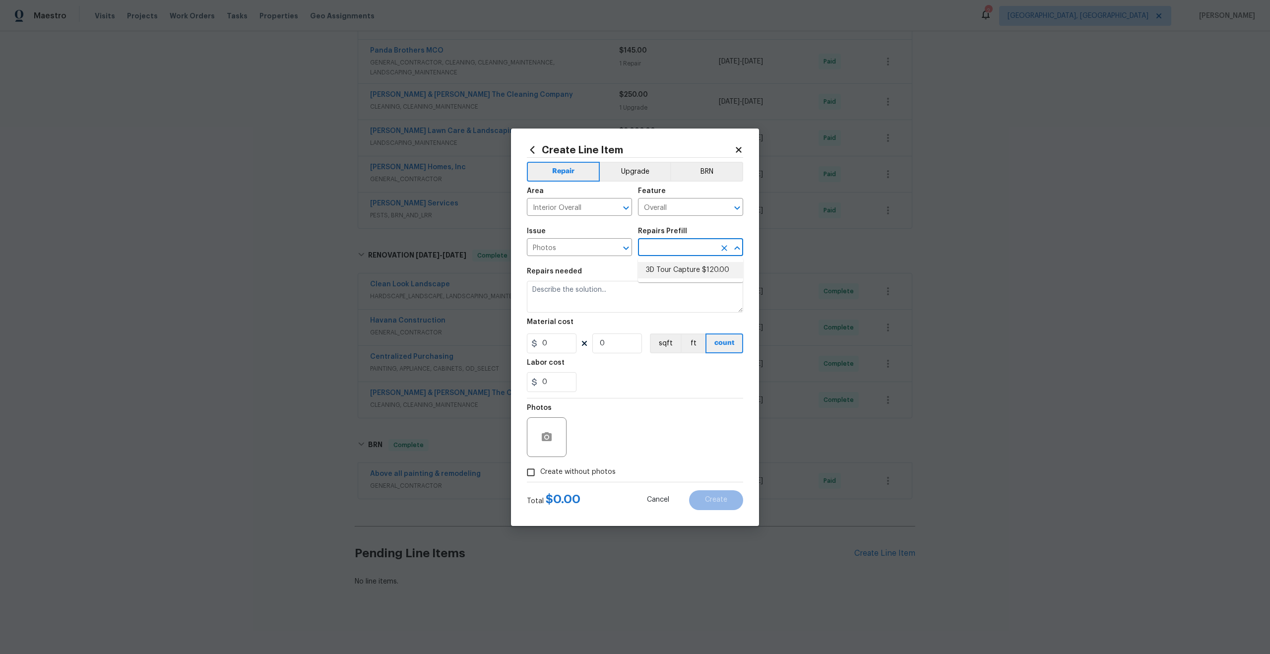
type input "3D Tour Capture $120.00"
type textarea "Capture 3D tour of home"
type input "1"
type input "120"
click at [534, 472] on input "Create without photos" at bounding box center [530, 472] width 19 height 19
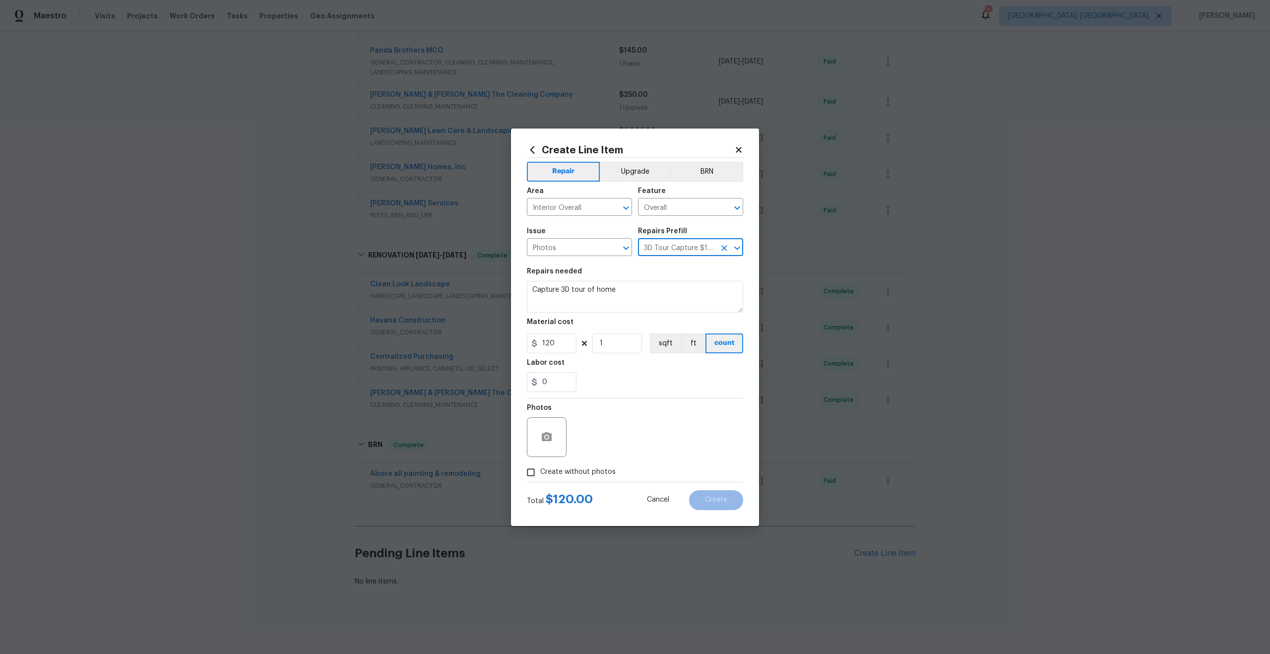
checkbox input "true"
click at [610, 437] on textarea at bounding box center [659, 437] width 169 height 40
type textarea "."
click at [725, 496] on span "Create" at bounding box center [716, 499] width 22 height 7
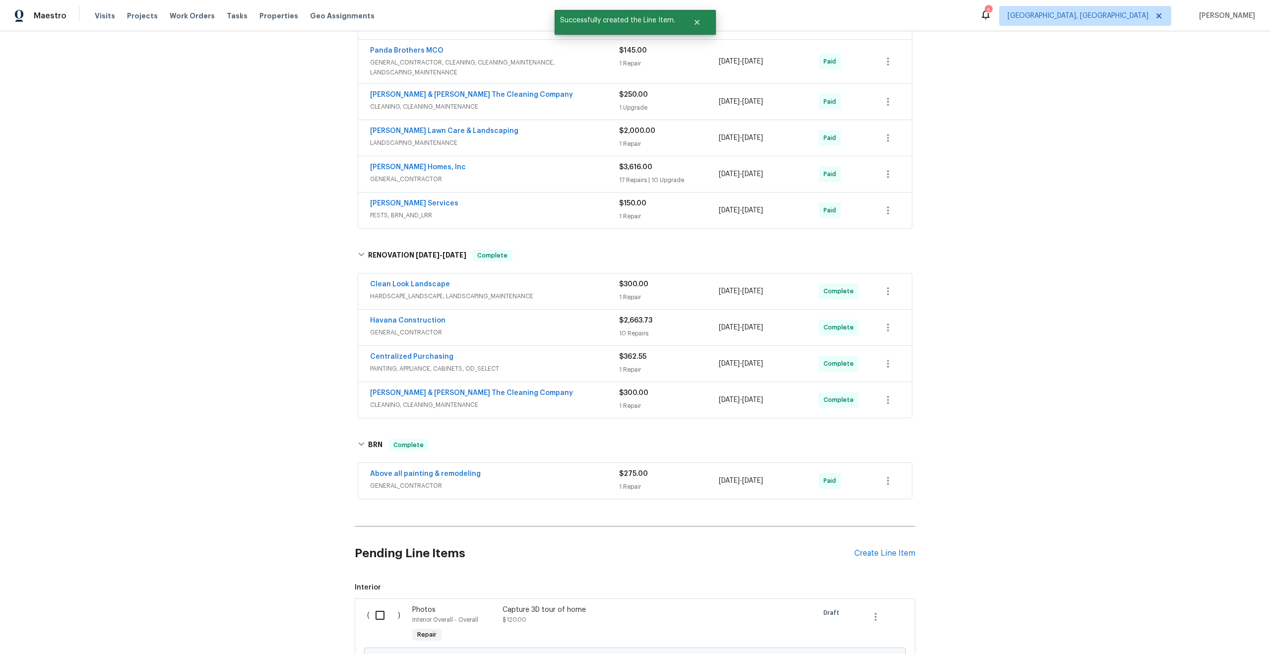
scroll to position [368, 0]
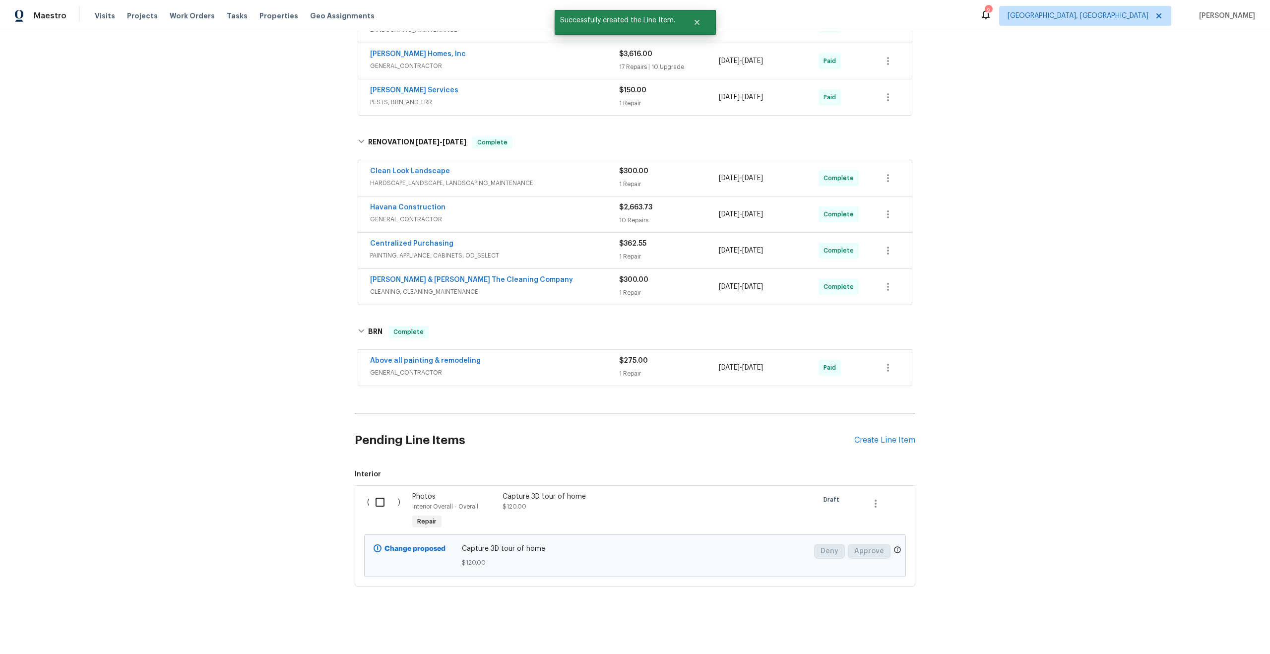
click at [376, 503] on input "checkbox" at bounding box center [384, 502] width 28 height 21
checkbox input "true"
click at [1197, 625] on span "Create Work Order" at bounding box center [1213, 629] width 66 height 12
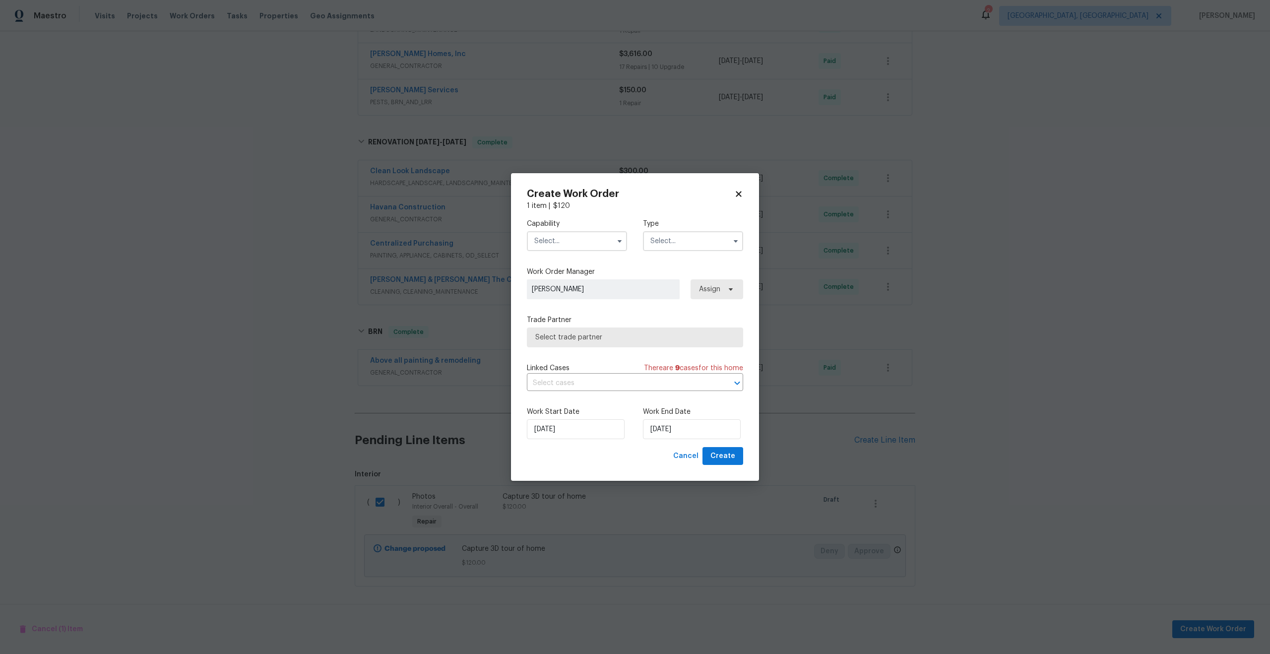
click at [559, 234] on input "text" at bounding box center [577, 241] width 100 height 20
click at [558, 324] on span "Photography" at bounding box center [558, 324] width 43 height 7
type input "Photography"
click at [680, 236] on input "text" at bounding box center [693, 241] width 100 height 20
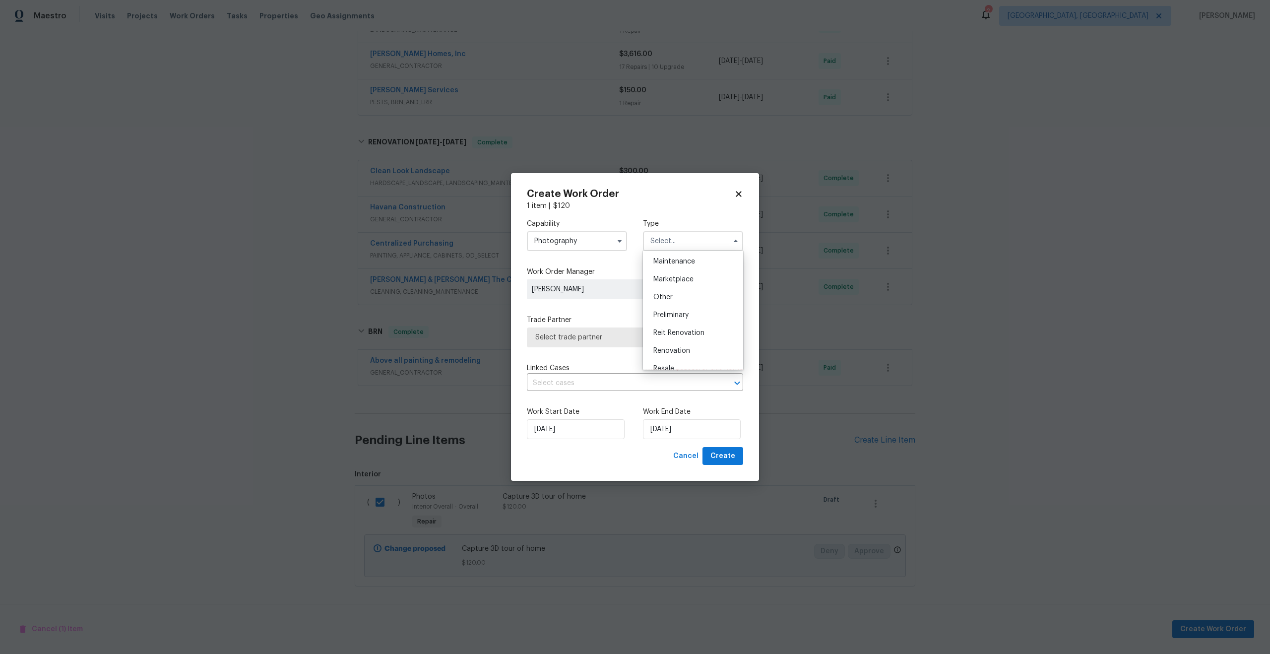
scroll to position [156, 0]
click at [661, 302] on span "Other" at bounding box center [662, 302] width 19 height 7
type input "Other"
click at [592, 331] on span "Select trade partner" at bounding box center [635, 337] width 216 height 20
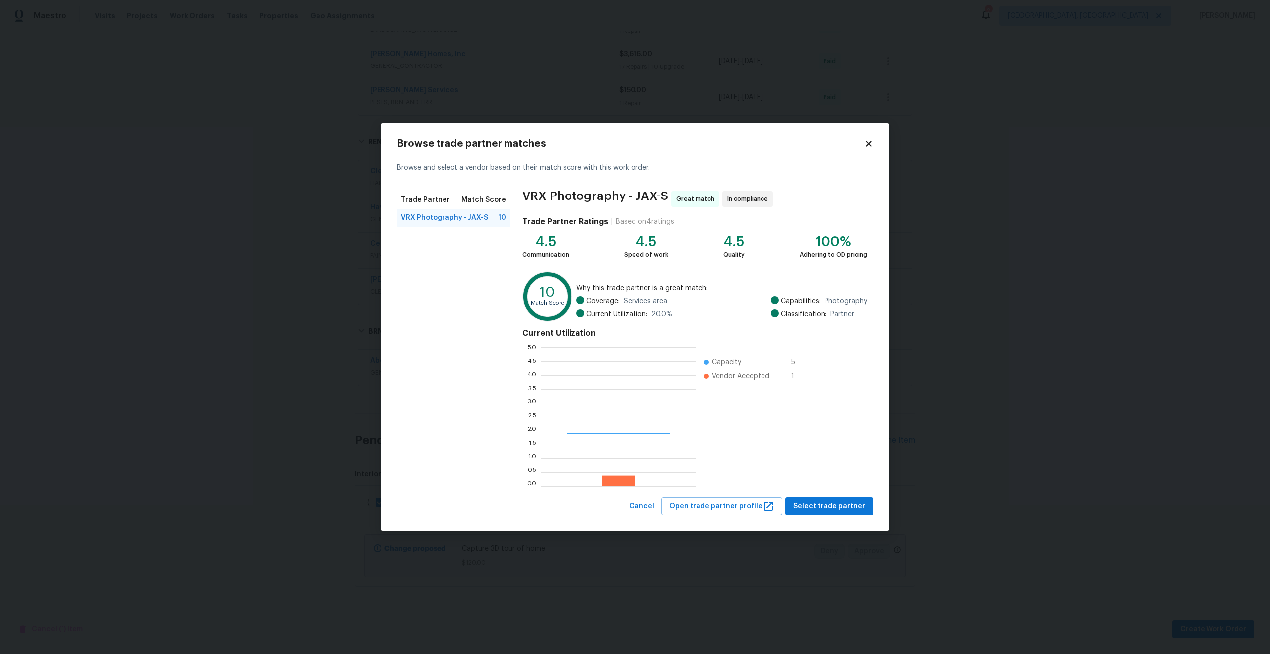
scroll to position [139, 154]
click at [819, 507] on span "Select trade partner" at bounding box center [829, 506] width 72 height 12
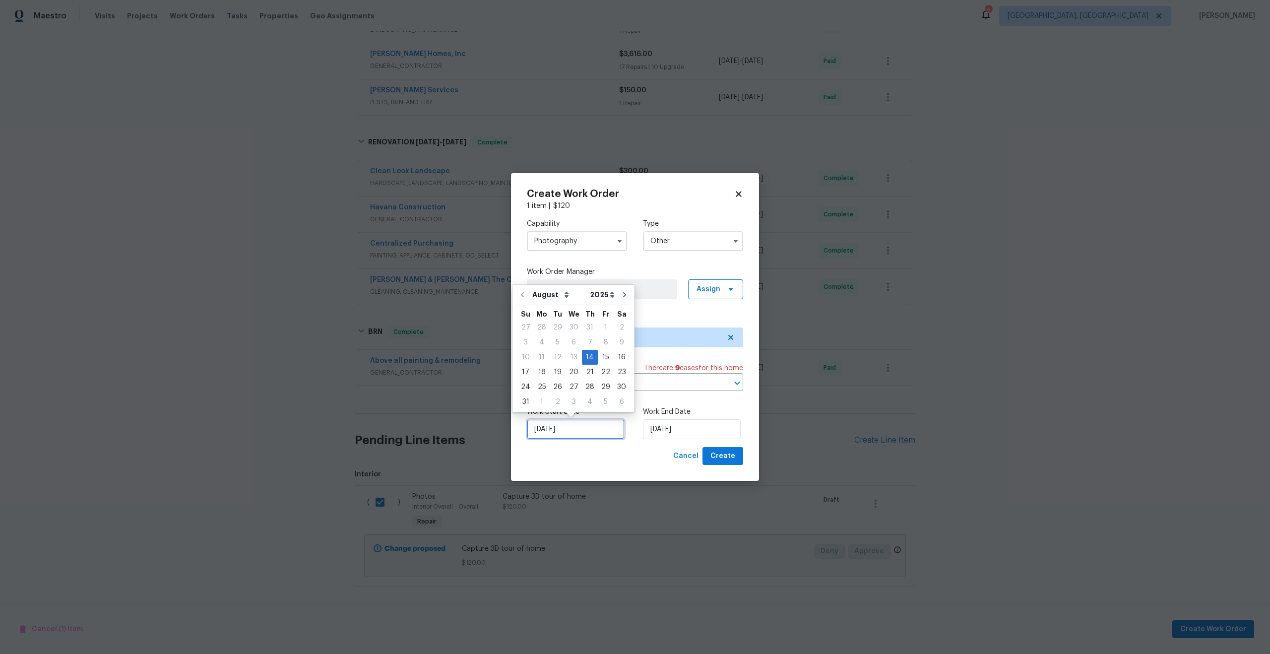
click at [577, 430] on input "14/08/2025" at bounding box center [576, 429] width 98 height 20
click at [601, 356] on div "15" at bounding box center [606, 357] width 16 height 14
type input "15/08/2025"
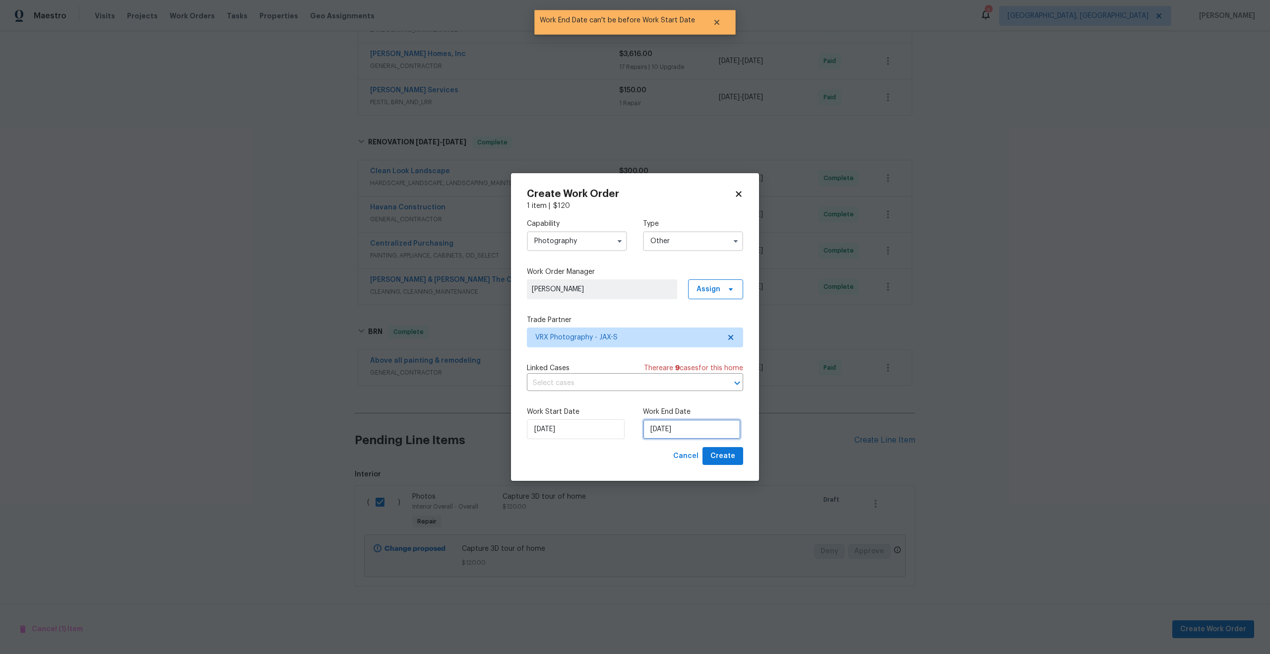
click at [704, 431] on input "15/08/2025" at bounding box center [692, 429] width 98 height 20
click at [733, 358] on div "16" at bounding box center [738, 357] width 16 height 14
type input "16/08/2025"
click at [727, 462] on button "Create" at bounding box center [723, 456] width 41 height 18
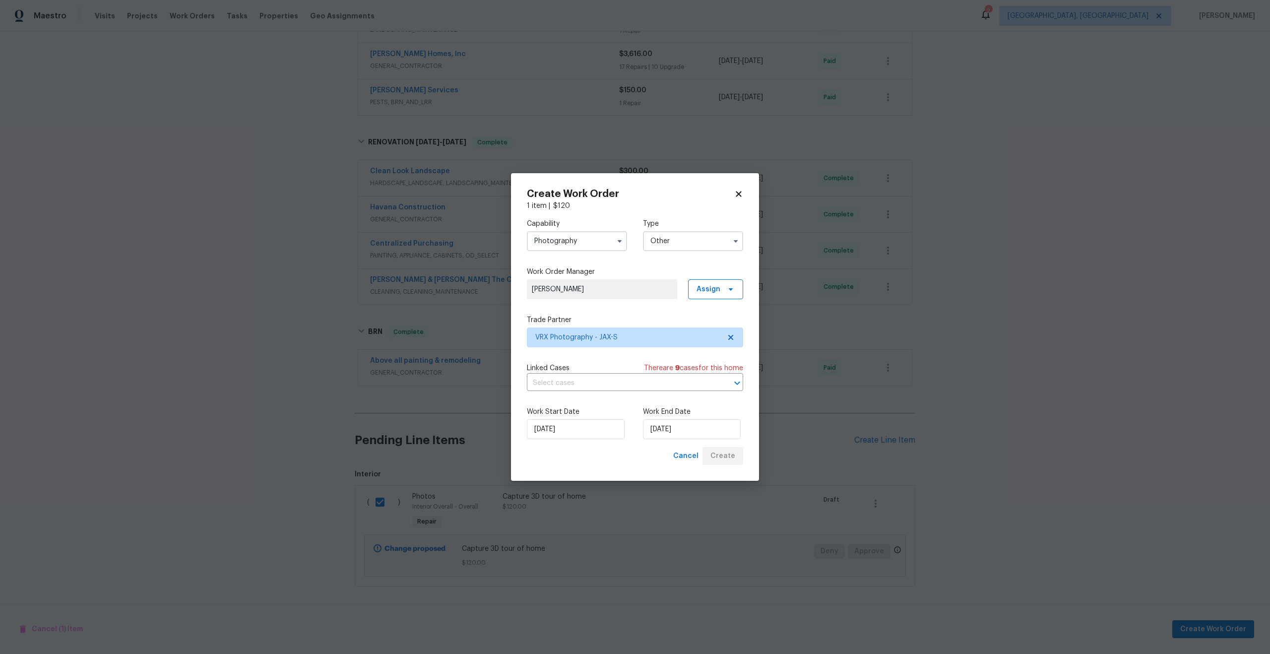
checkbox input "false"
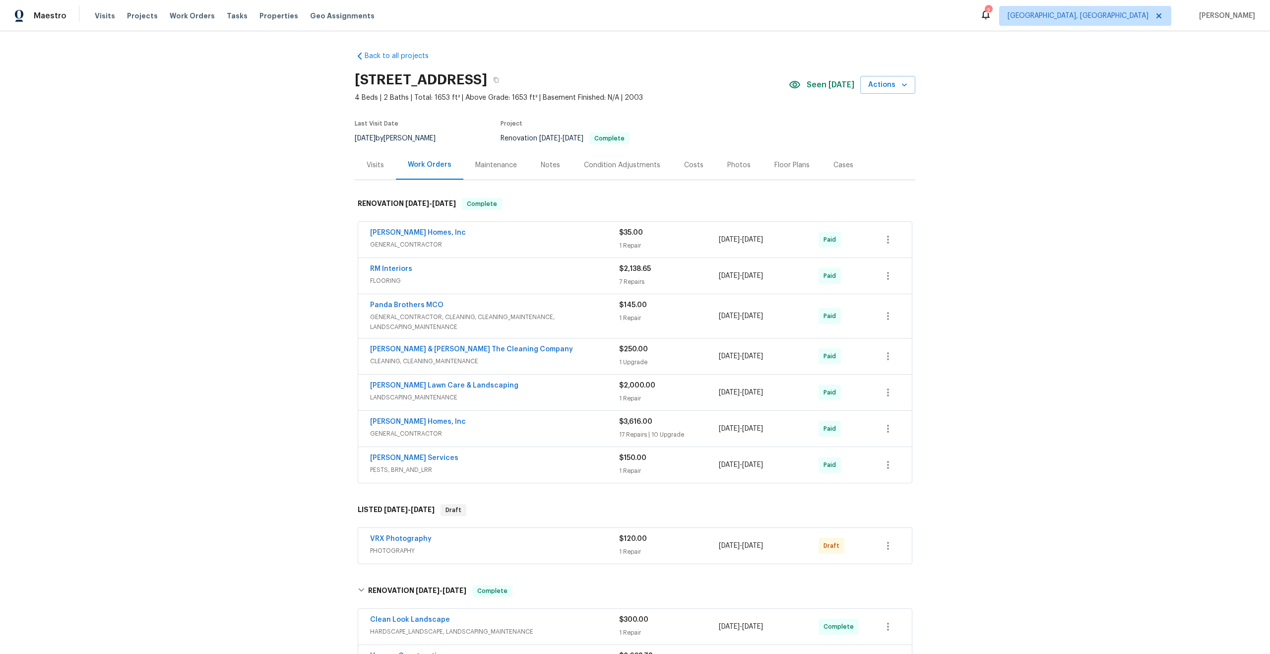
scroll to position [286, 0]
